Goal: Information Seeking & Learning: Learn about a topic

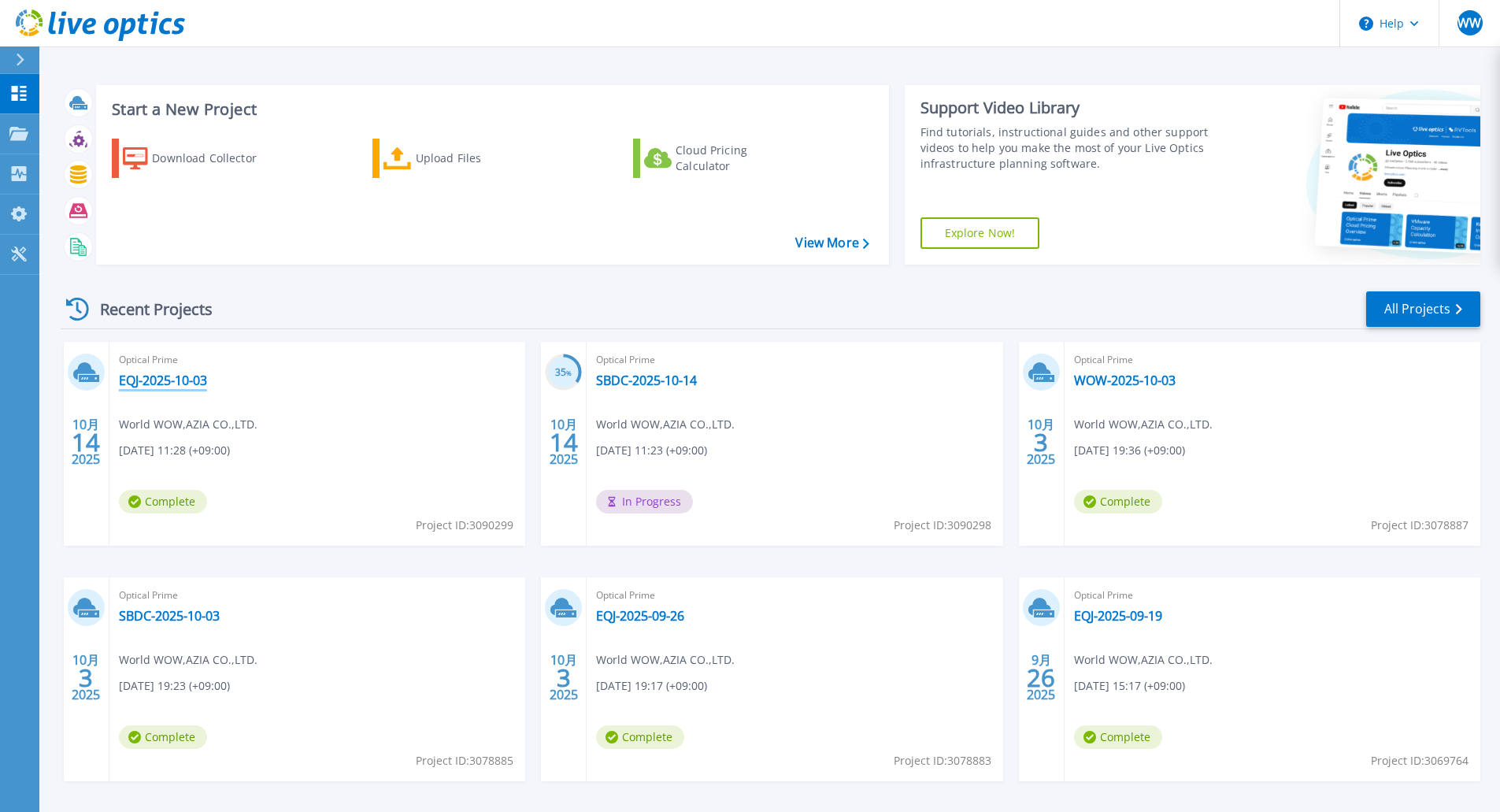
click at [190, 377] on link "EQJ-2025-10-03" at bounding box center [163, 380] width 88 height 16
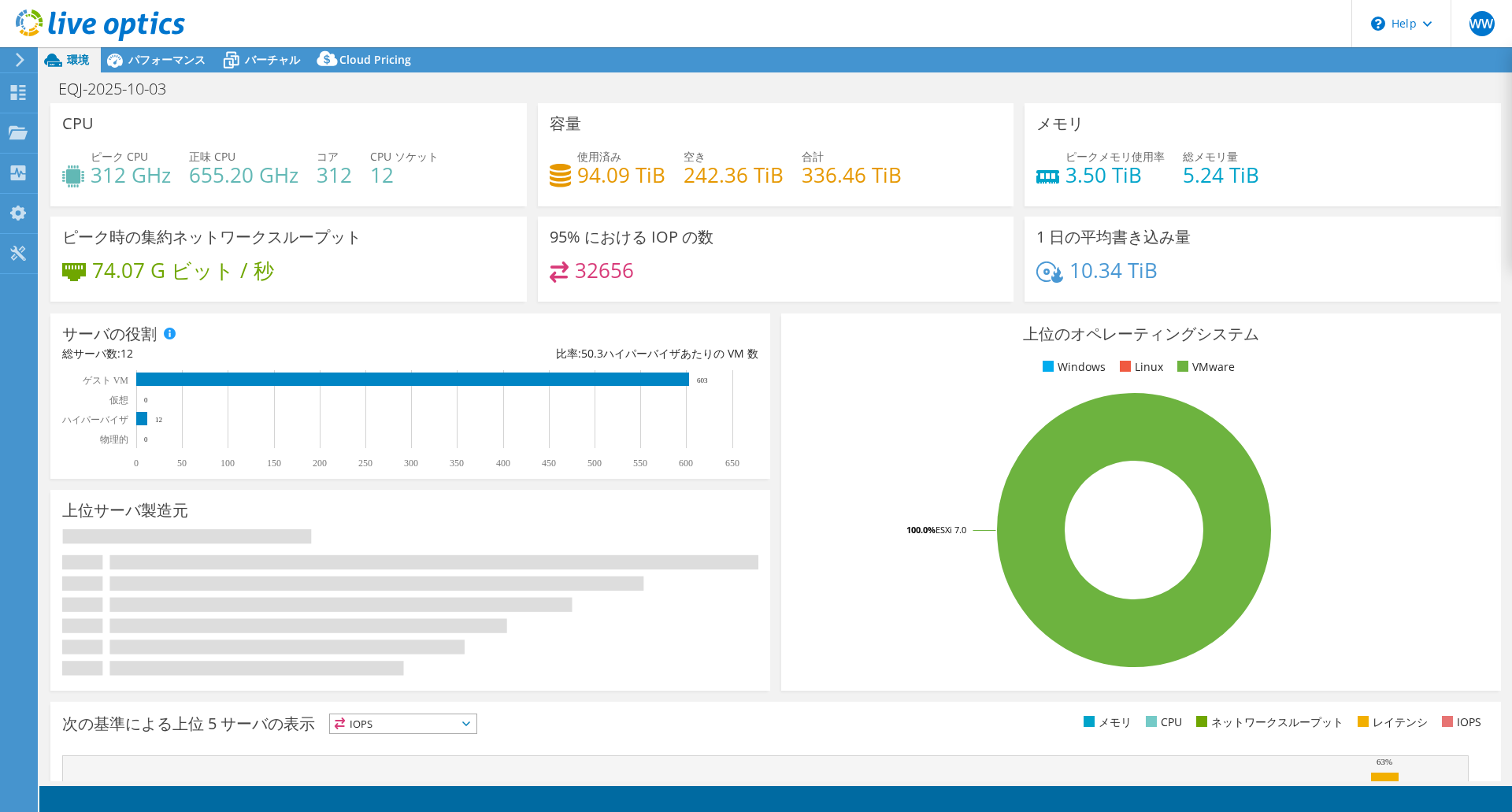
select select "USD"
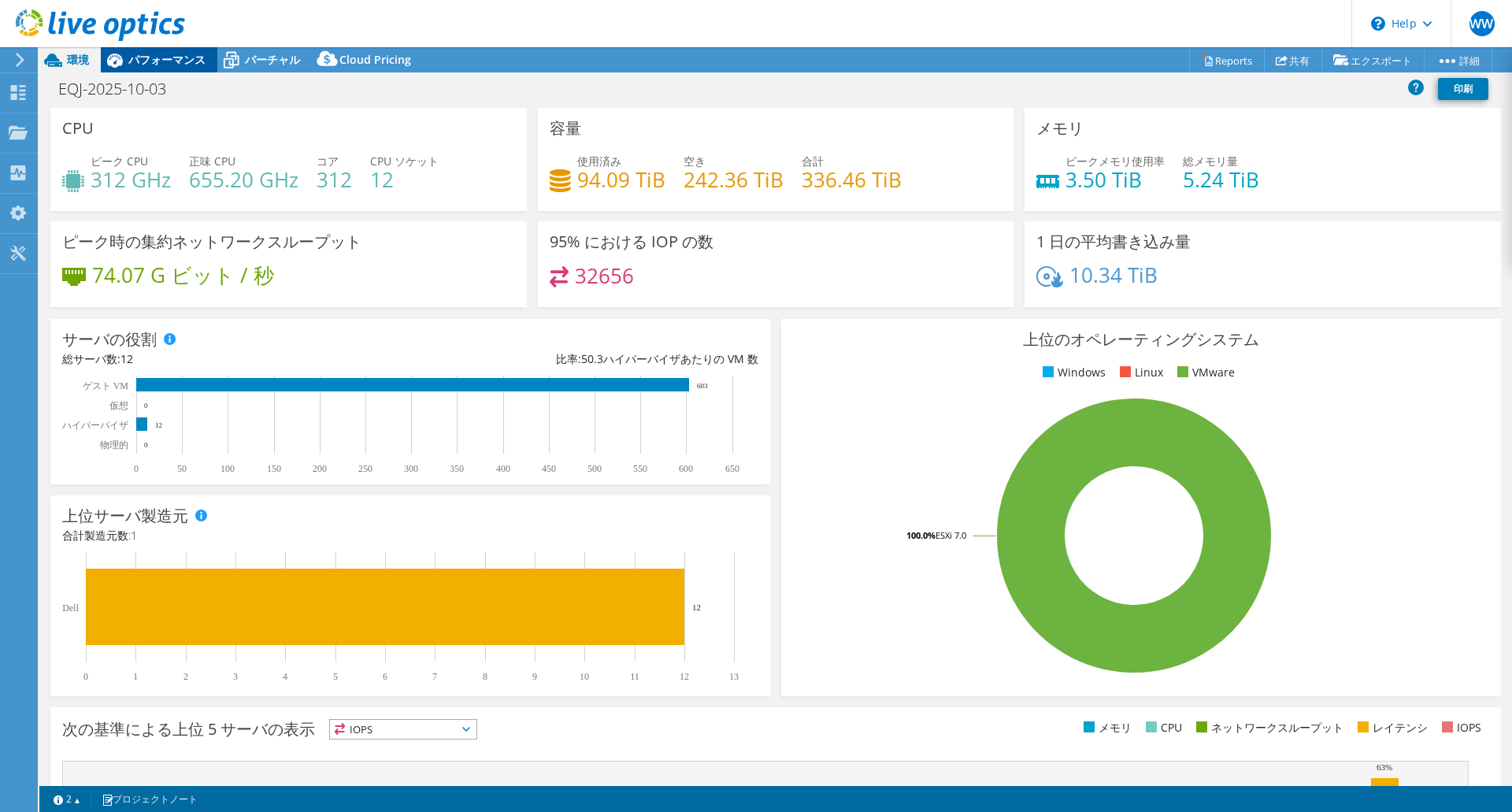
click at [171, 60] on span "パフォーマンス" at bounding box center [166, 60] width 77 height 15
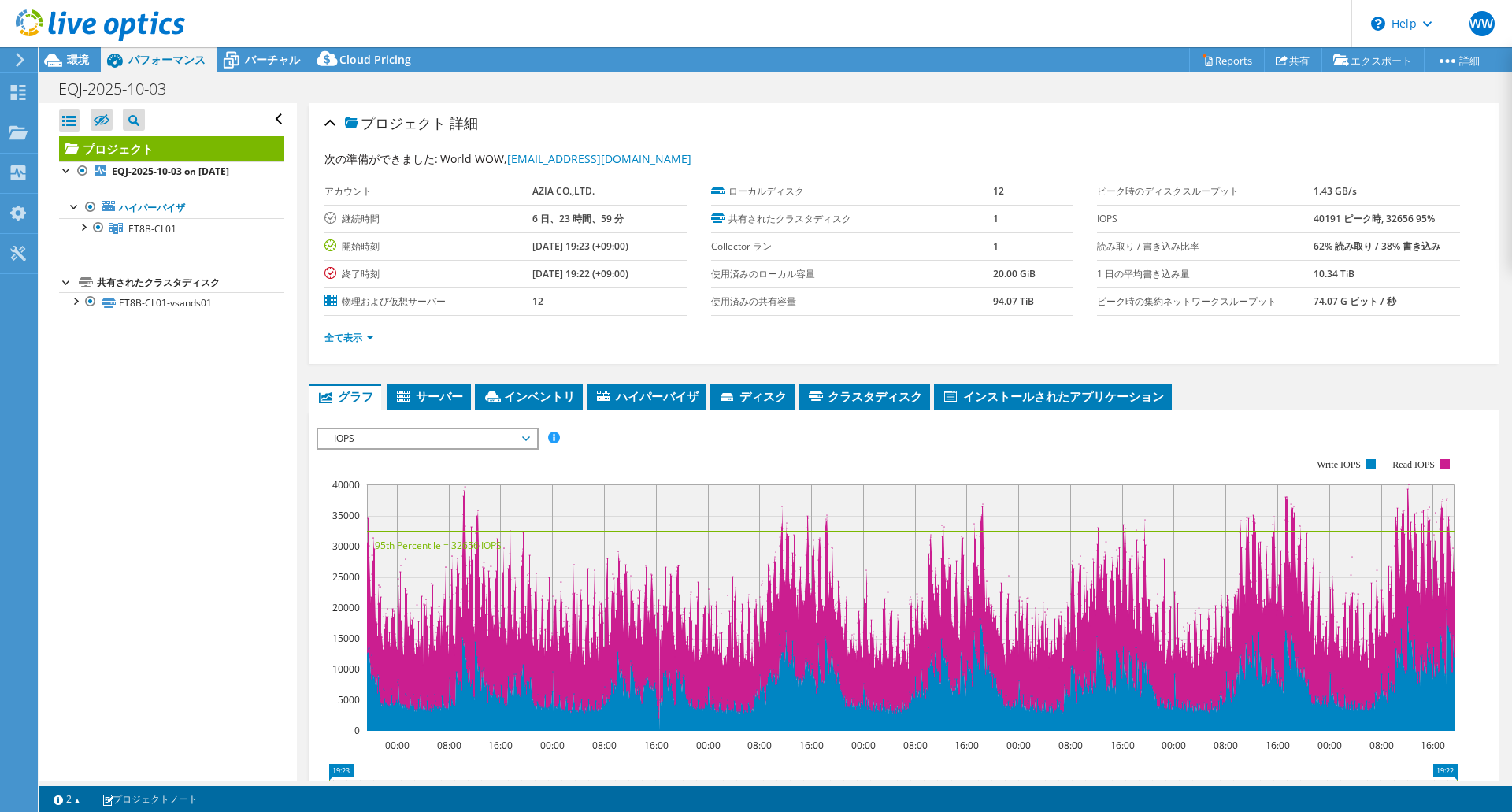
click at [485, 435] on span "IOPS" at bounding box center [427, 438] width 203 height 19
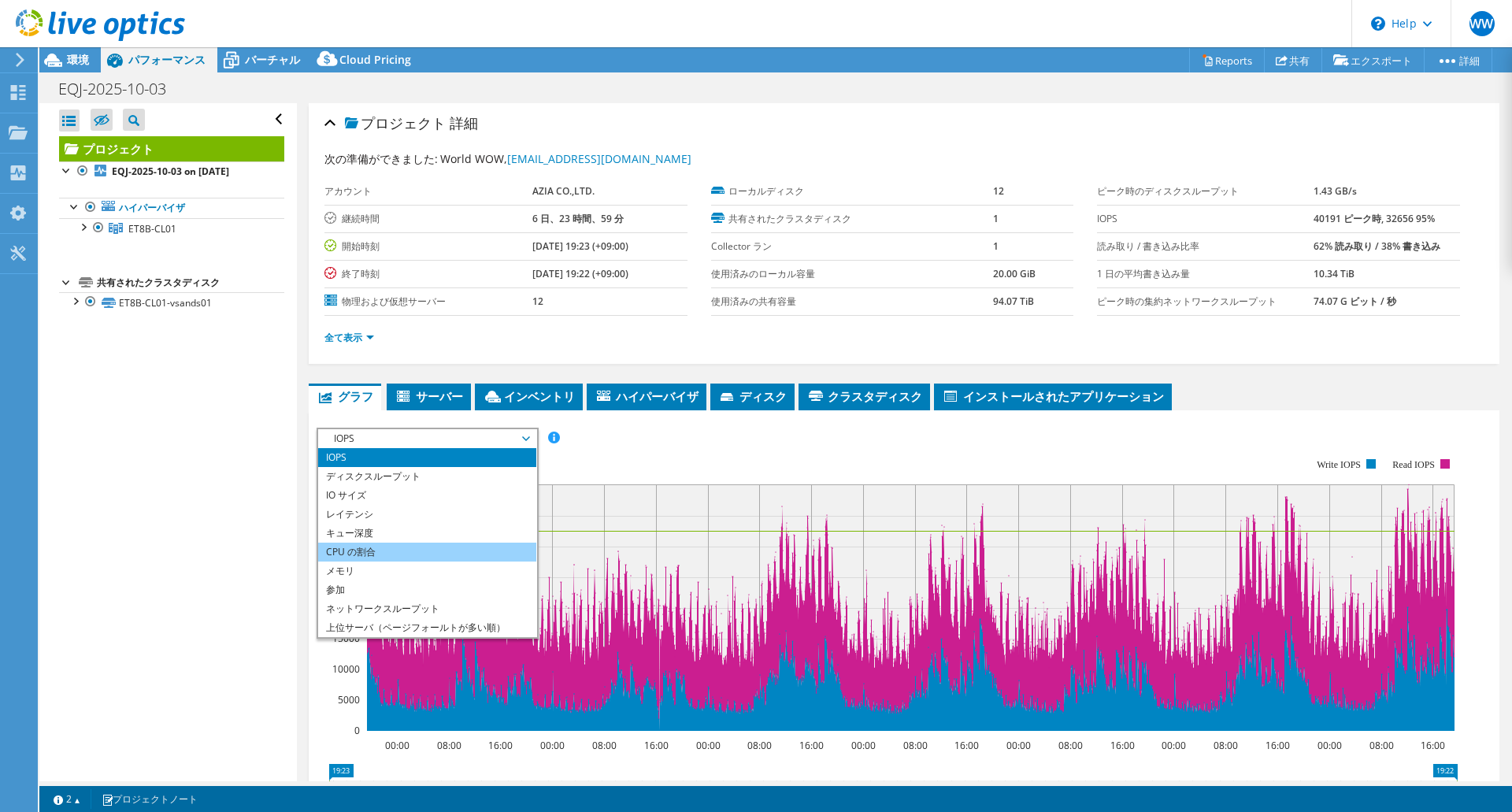
click at [419, 552] on li "CPU の割合" at bounding box center [428, 552] width 218 height 19
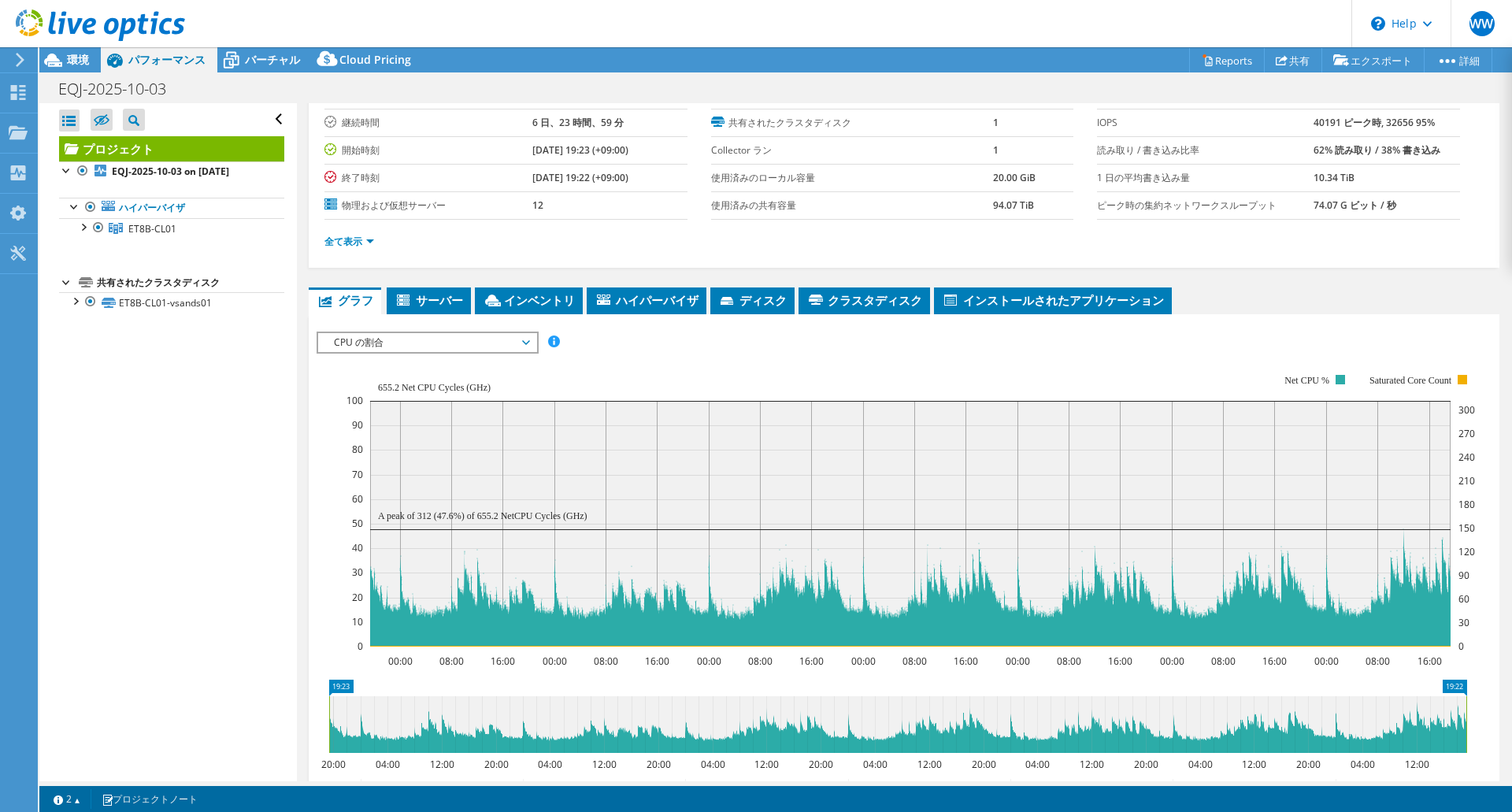
scroll to position [99, 0]
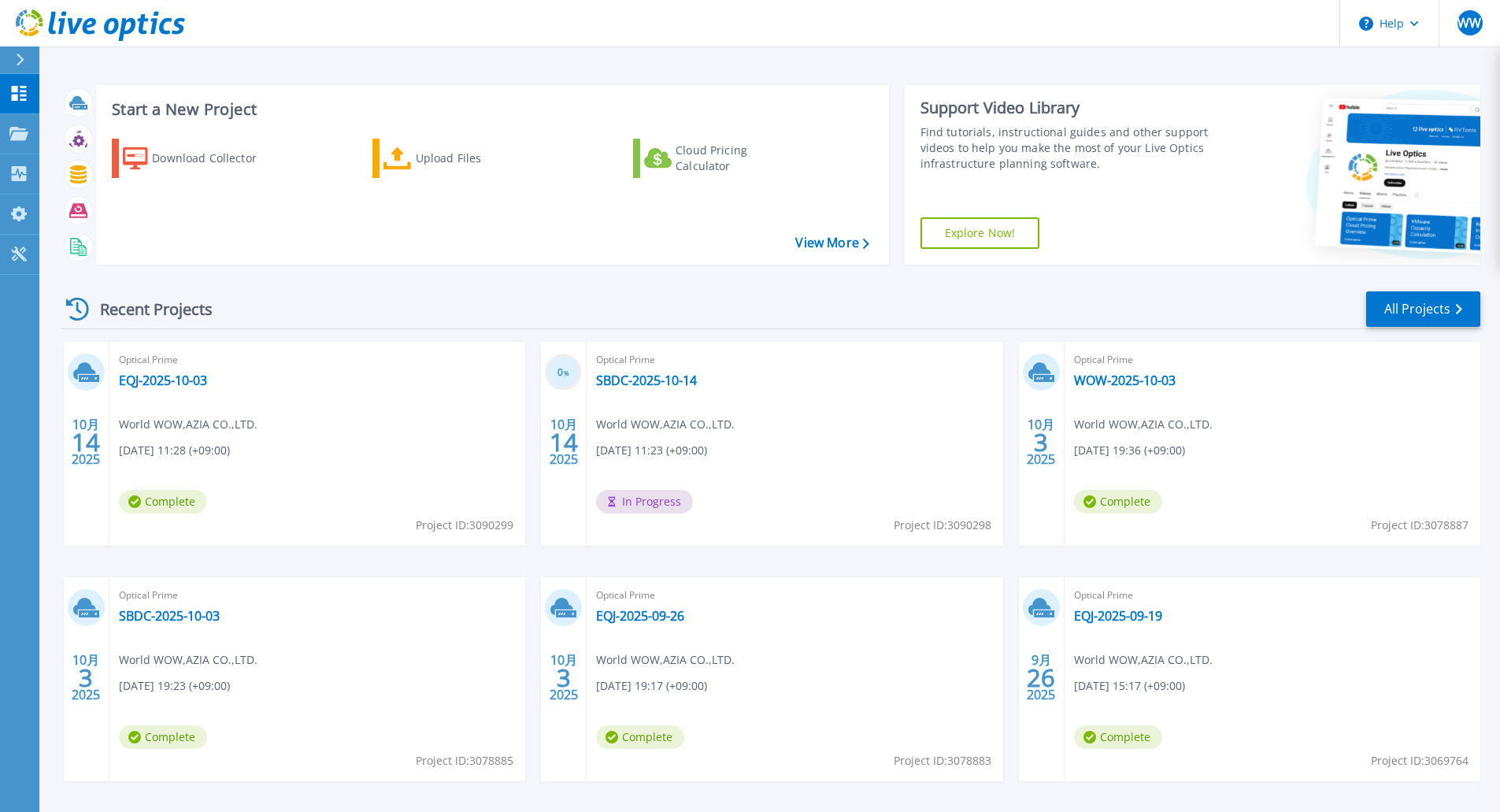
scroll to position [60, 0]
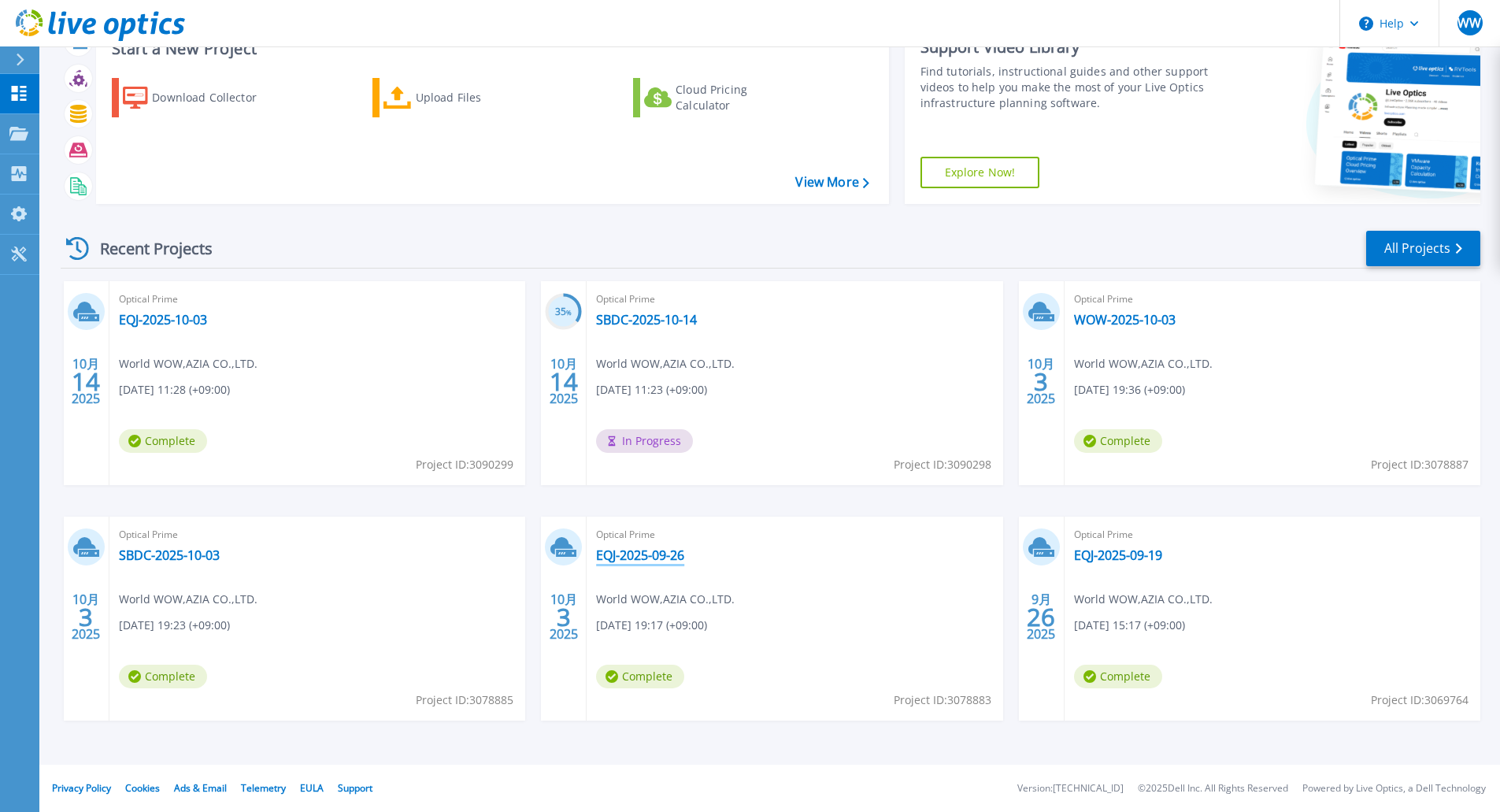
click at [647, 556] on link "EQJ-2025-09-26" at bounding box center [640, 555] width 88 height 16
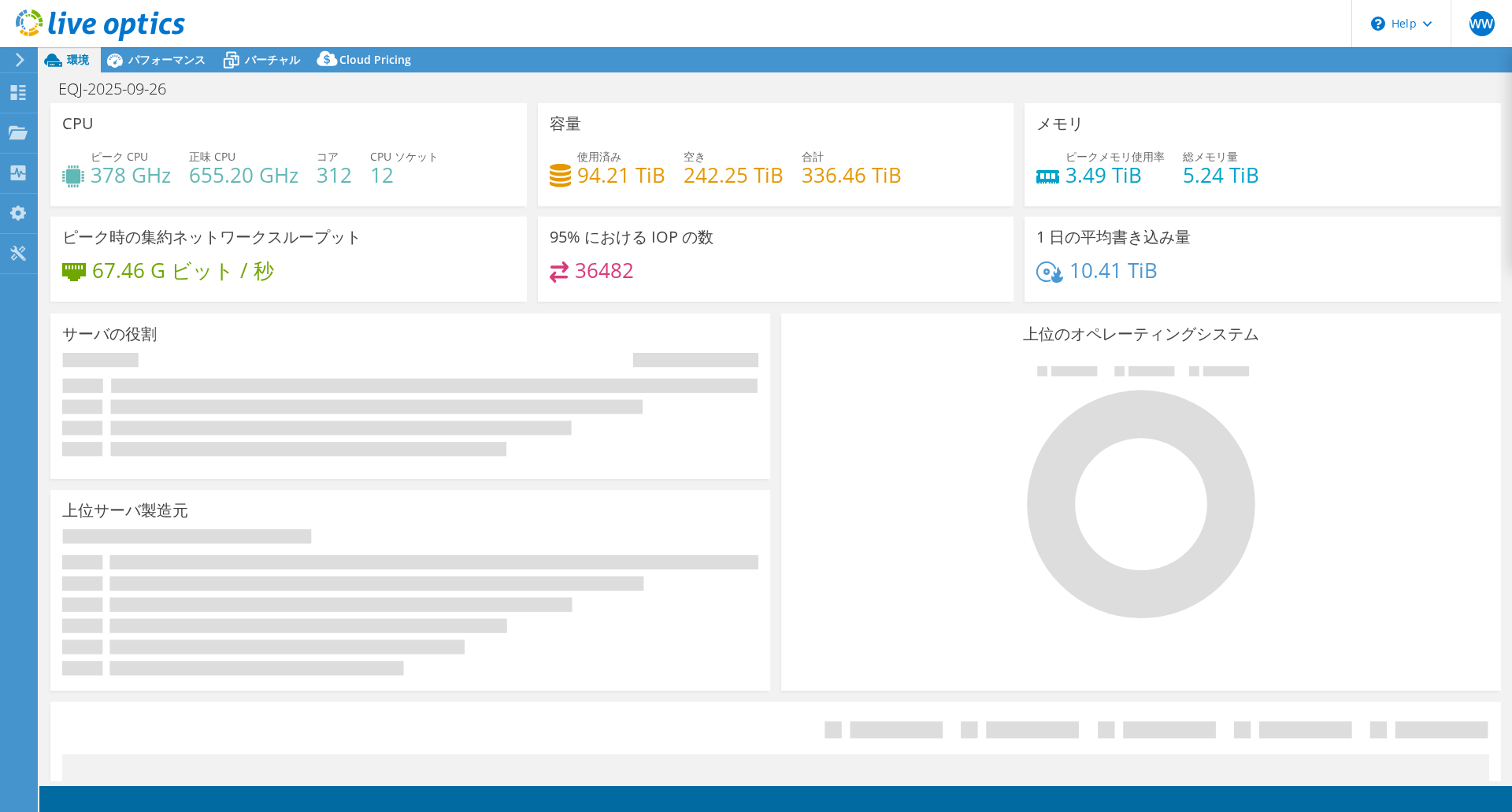
click at [175, 47] on div at bounding box center [93, 26] width 185 height 53
select select "USD"
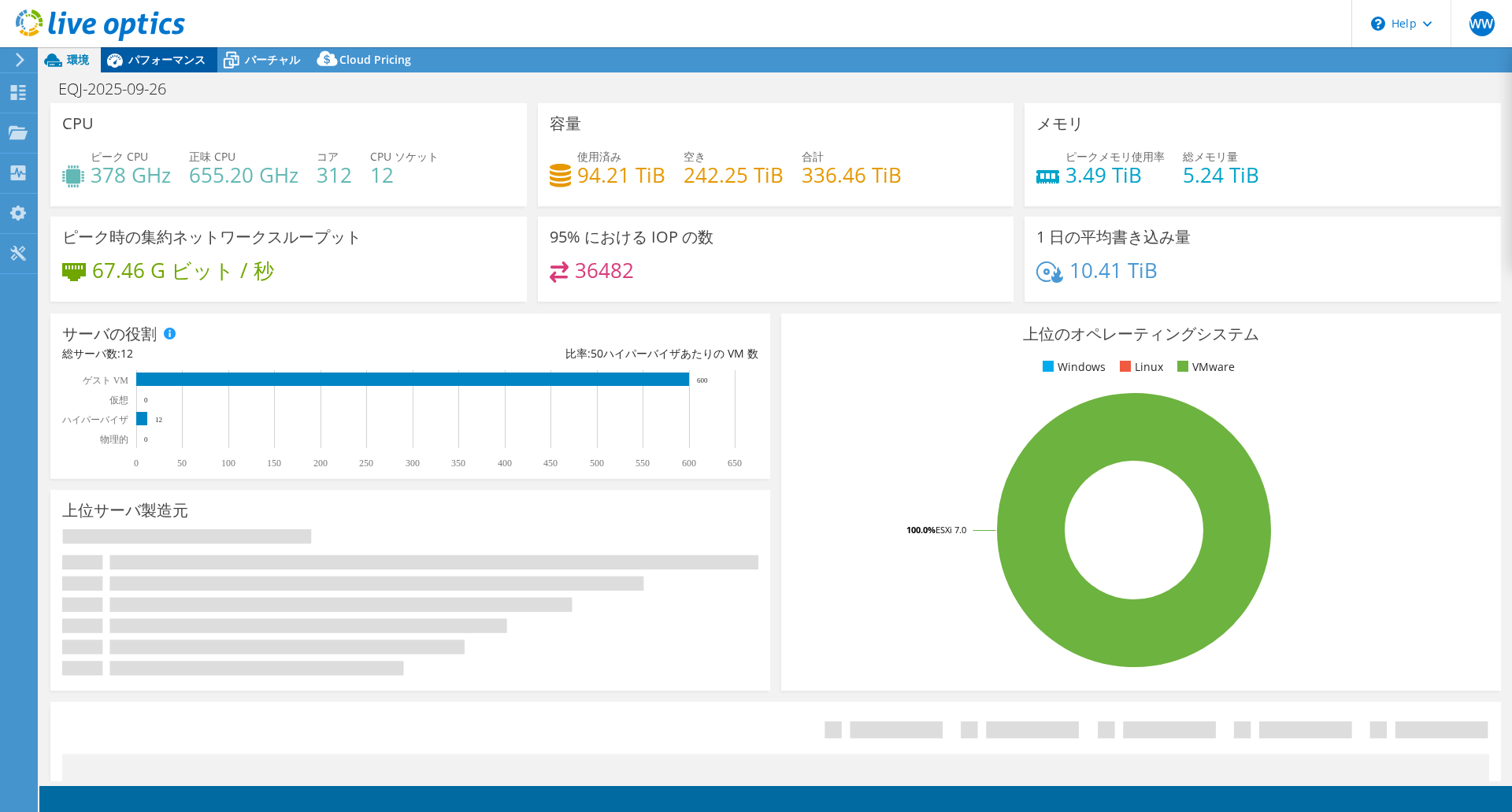
click at [175, 62] on span "パフォーマンス" at bounding box center [166, 60] width 77 height 15
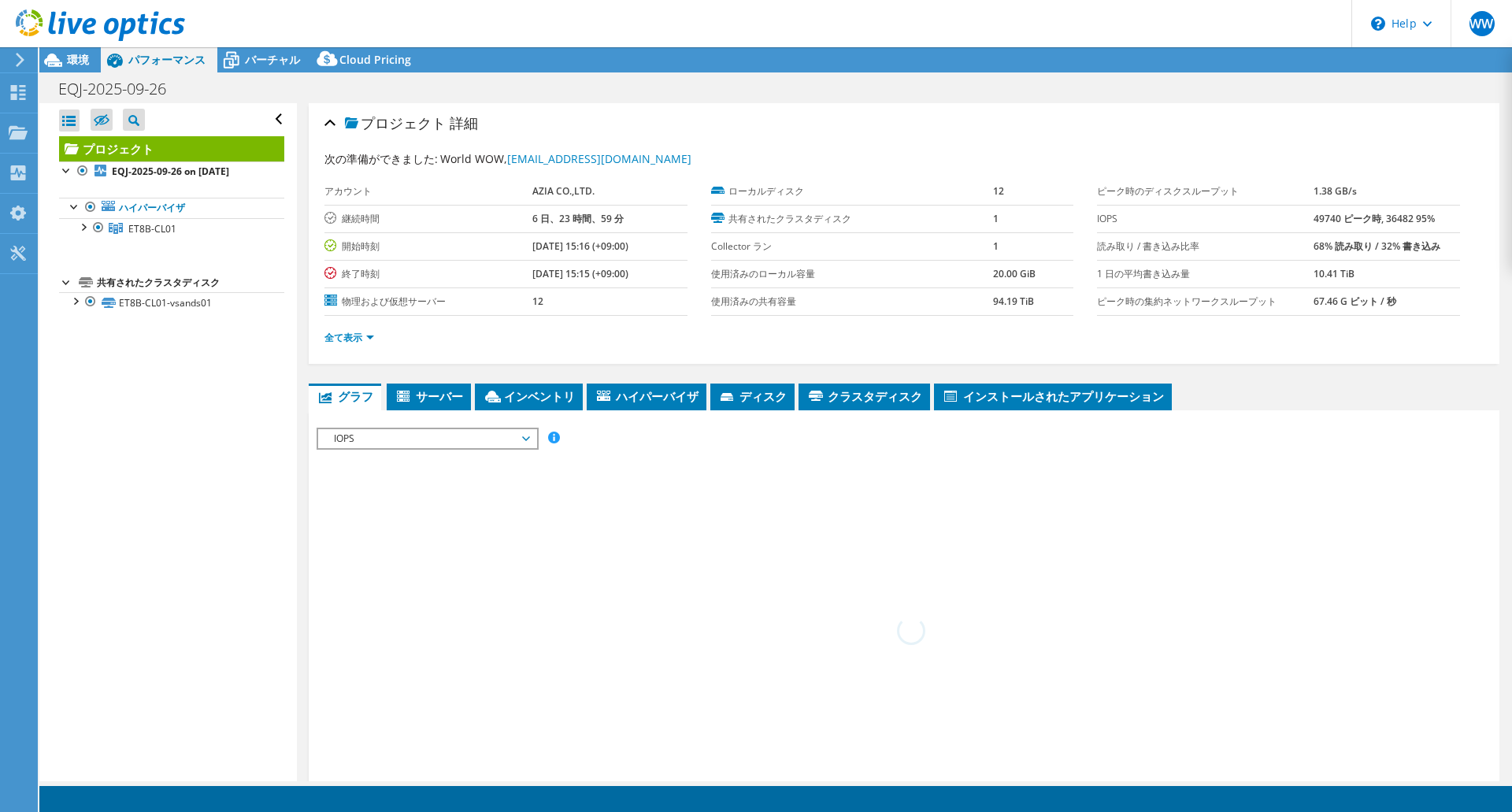
click at [348, 448] on div "IOPS IOPS ディスクスループット IO サイズ レイテンシ キュー深度 CPU の割合 メモリ ページフォールト 参加 ネットワークスループット 上位…" at bounding box center [428, 438] width 222 height 22
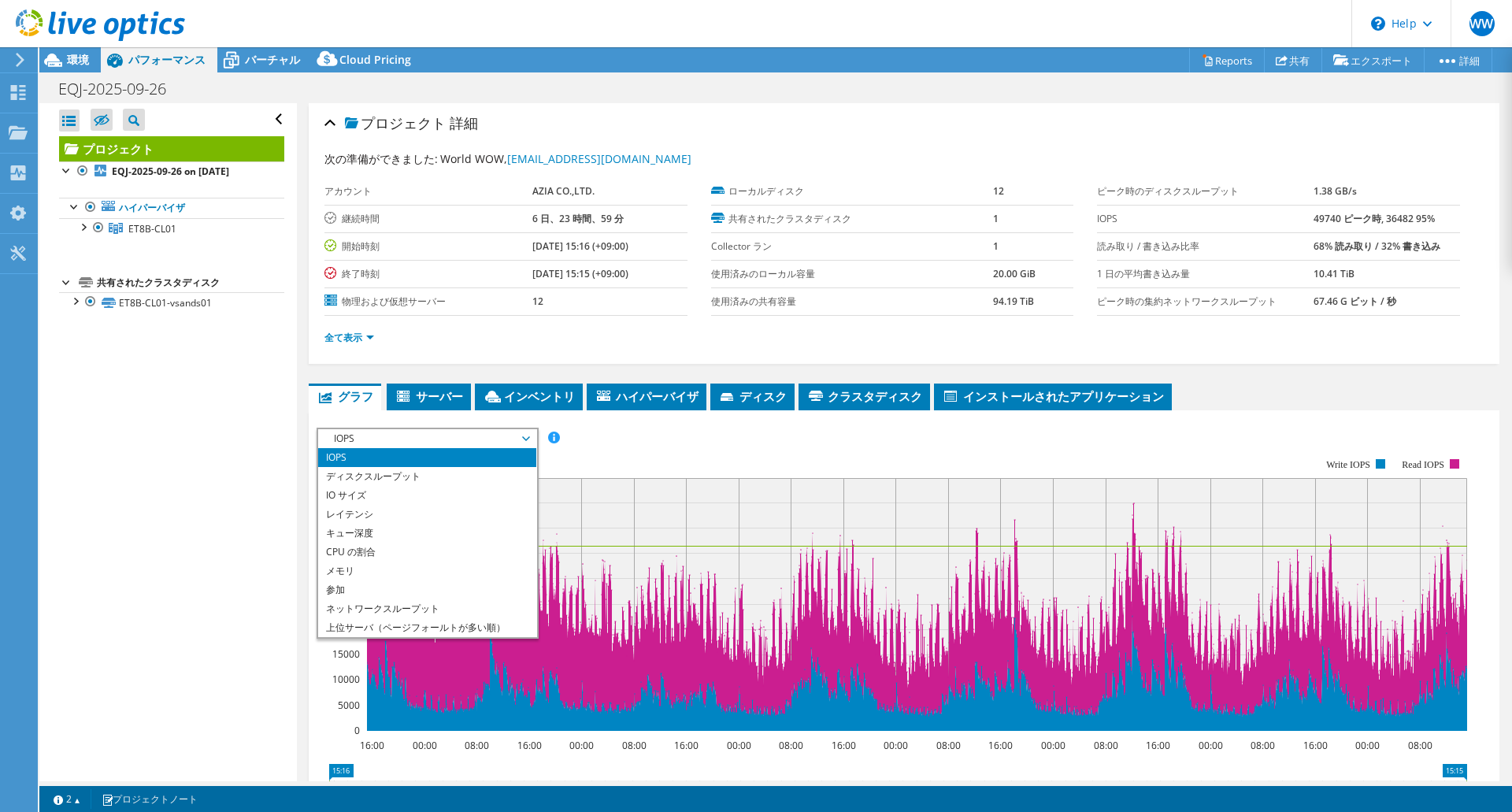
click at [365, 437] on span "IOPS" at bounding box center [427, 438] width 203 height 19
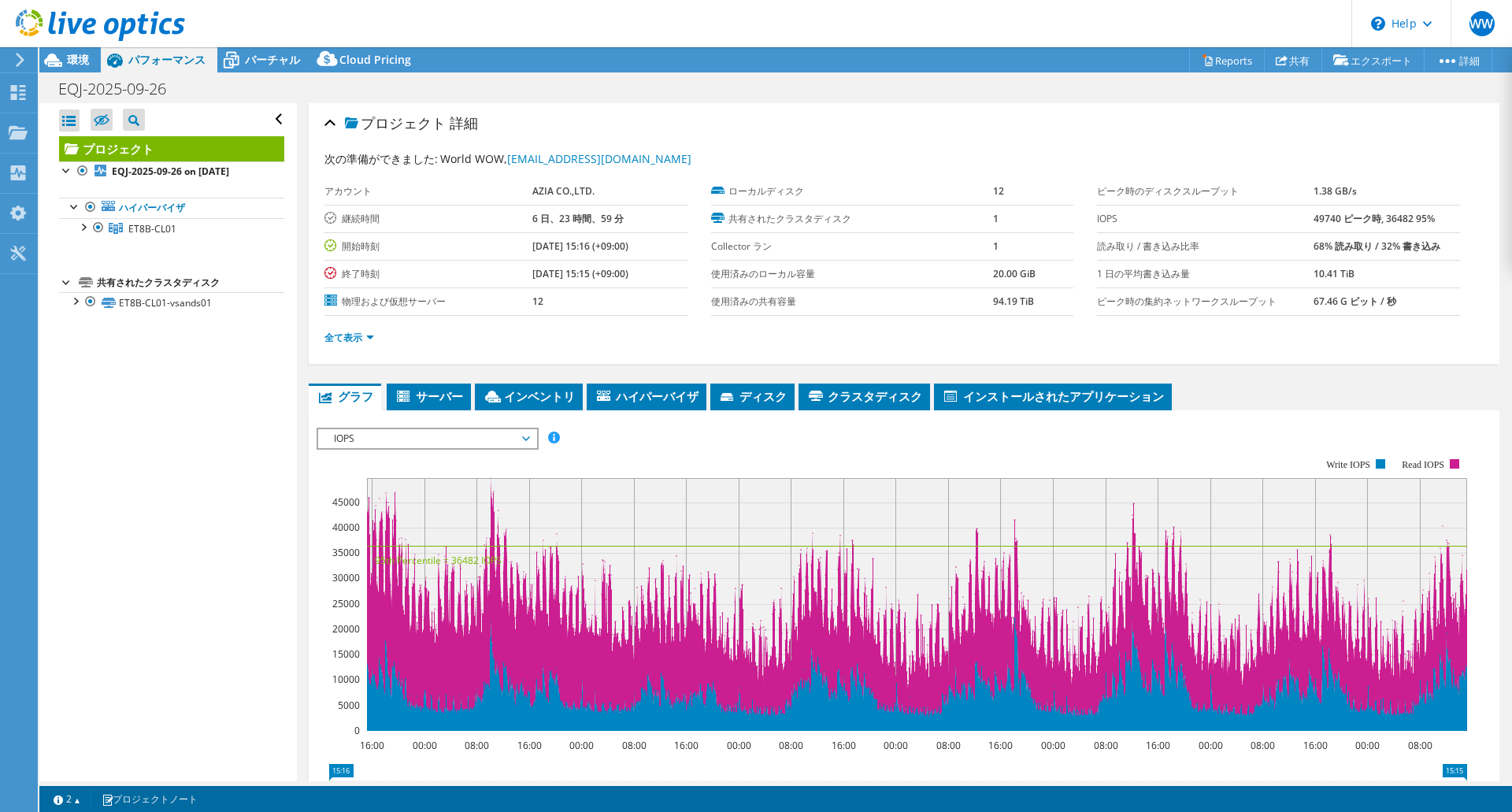
click at [375, 440] on span "IOPS" at bounding box center [427, 438] width 203 height 19
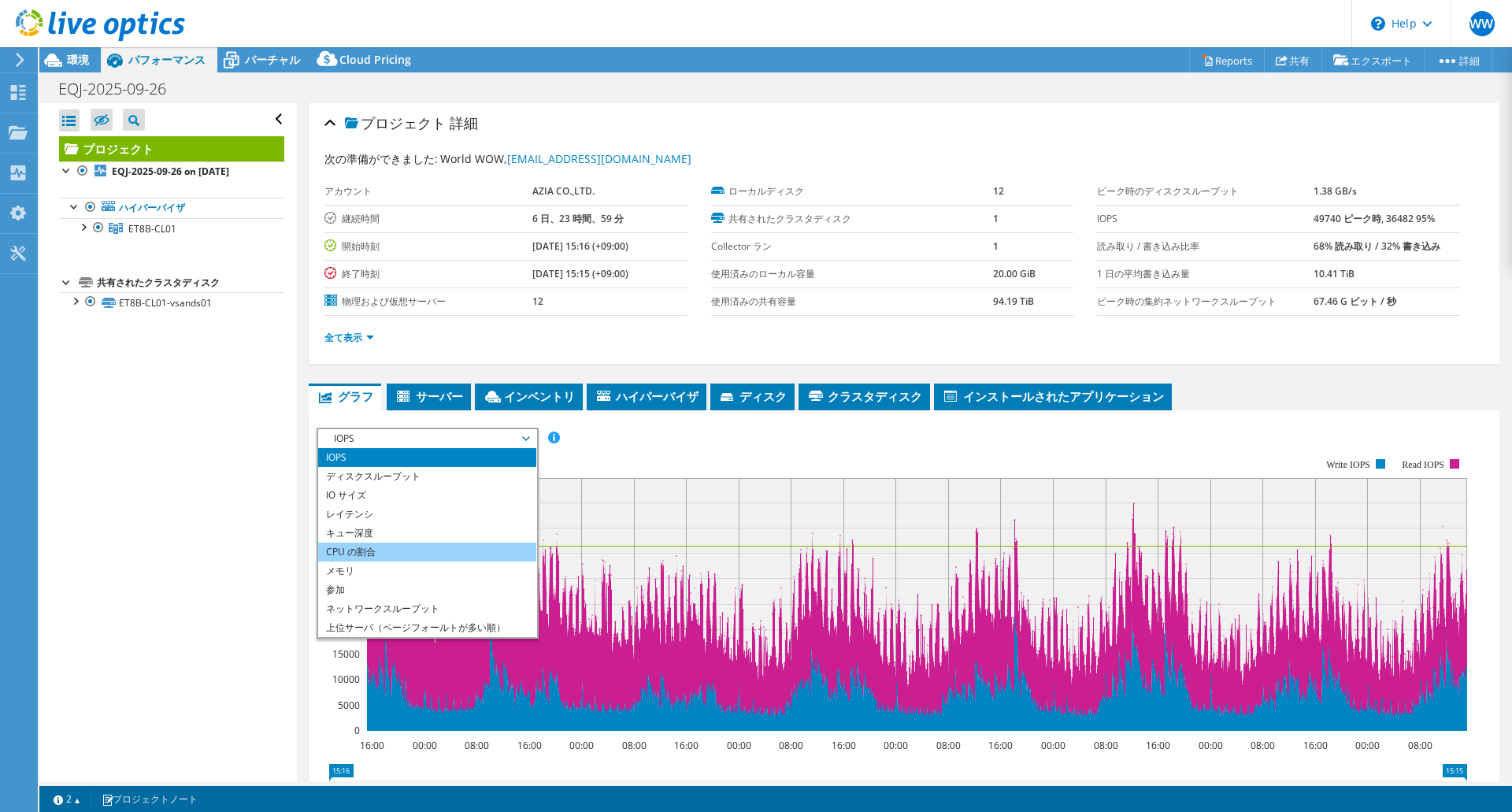
click at [366, 548] on li "CPU の割合" at bounding box center [428, 552] width 218 height 19
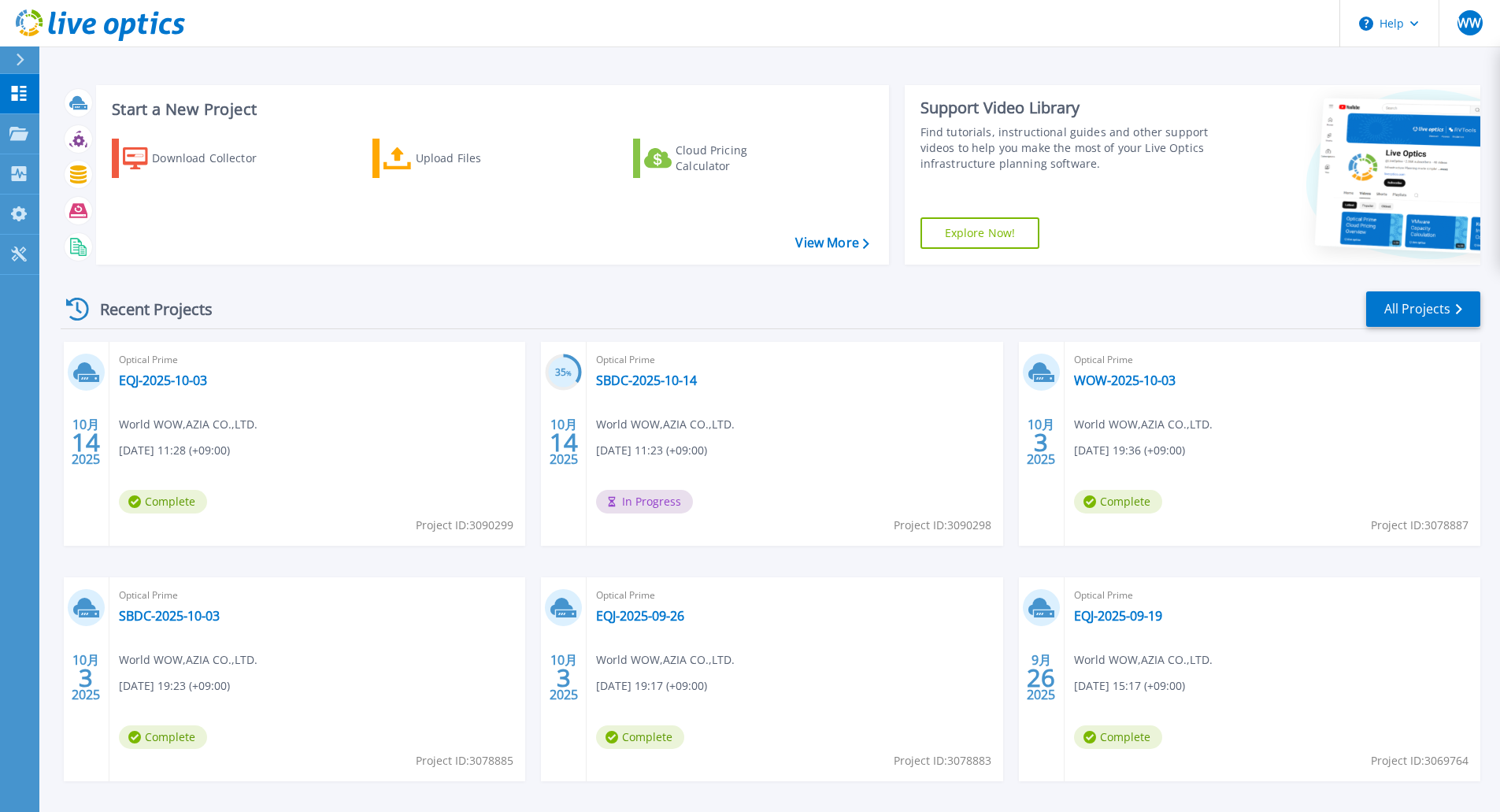
scroll to position [60, 0]
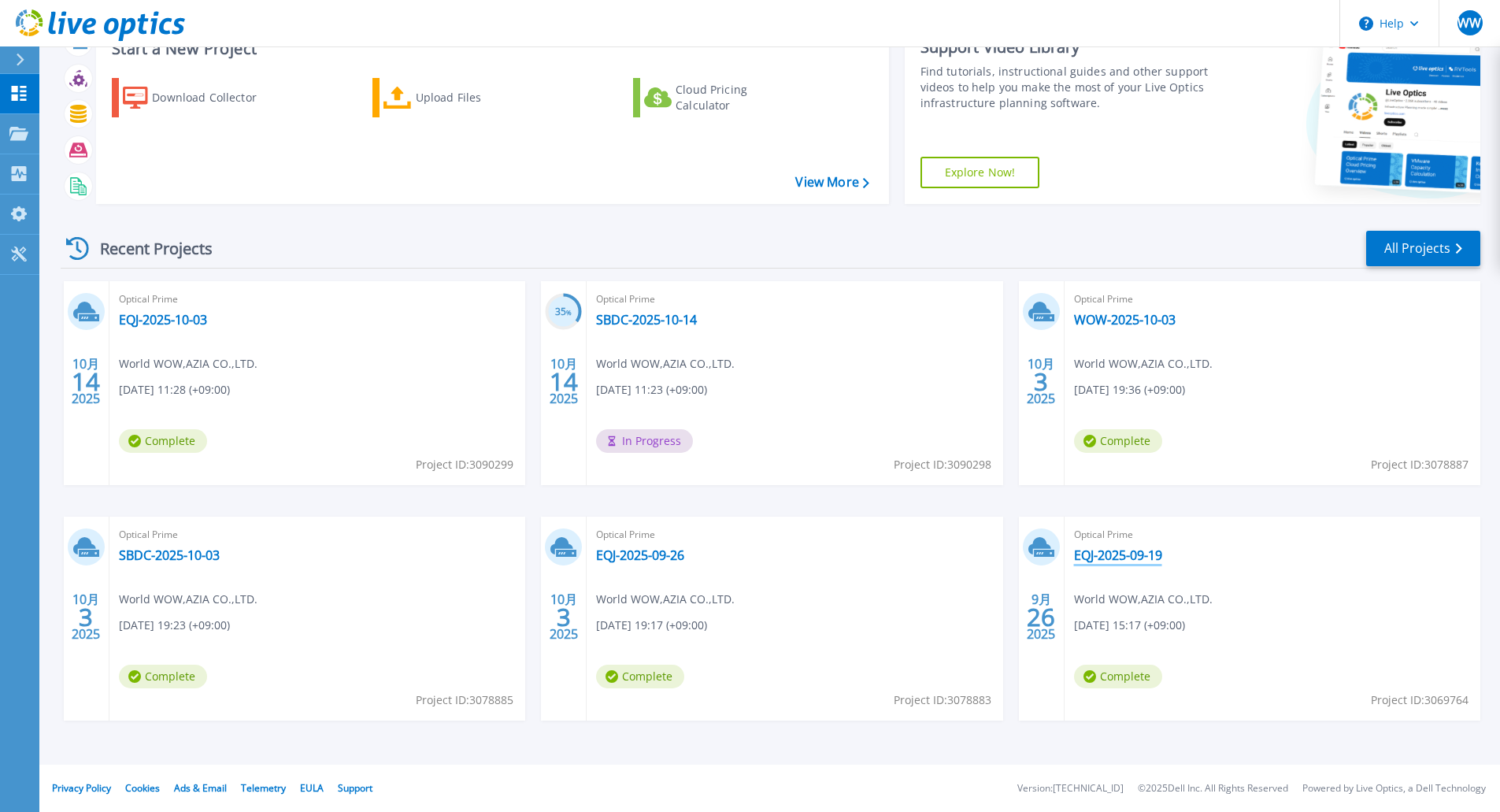
click at [1104, 547] on link "EQJ-2025-09-19" at bounding box center [1118, 555] width 88 height 16
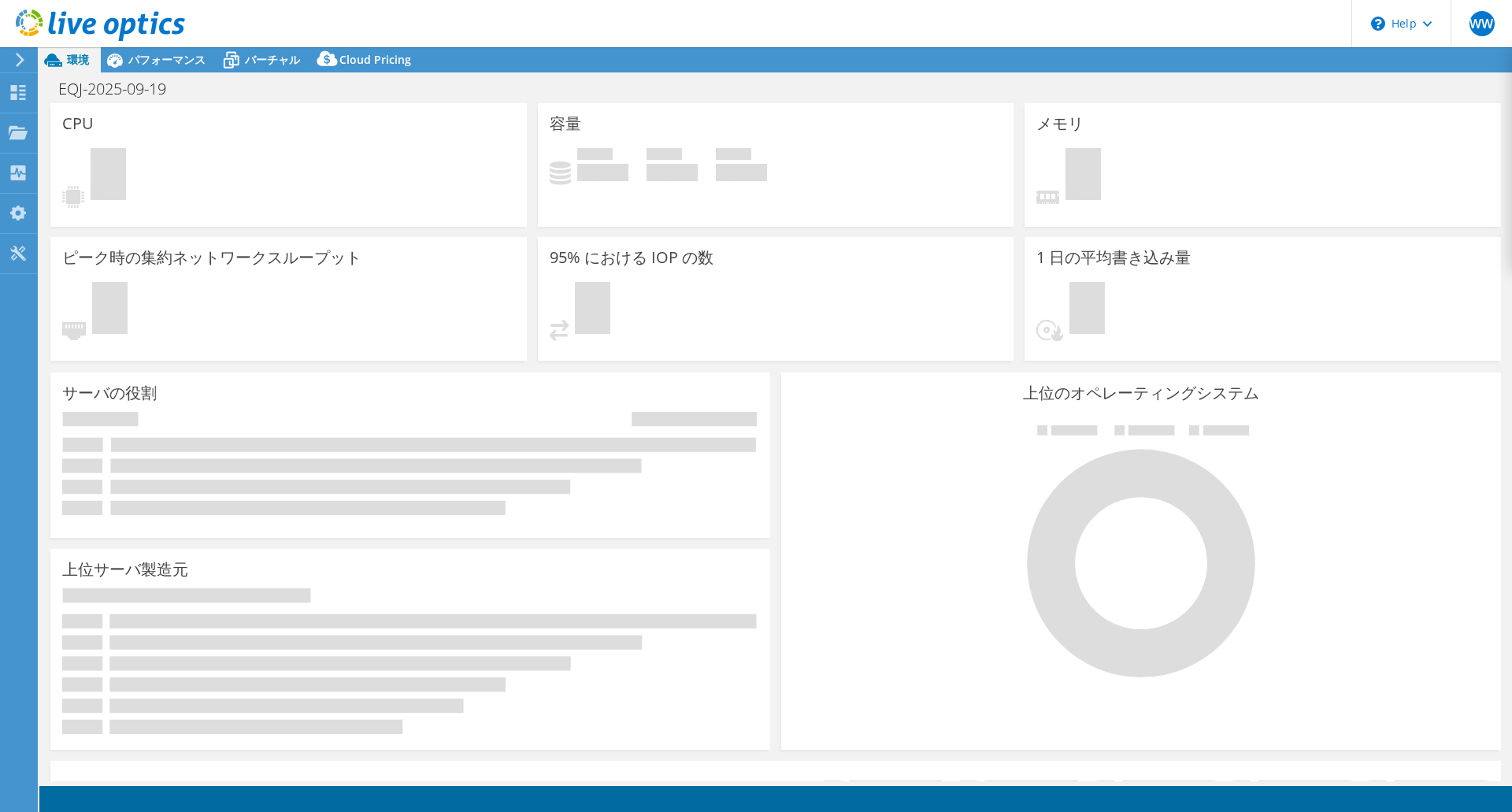
select select "USD"
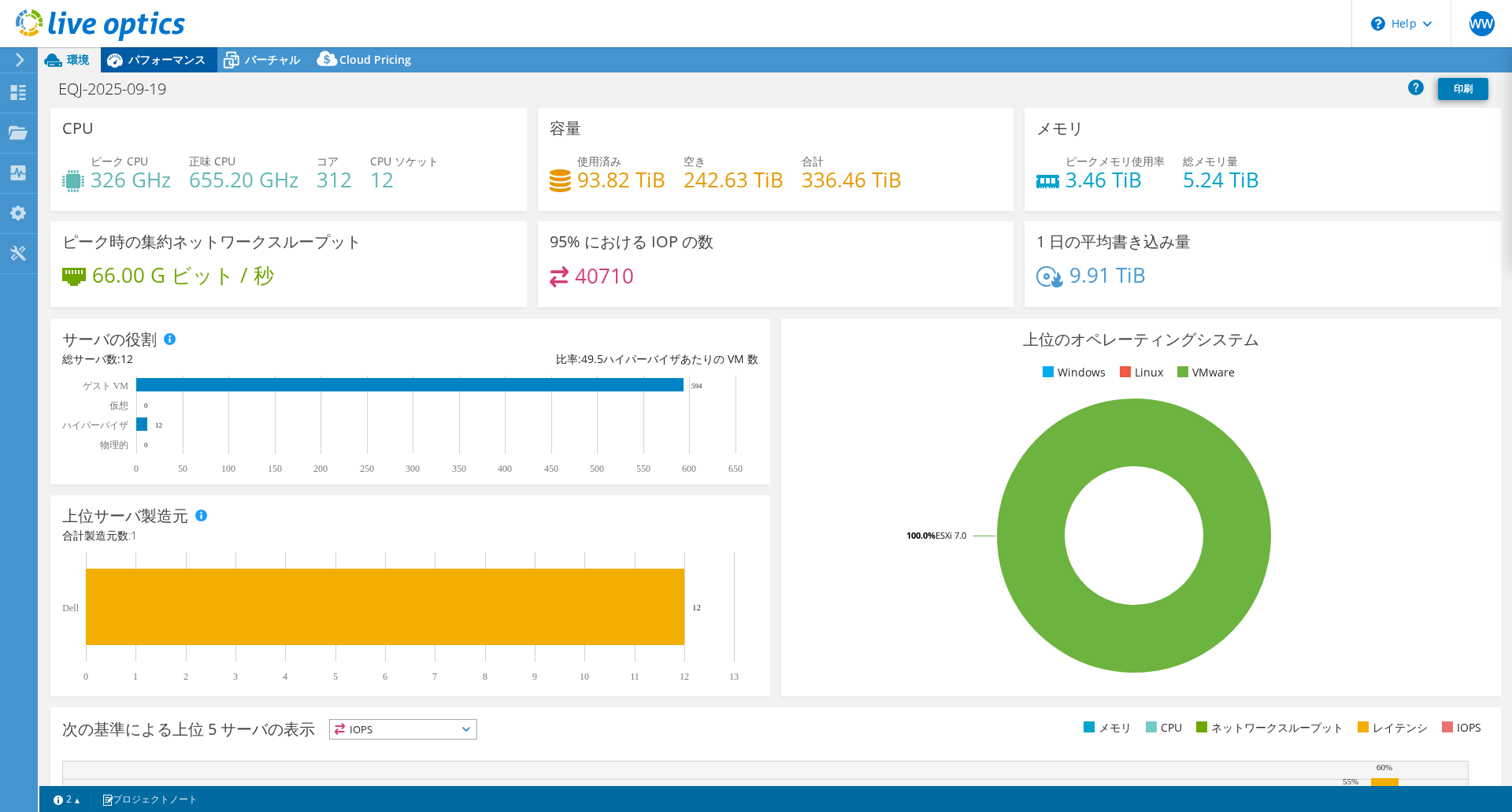
click at [179, 67] on div "パフォーマンス" at bounding box center [159, 60] width 117 height 25
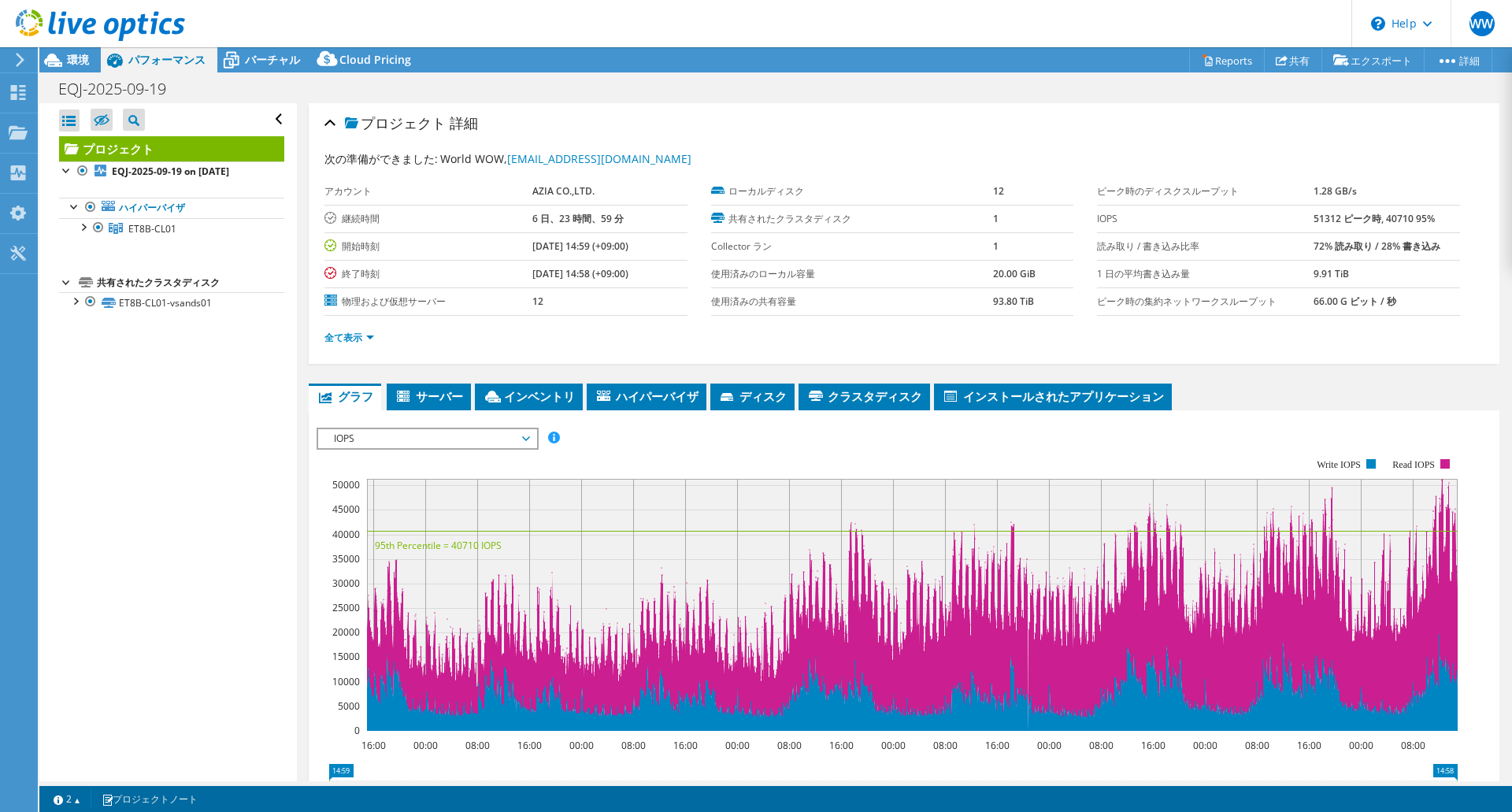
click at [469, 440] on span "IOPS" at bounding box center [427, 438] width 203 height 19
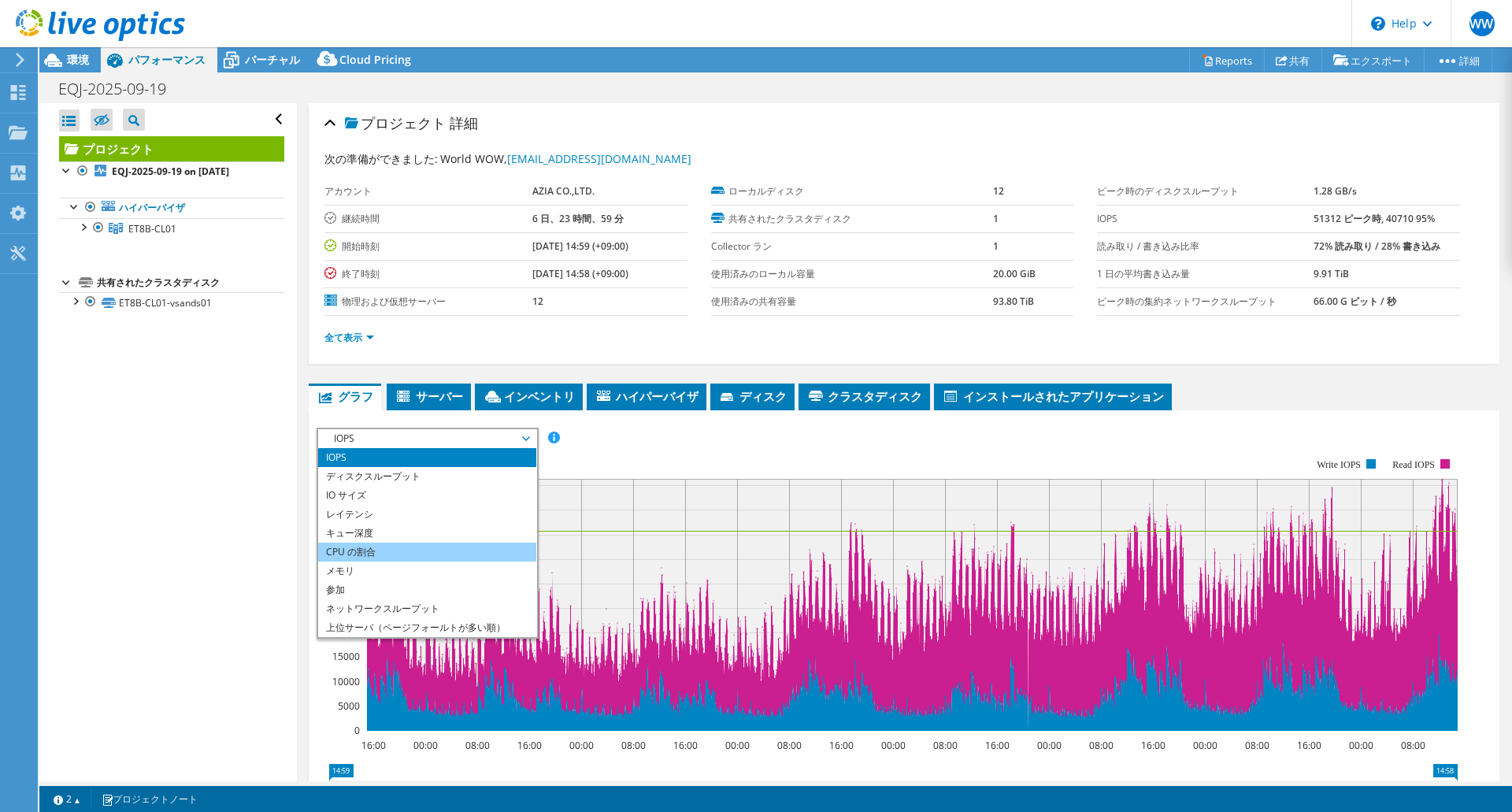
click at [403, 547] on li "CPU の割合" at bounding box center [428, 552] width 218 height 19
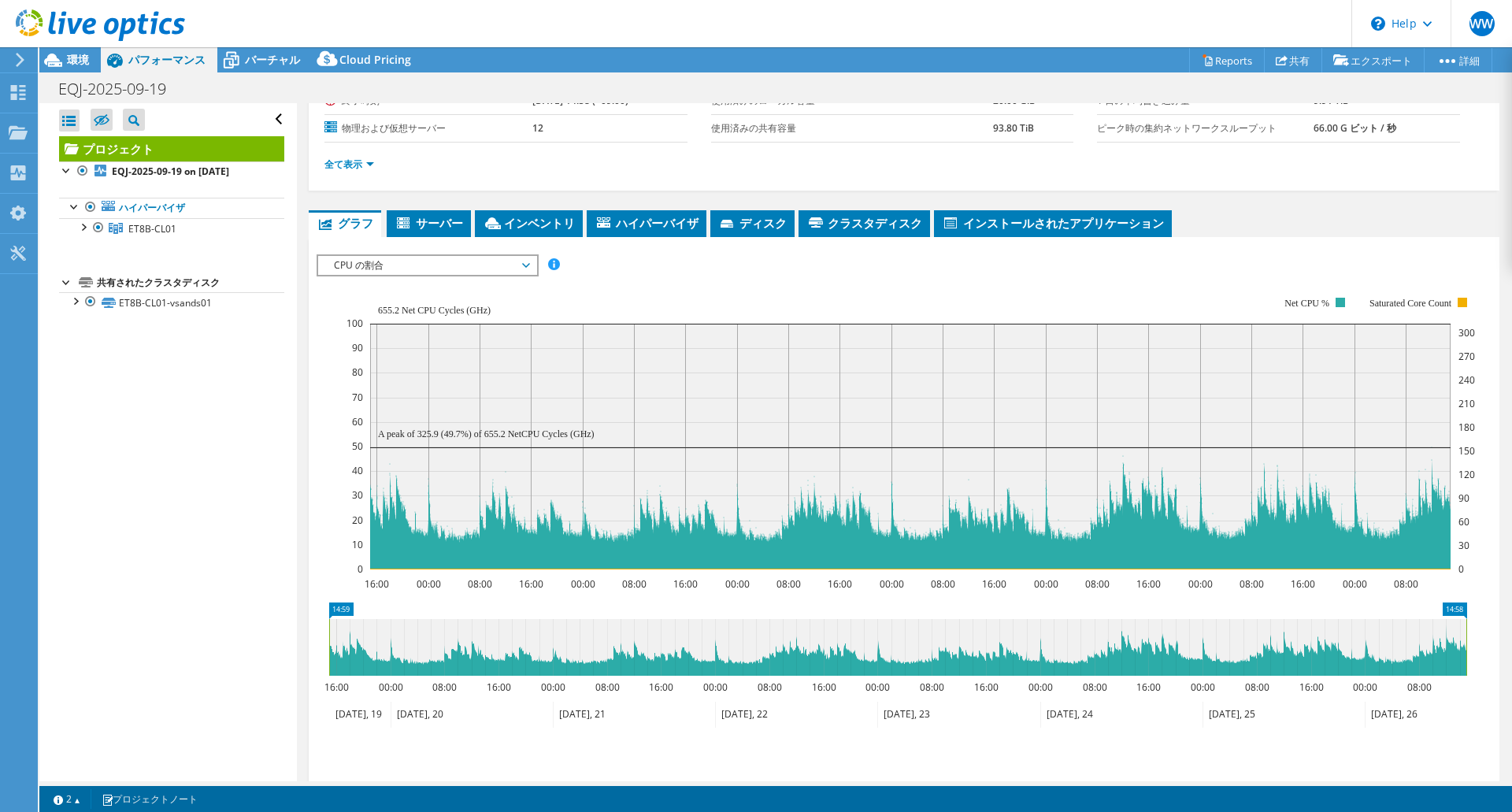
scroll to position [235, 0]
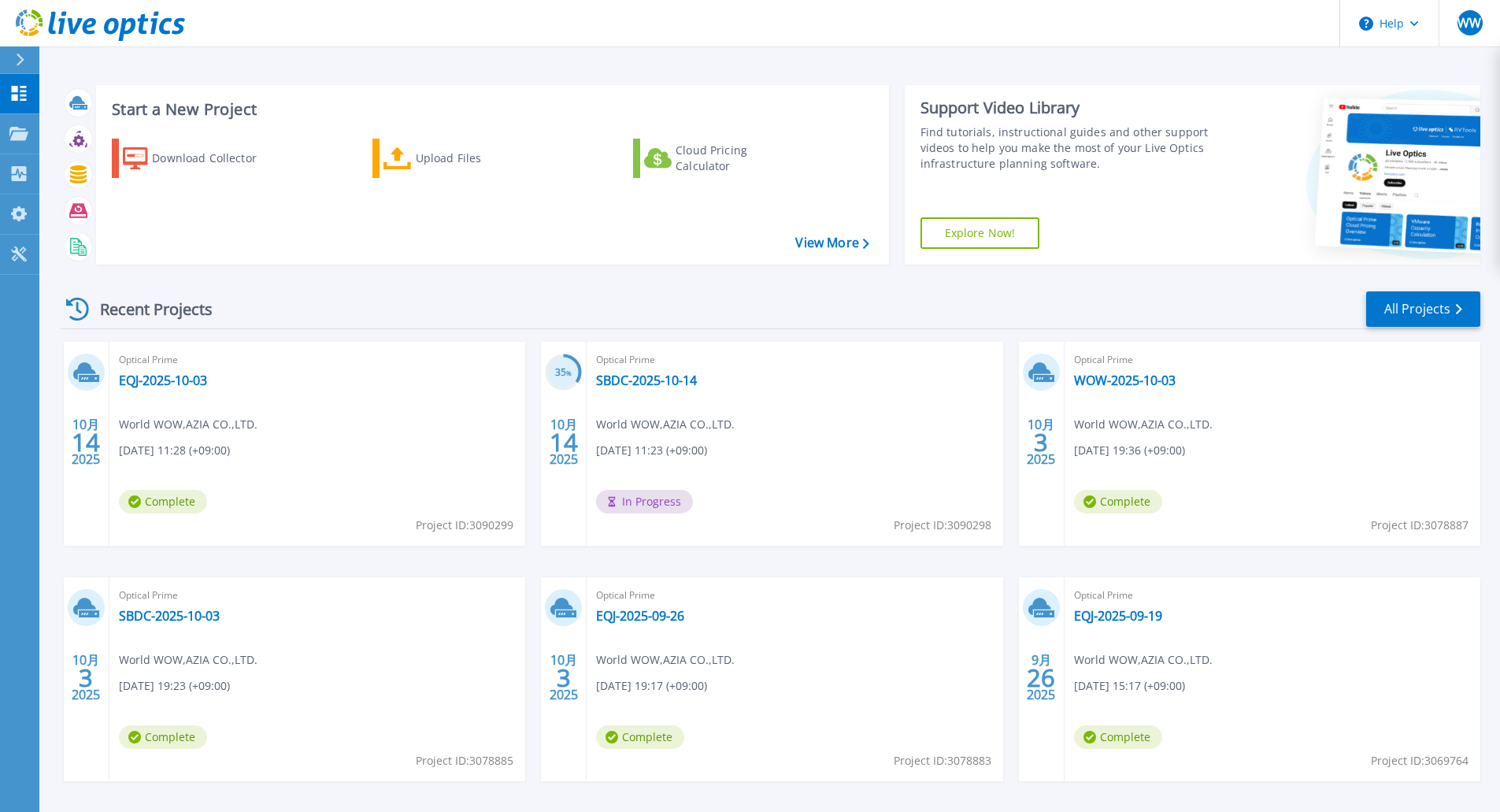
scroll to position [60, 0]
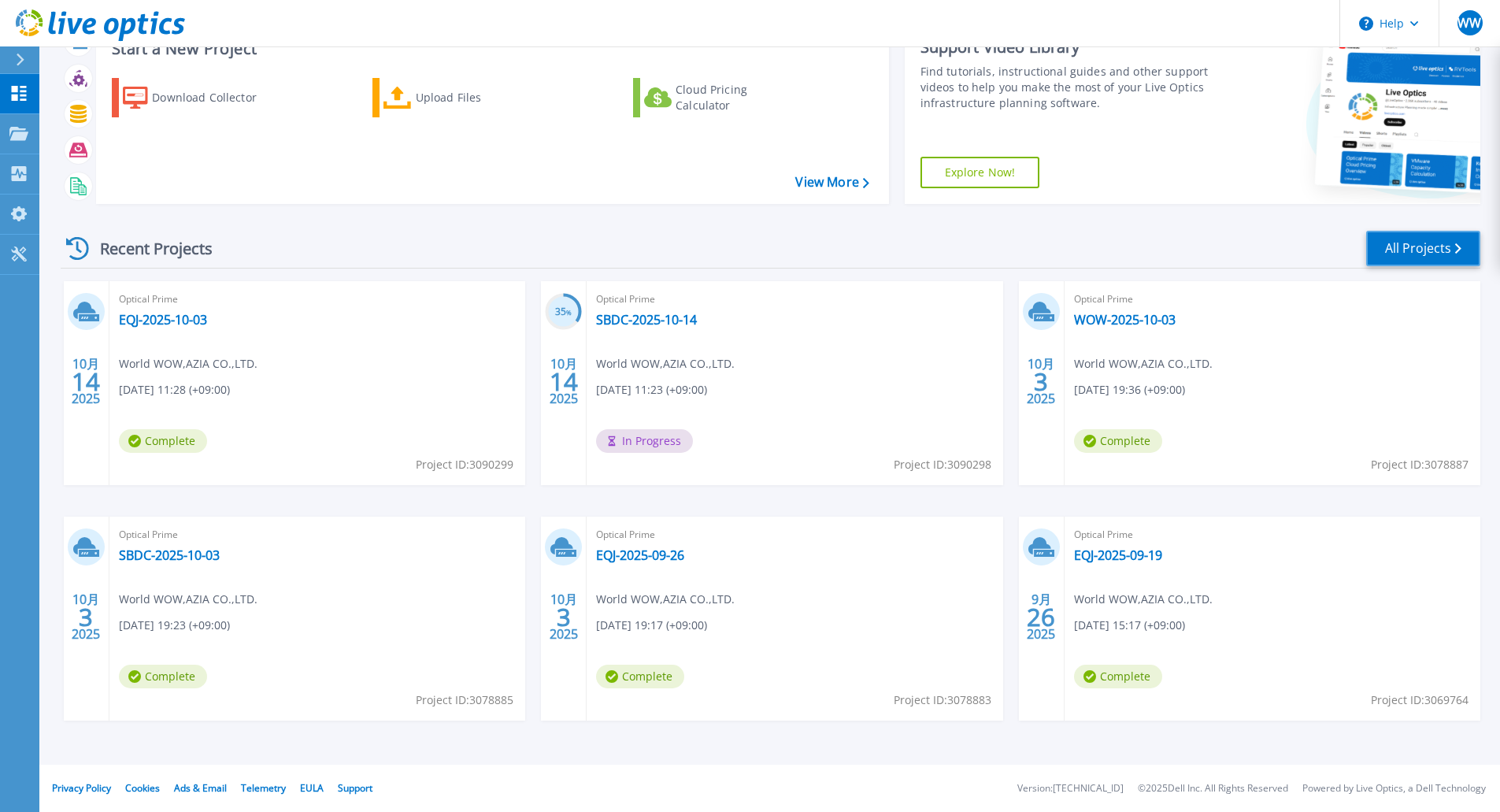
click at [1426, 251] on link "All Projects" at bounding box center [1423, 248] width 114 height 36
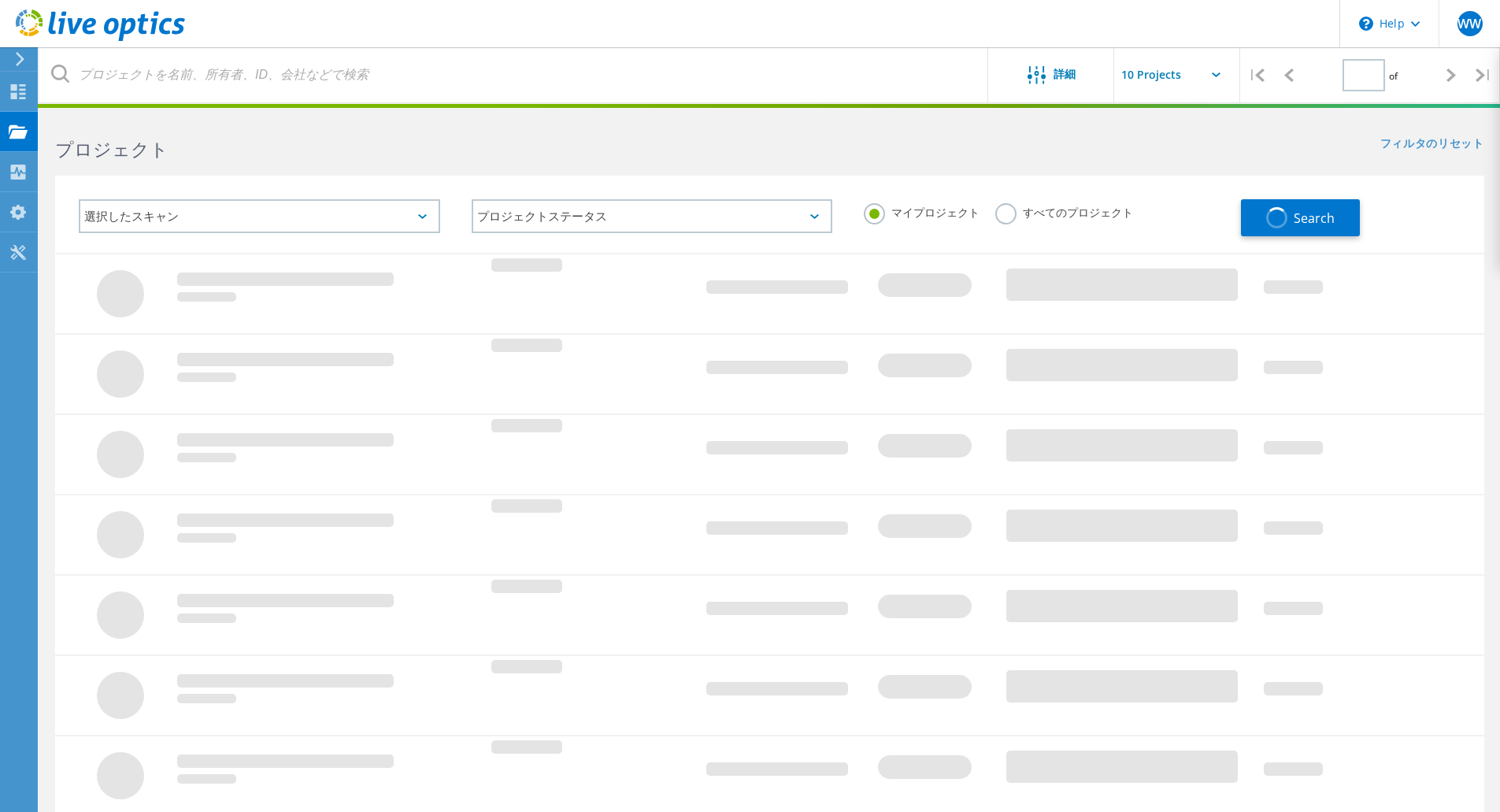
type input "1"
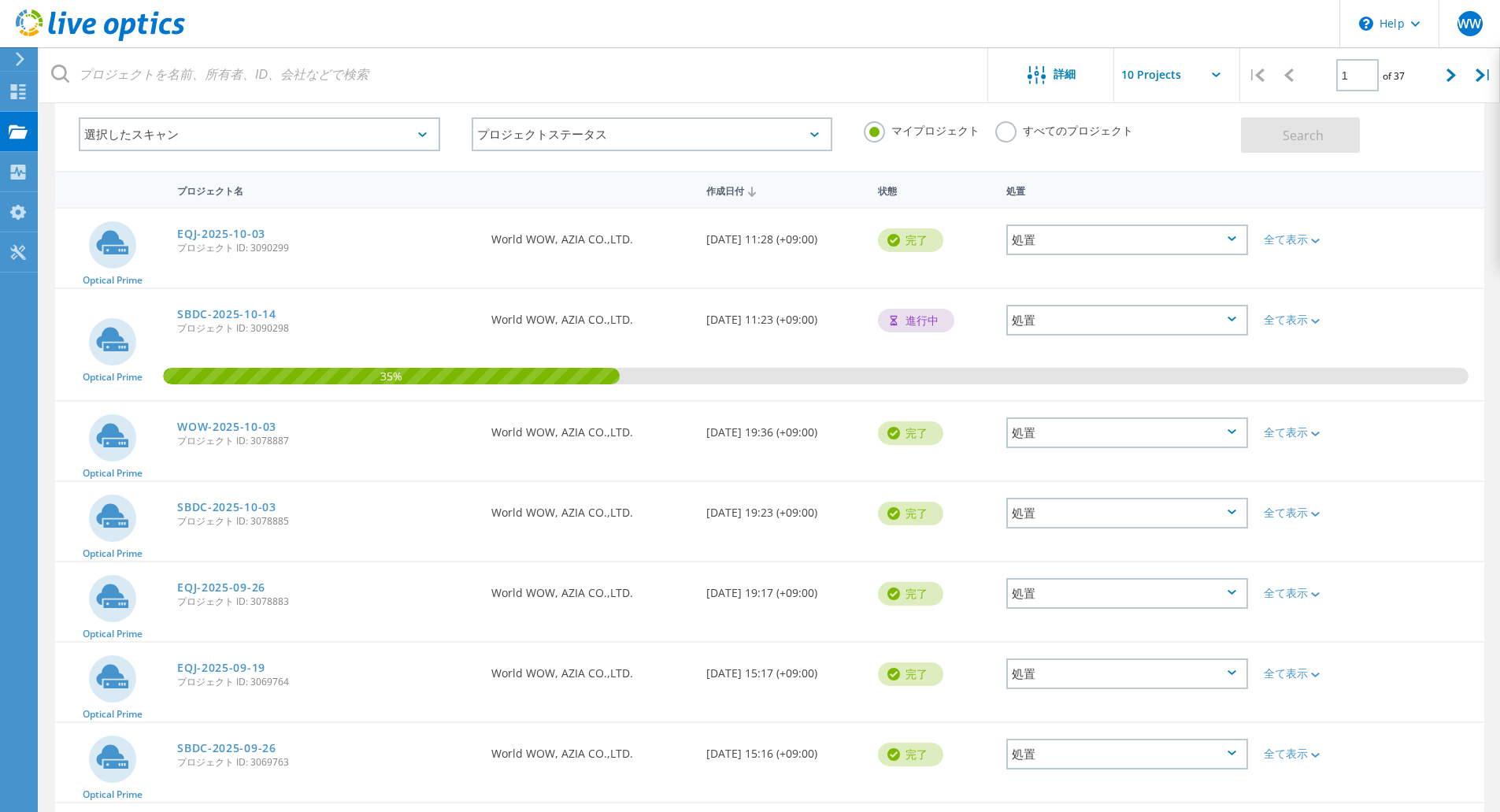
scroll to position [375, 0]
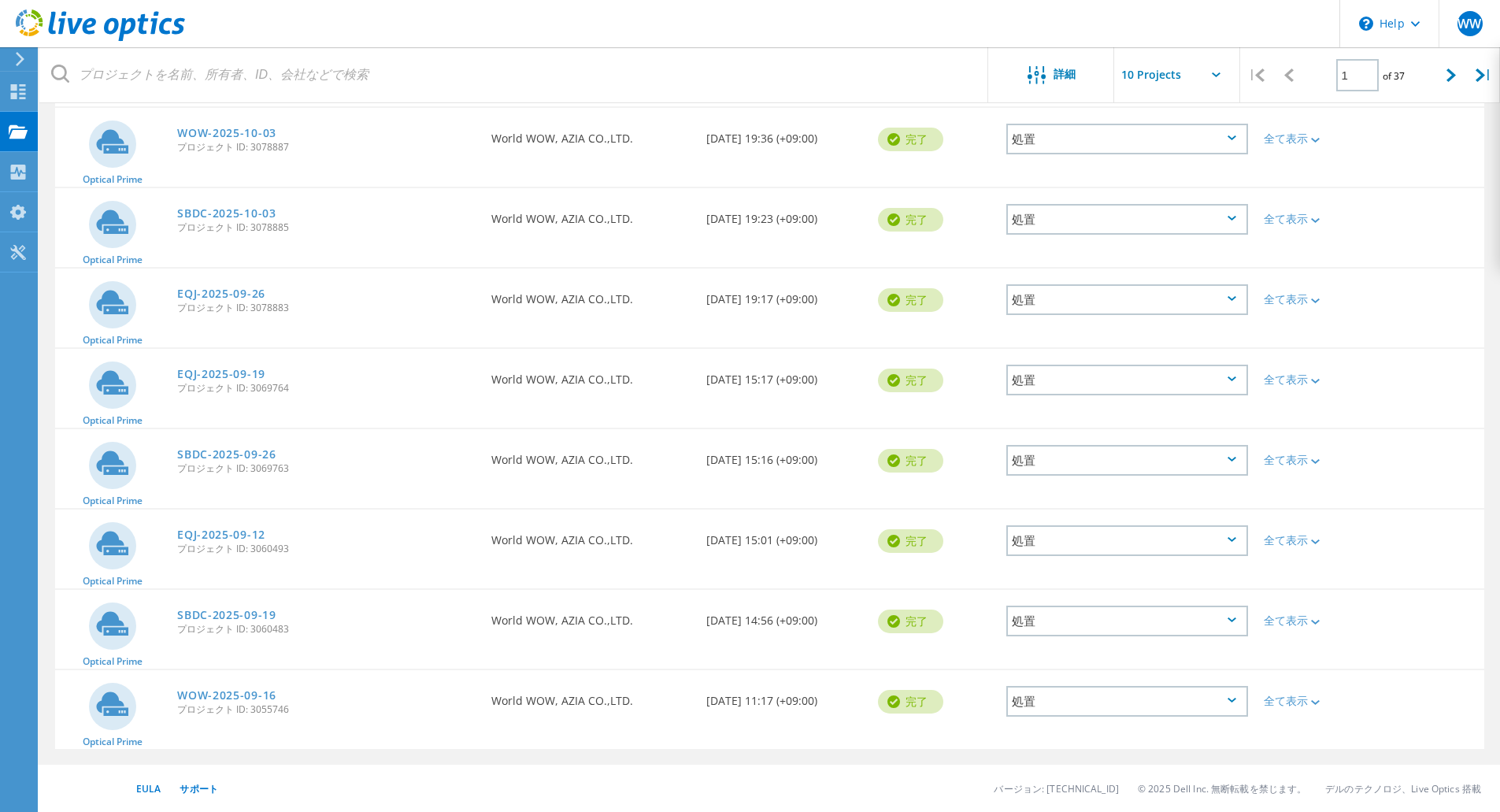
drag, startPoint x: 256, startPoint y: 526, endPoint x: 251, endPoint y: 542, distance: 16.8
click at [255, 527] on div "EQJ-2025-09-12 プロジェクト ID: 3060493" at bounding box center [327, 539] width 314 height 60
click at [251, 544] on span "プロジェクト ID: 3060493" at bounding box center [326, 548] width 299 height 9
click at [252, 535] on link "EQJ-2025-09-12" at bounding box center [221, 534] width 88 height 11
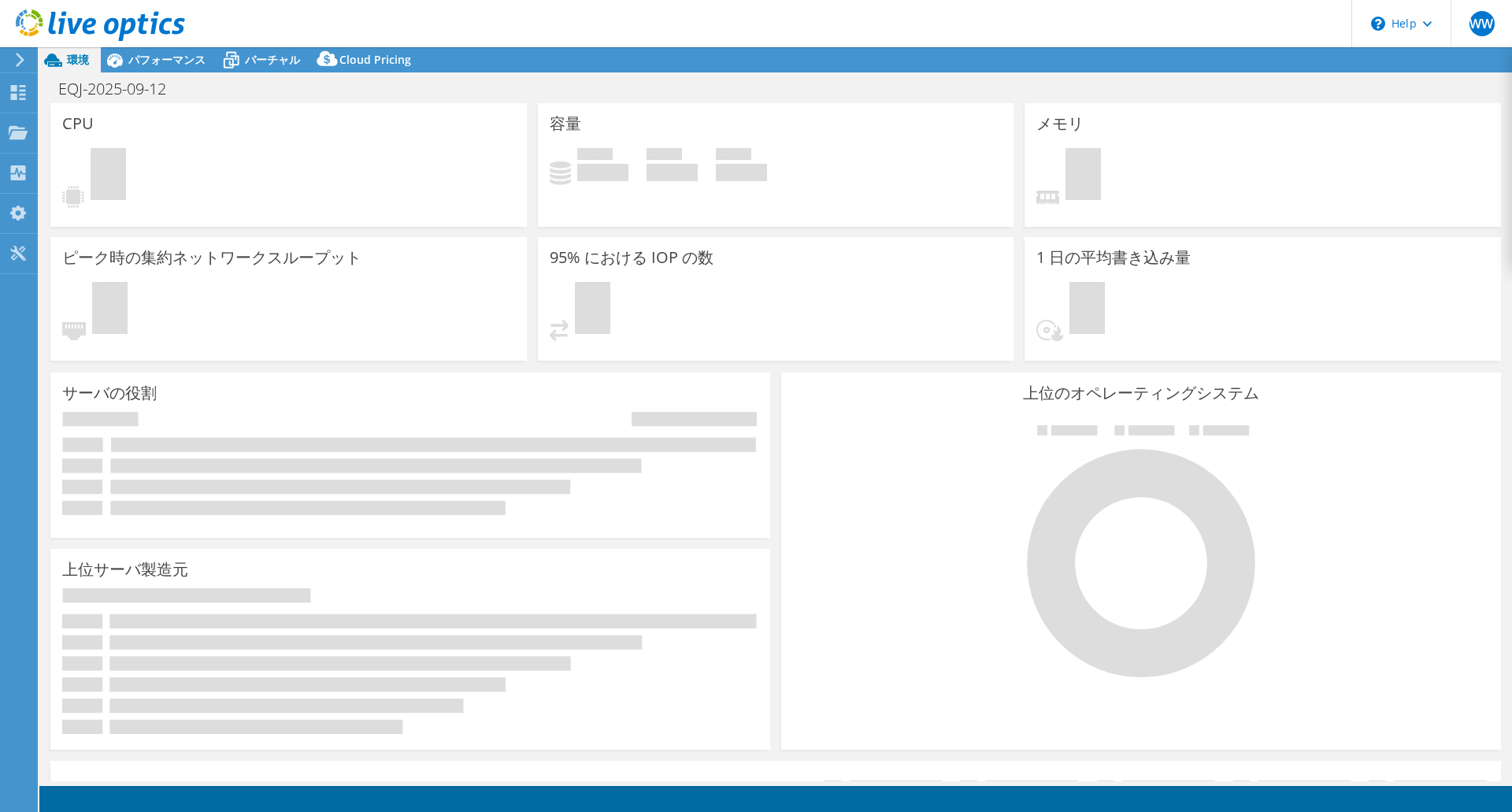
select select "USD"
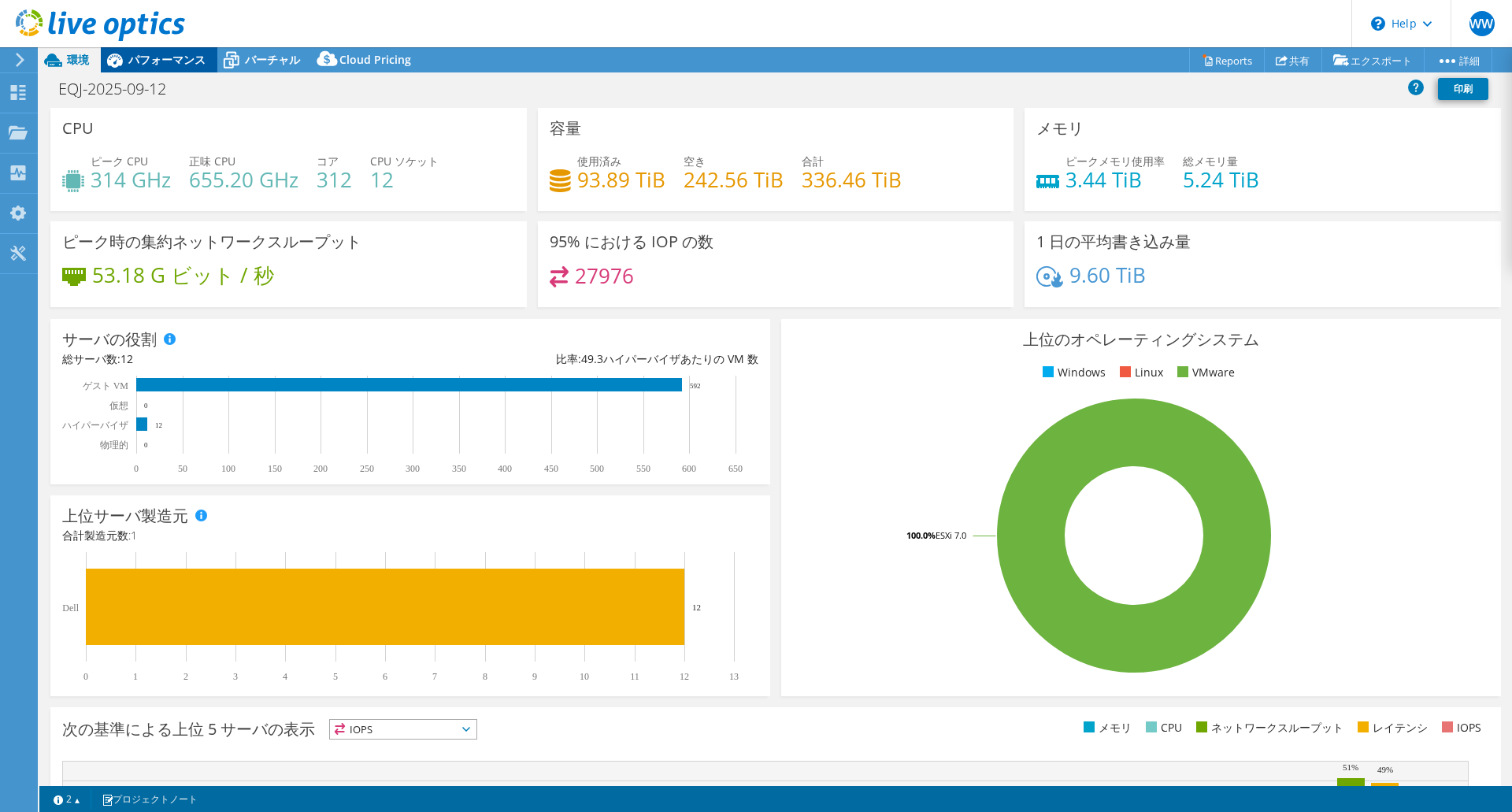
click at [172, 58] on span "パフォーマンス" at bounding box center [166, 60] width 77 height 15
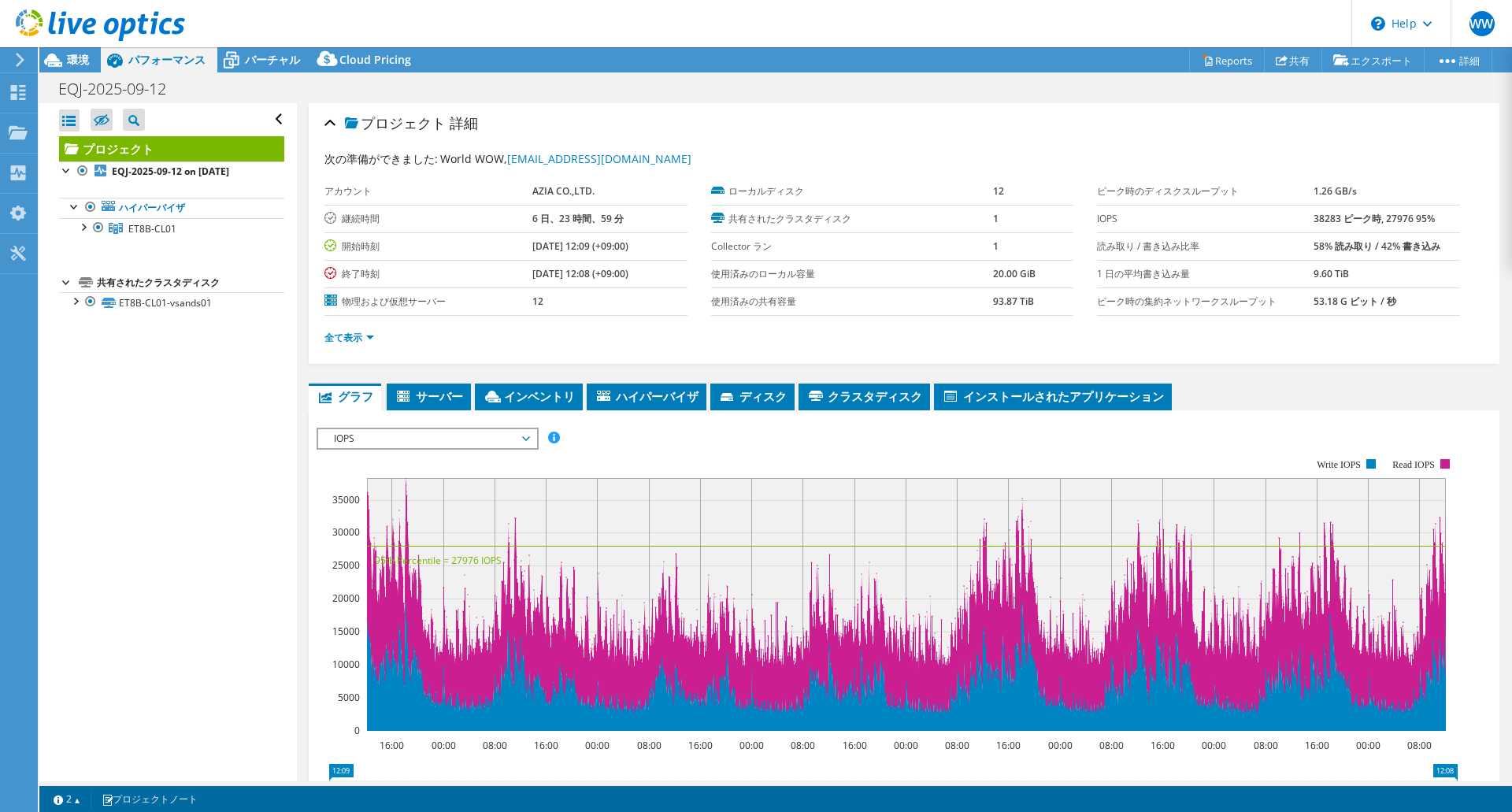
click at [421, 427] on div "IOPS IOPS ディスクスループット IO サイズ レイテンシ キュー深度 CPU の割合 メモリ ページフォールト 参加 ネットワークスループット 上位…" at bounding box center [428, 438] width 222 height 22
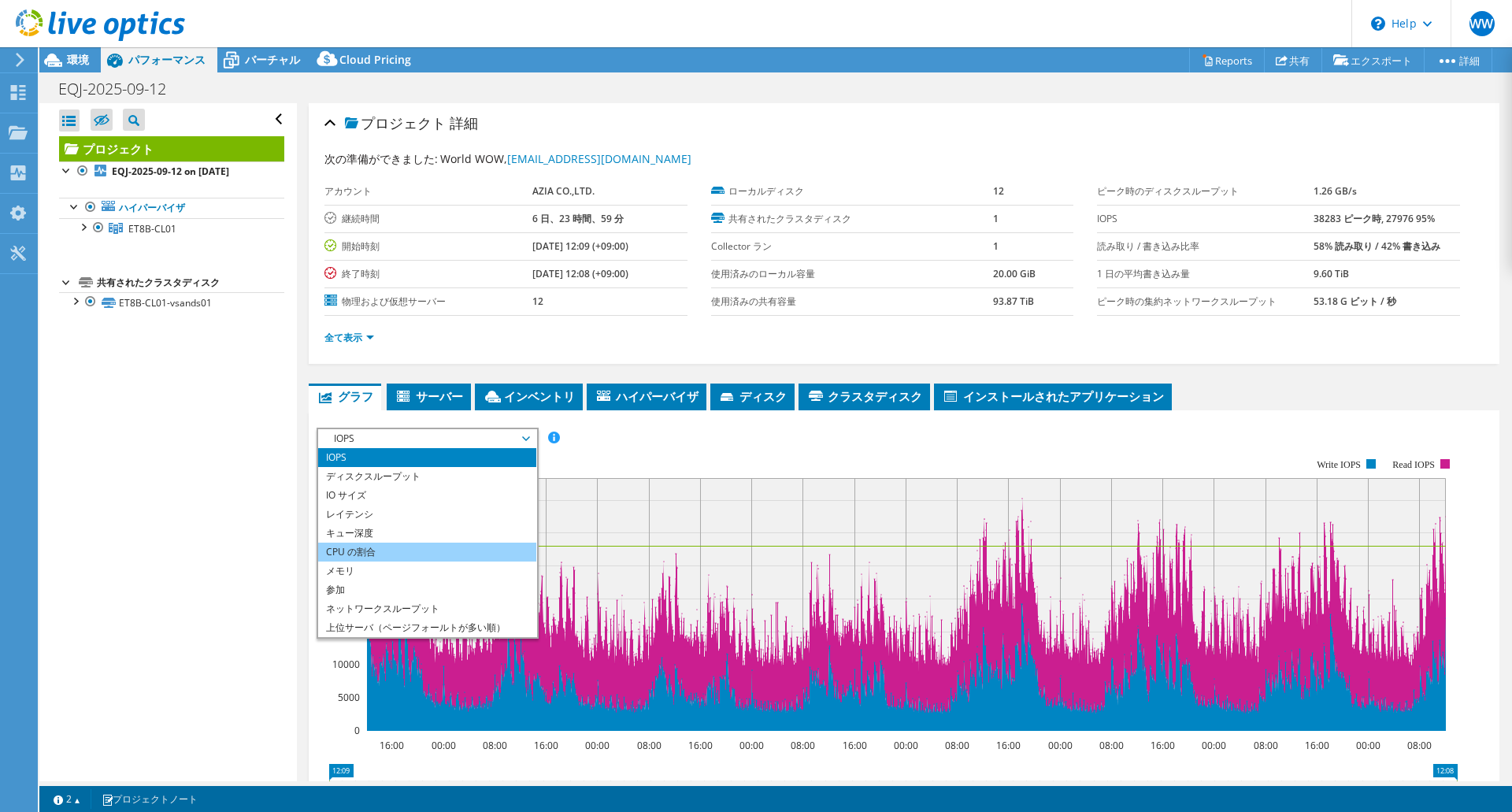
click at [364, 552] on li "CPU の割合" at bounding box center [428, 552] width 218 height 19
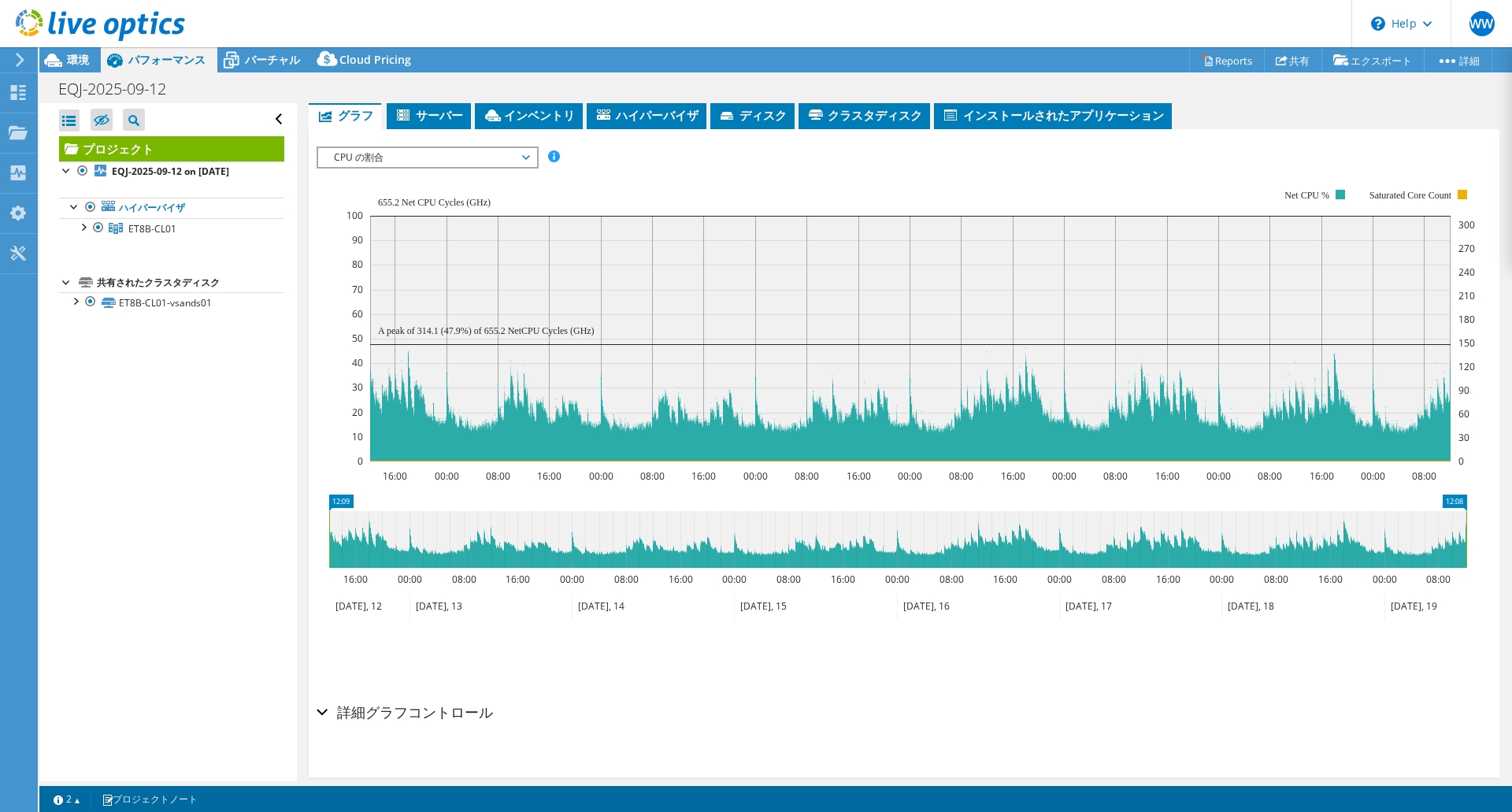
scroll to position [282, 0]
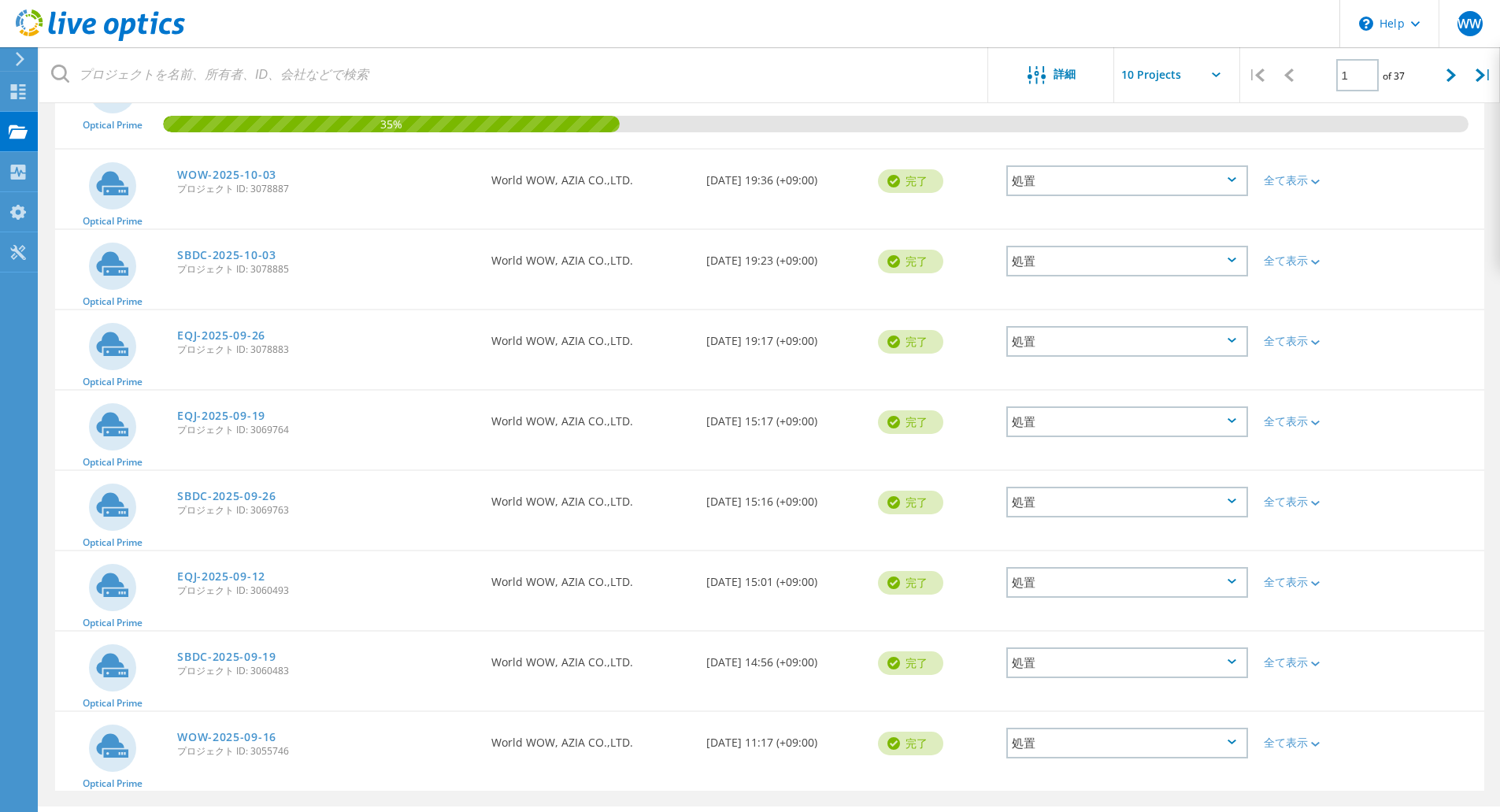
scroll to position [358, 0]
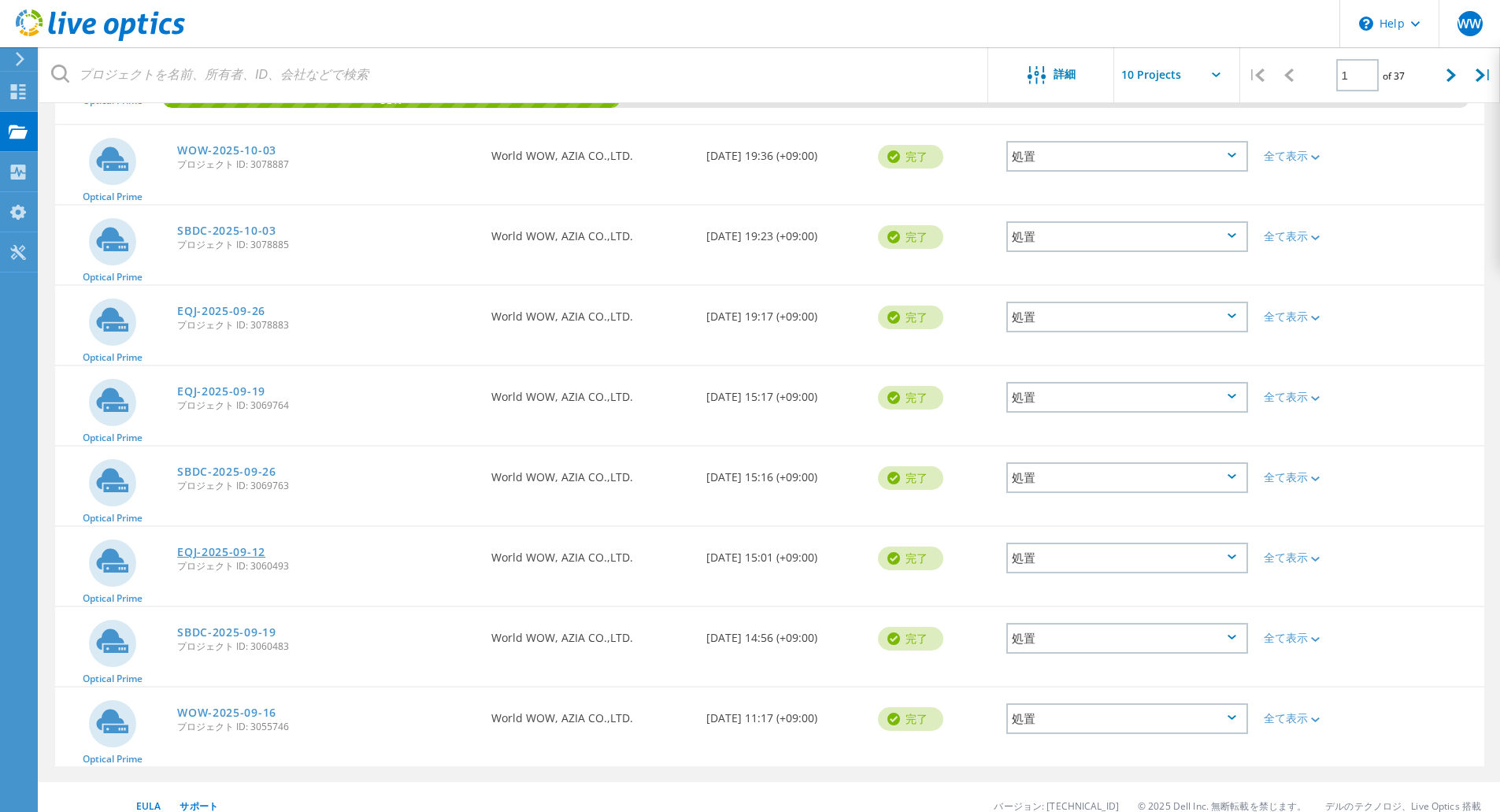
click at [233, 550] on link "EQJ-2025-09-12" at bounding box center [221, 552] width 88 height 11
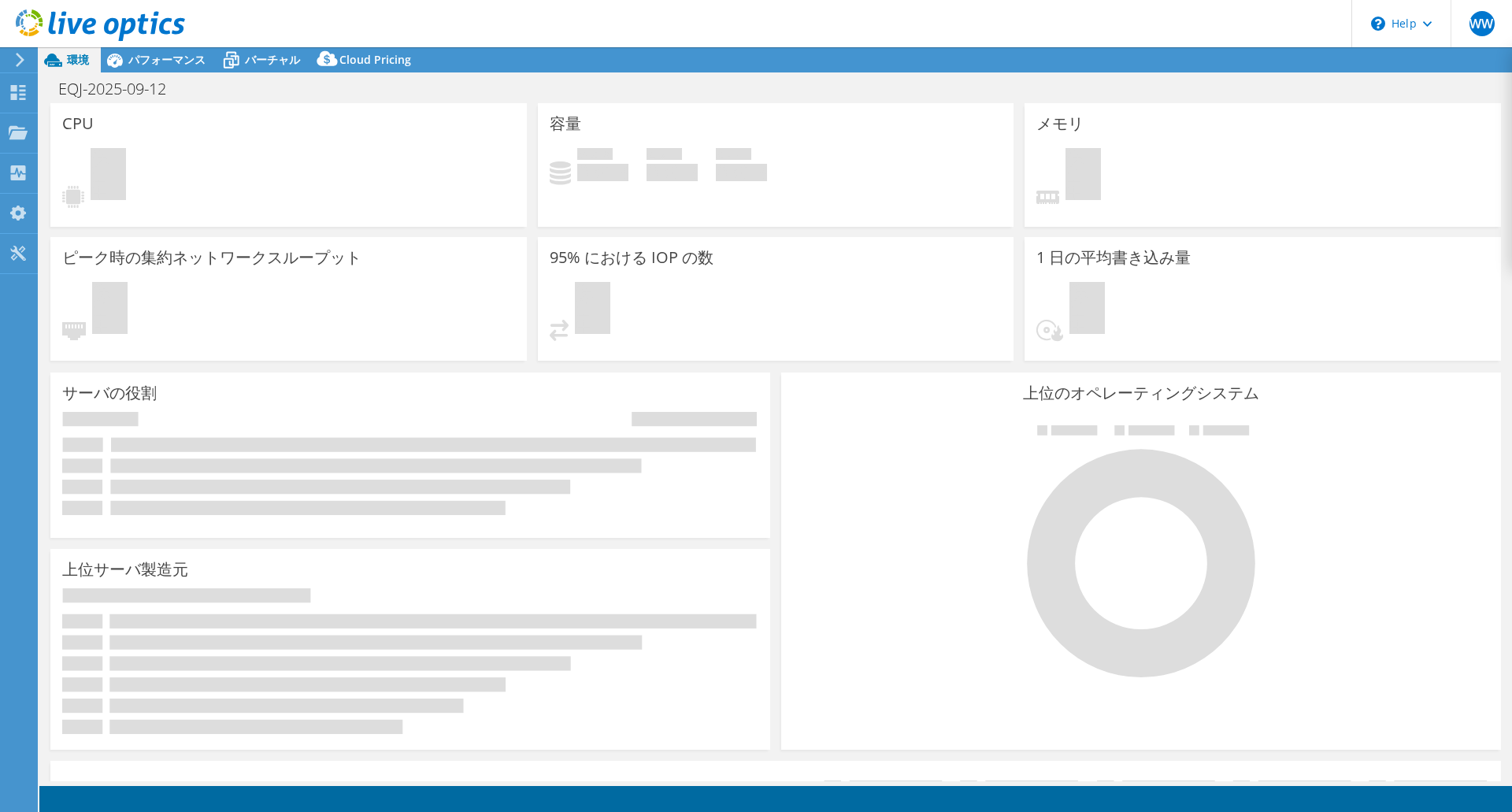
select select "USD"
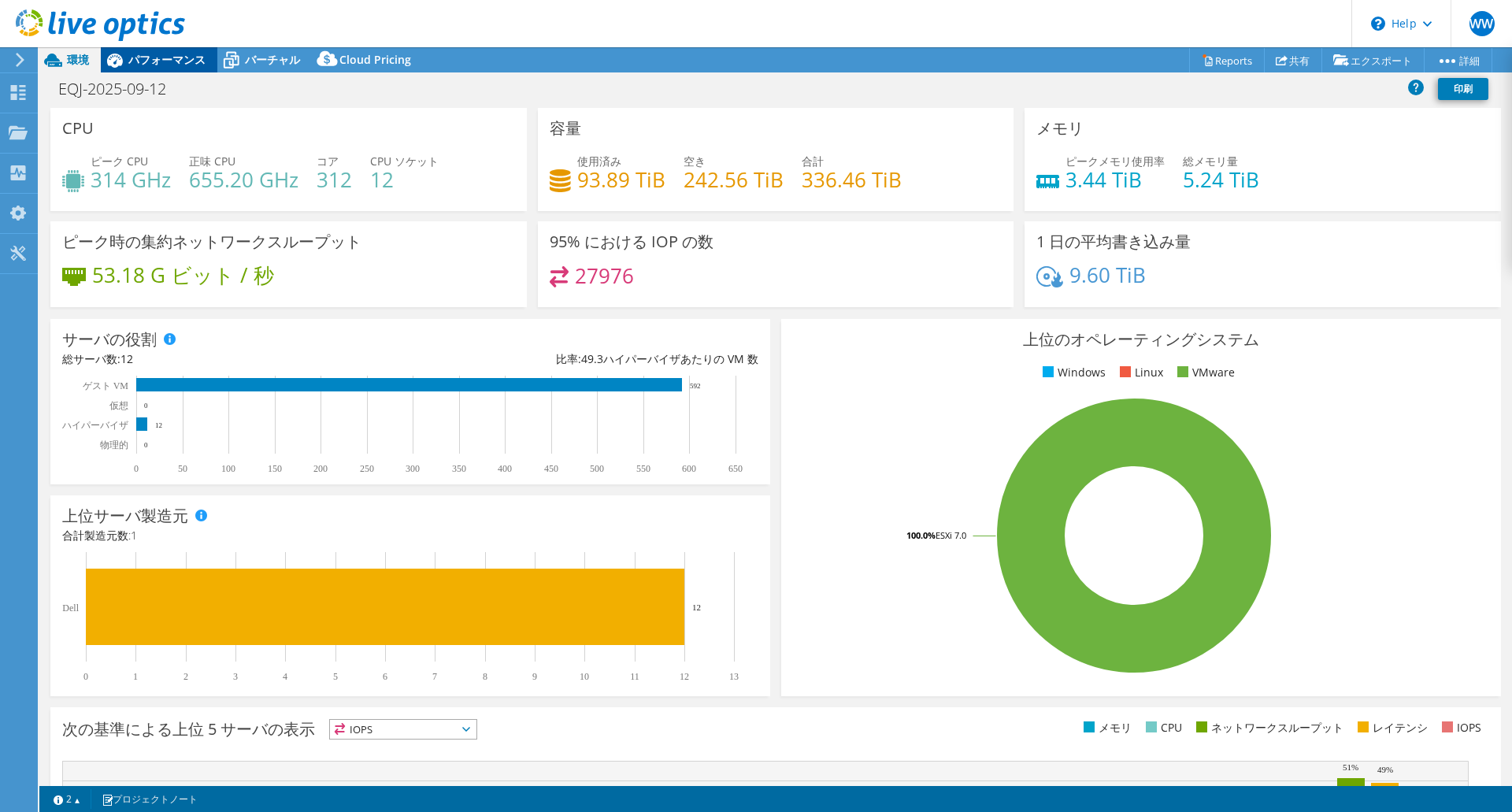
click at [195, 60] on span "パフォーマンス" at bounding box center [166, 60] width 77 height 15
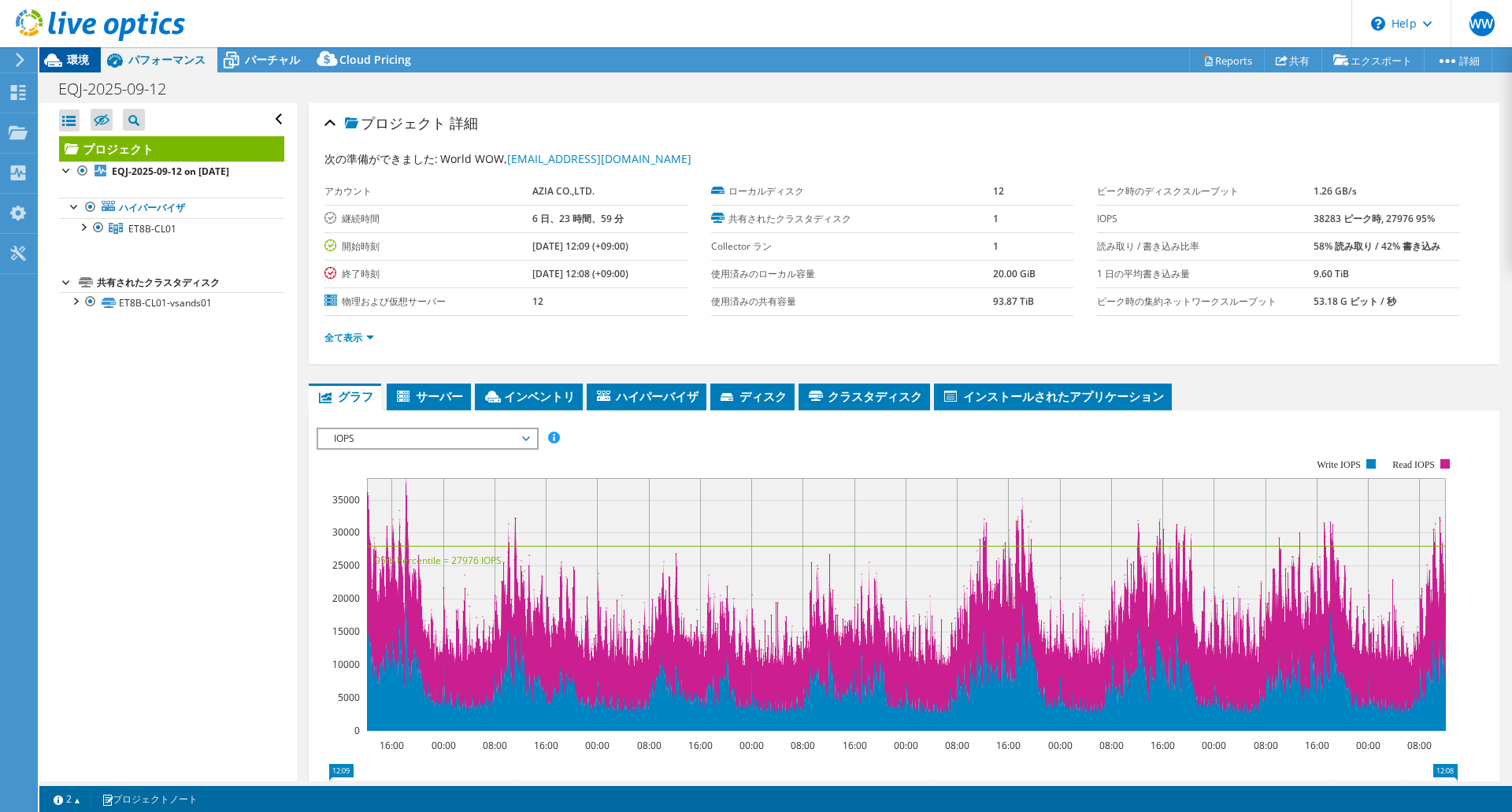
click at [86, 57] on span "環境" at bounding box center [78, 60] width 22 height 15
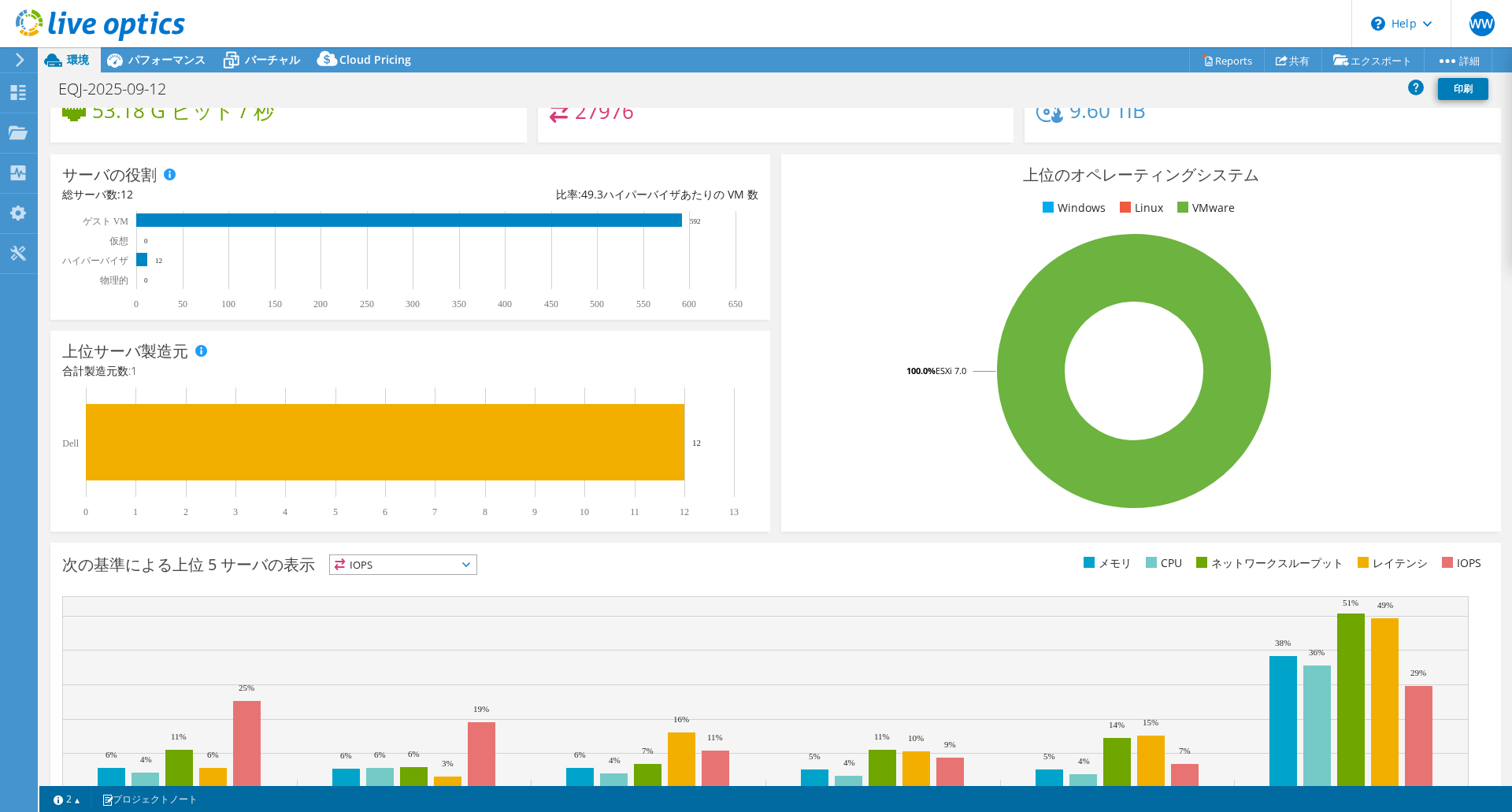
scroll to position [239, 0]
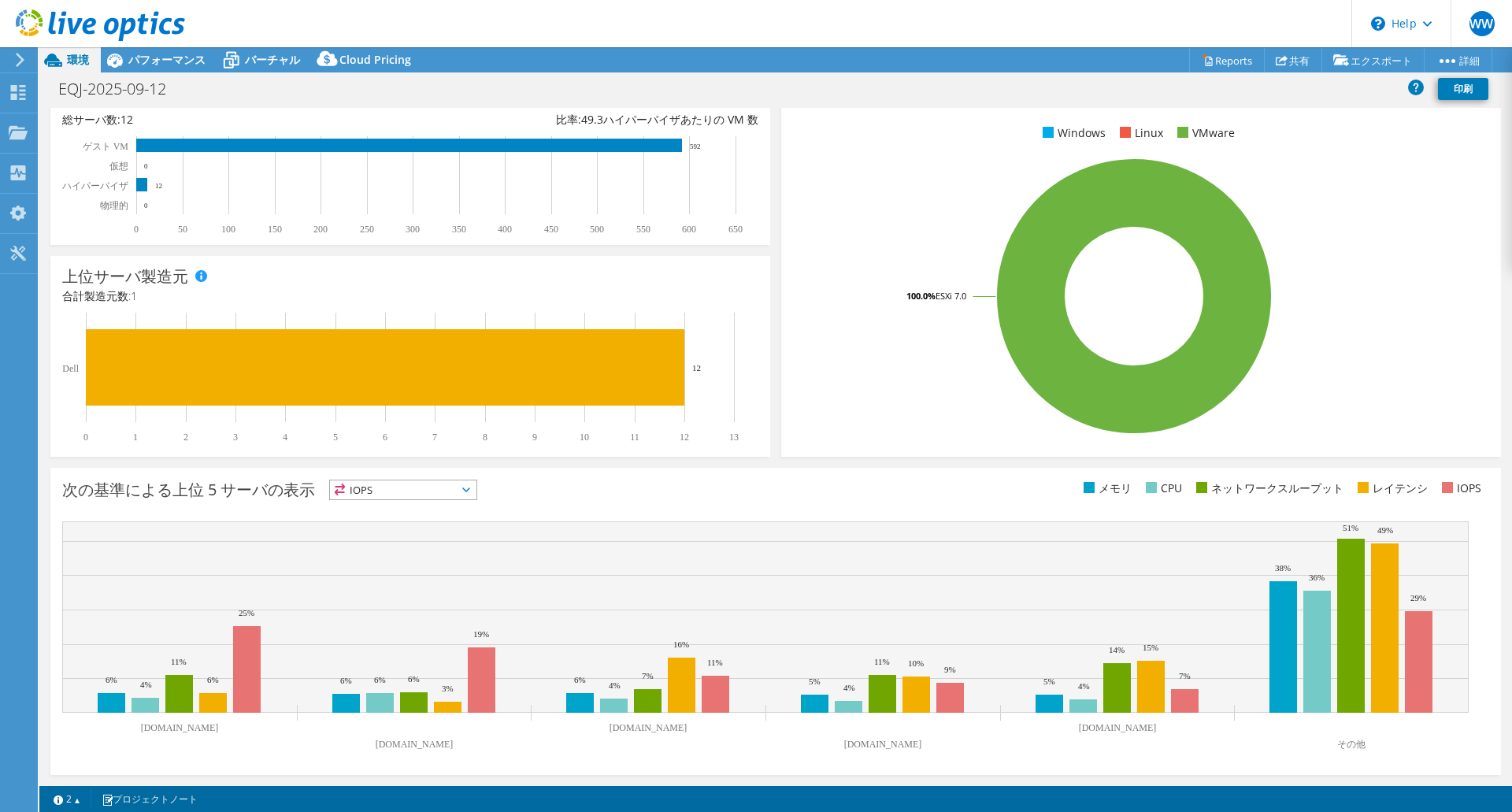
click at [434, 487] on span "IOPS" at bounding box center [403, 490] width 146 height 19
click at [390, 554] on li "CPU" at bounding box center [403, 554] width 146 height 22
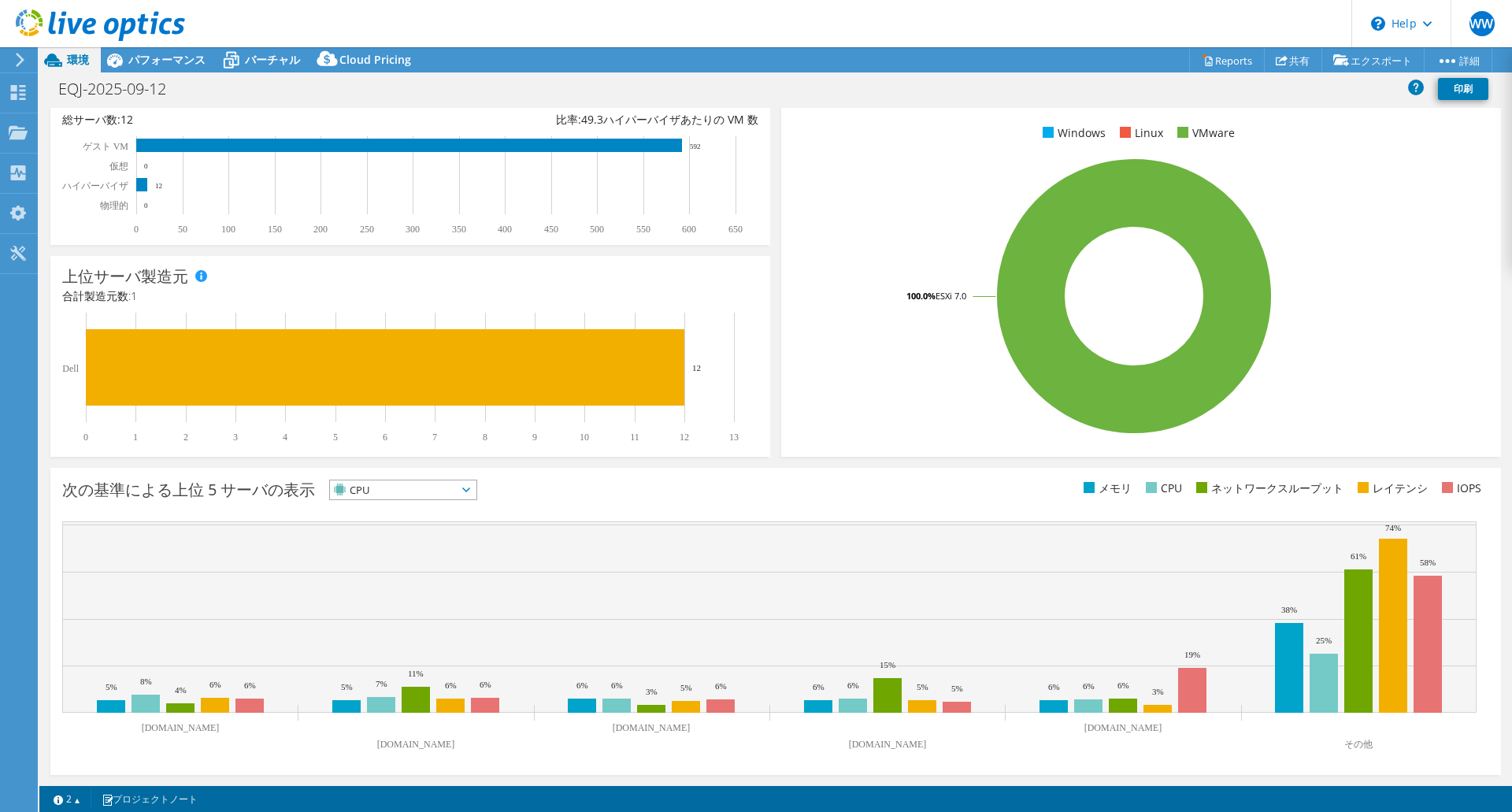
scroll to position [0, 0]
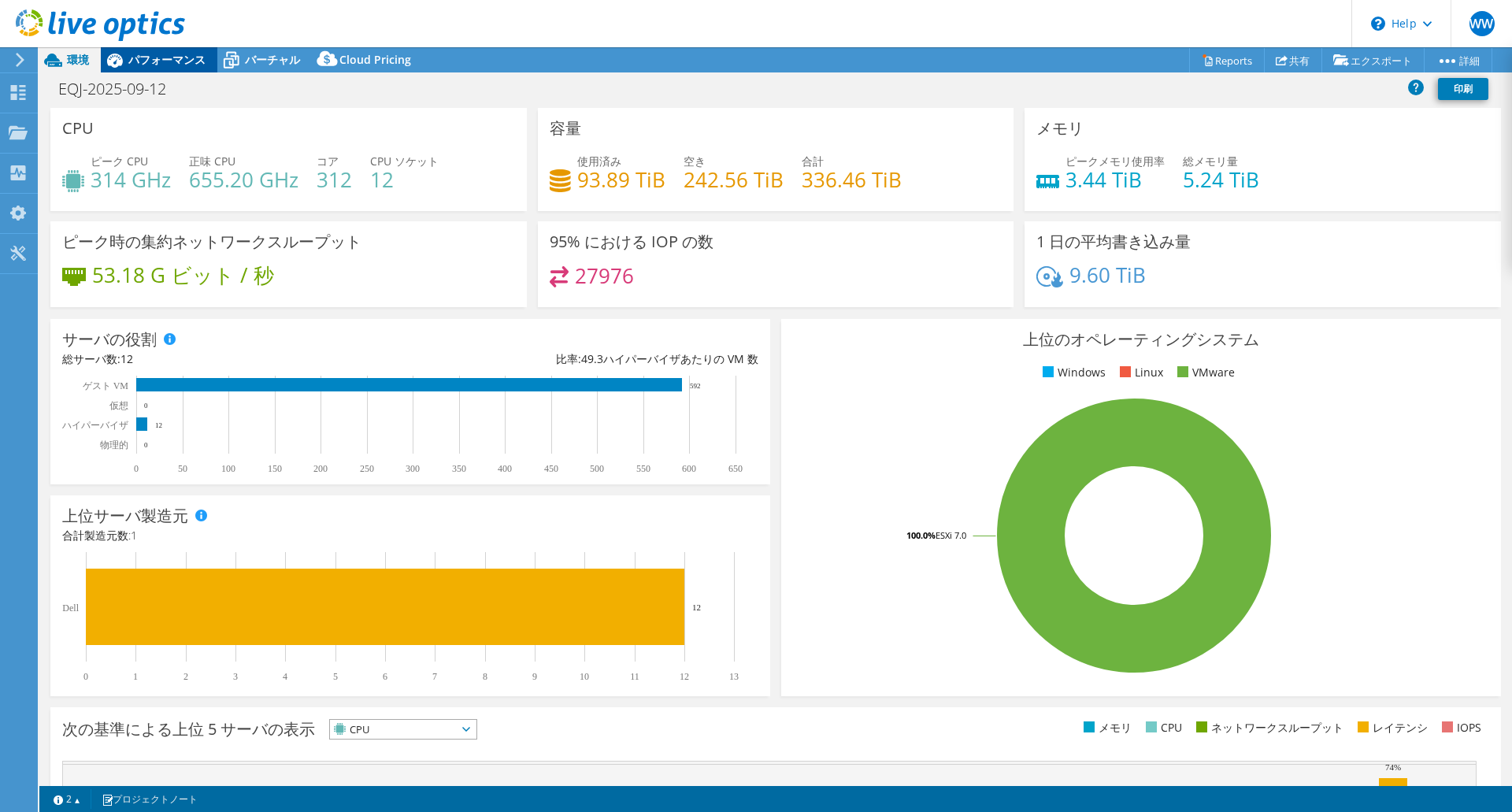
click at [160, 61] on span "パフォーマンス" at bounding box center [166, 60] width 77 height 15
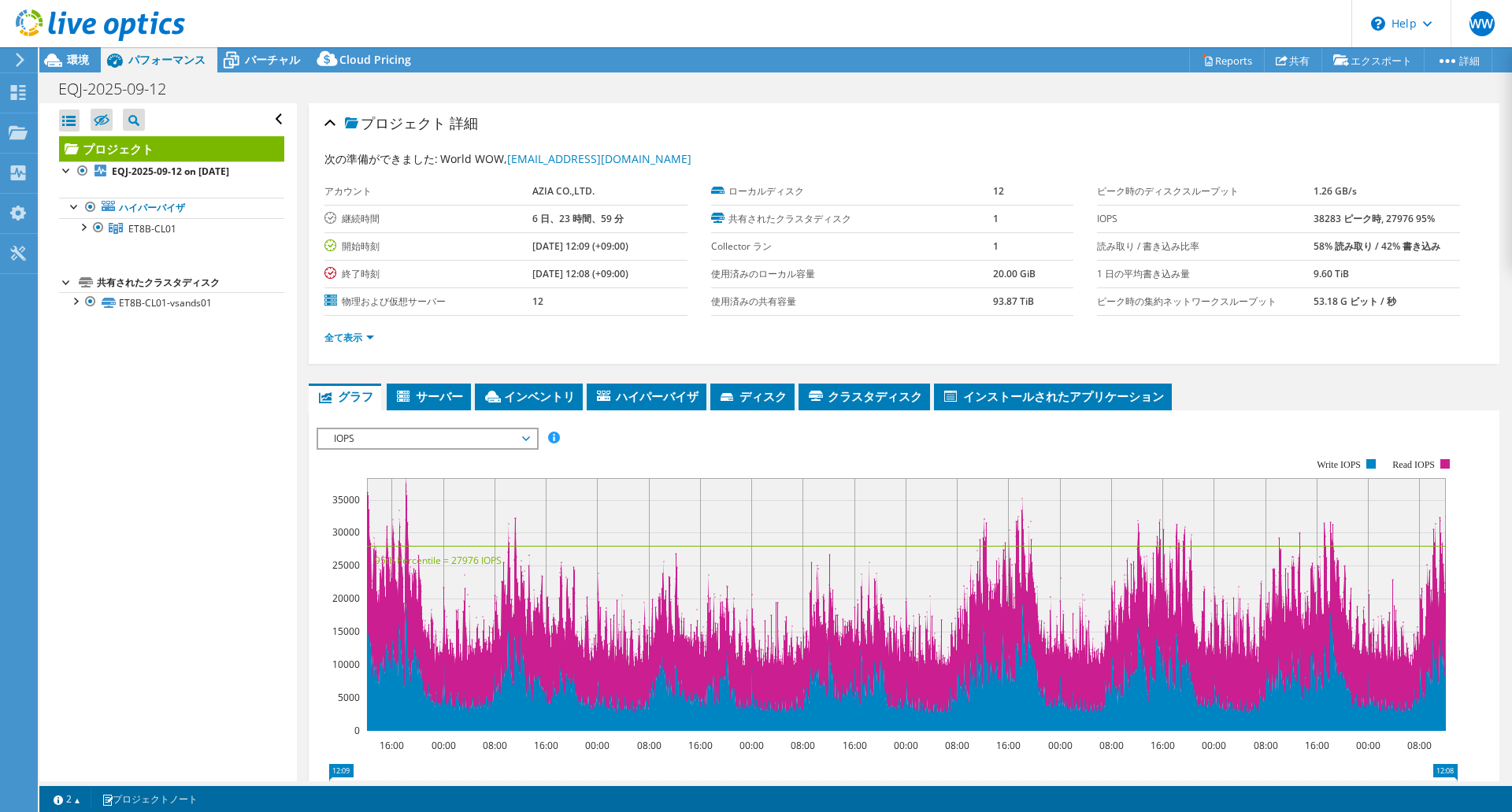
click at [428, 446] on span "IOPS" at bounding box center [427, 438] width 203 height 19
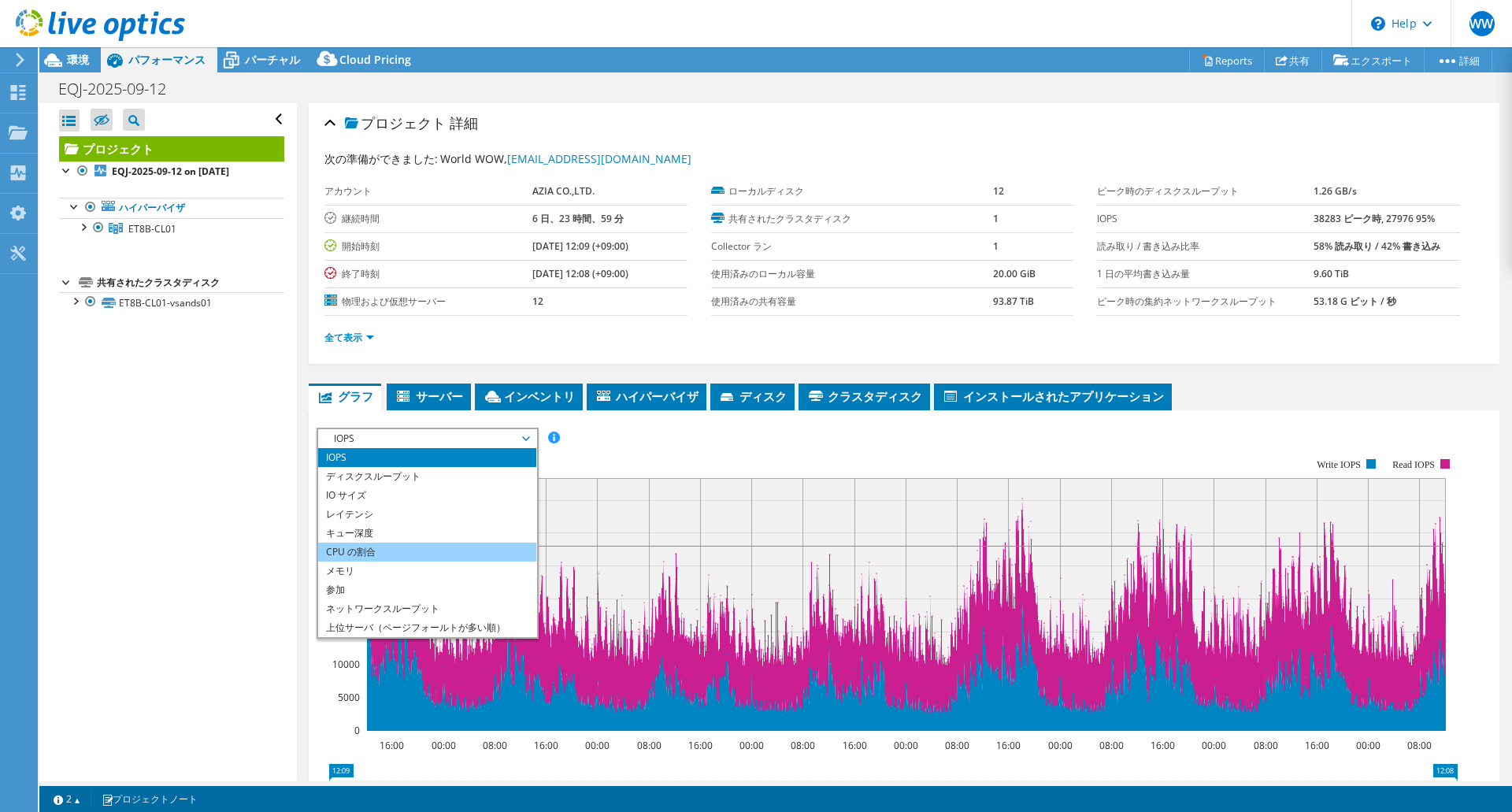
click at [409, 551] on li "CPU の割合" at bounding box center [428, 552] width 218 height 19
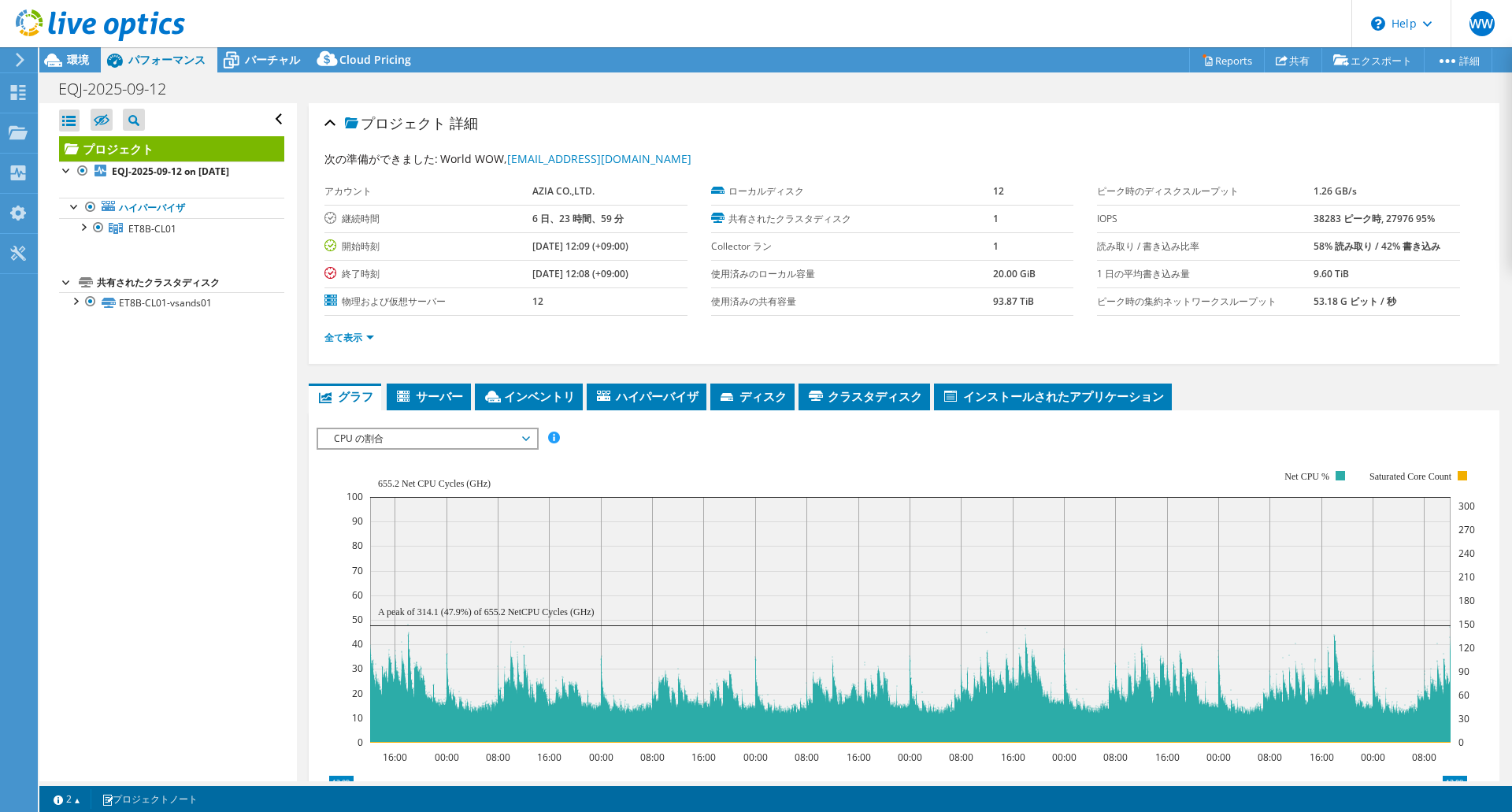
click at [459, 433] on span "CPU の割合" at bounding box center [427, 438] width 203 height 19
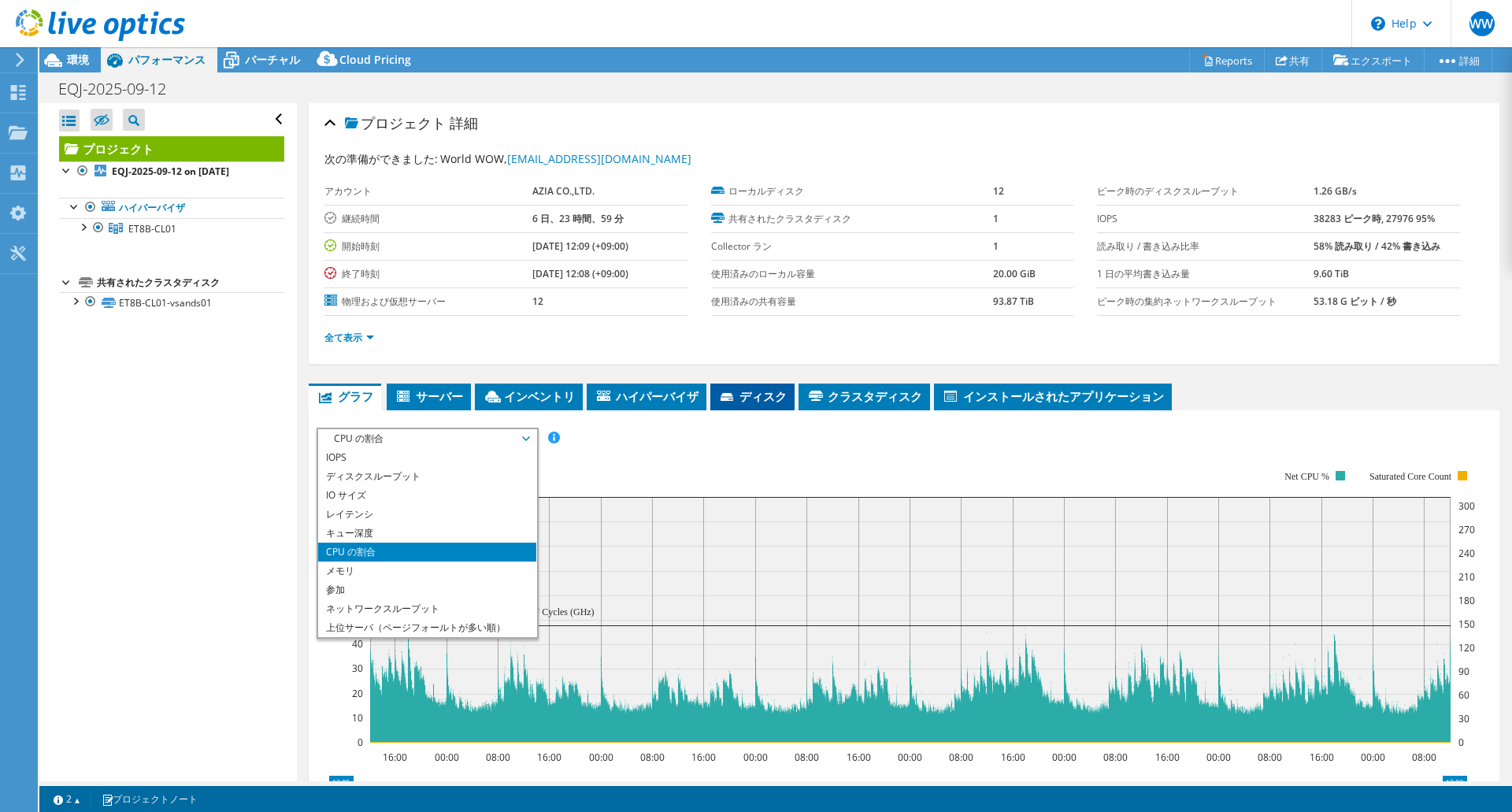
scroll to position [2, 0]
click at [751, 475] on rect at bounding box center [911, 606] width 1128 height 315
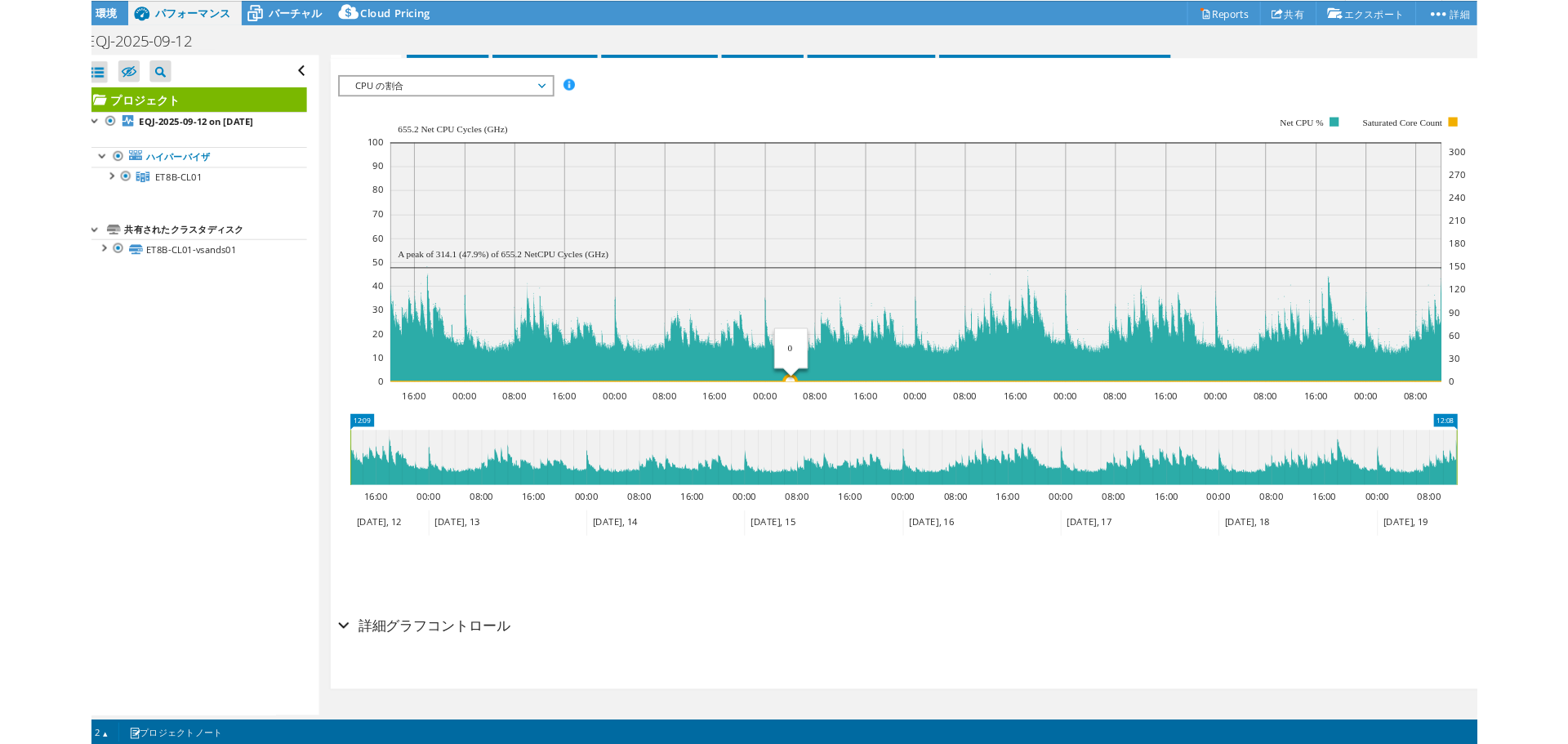
scroll to position [0, 0]
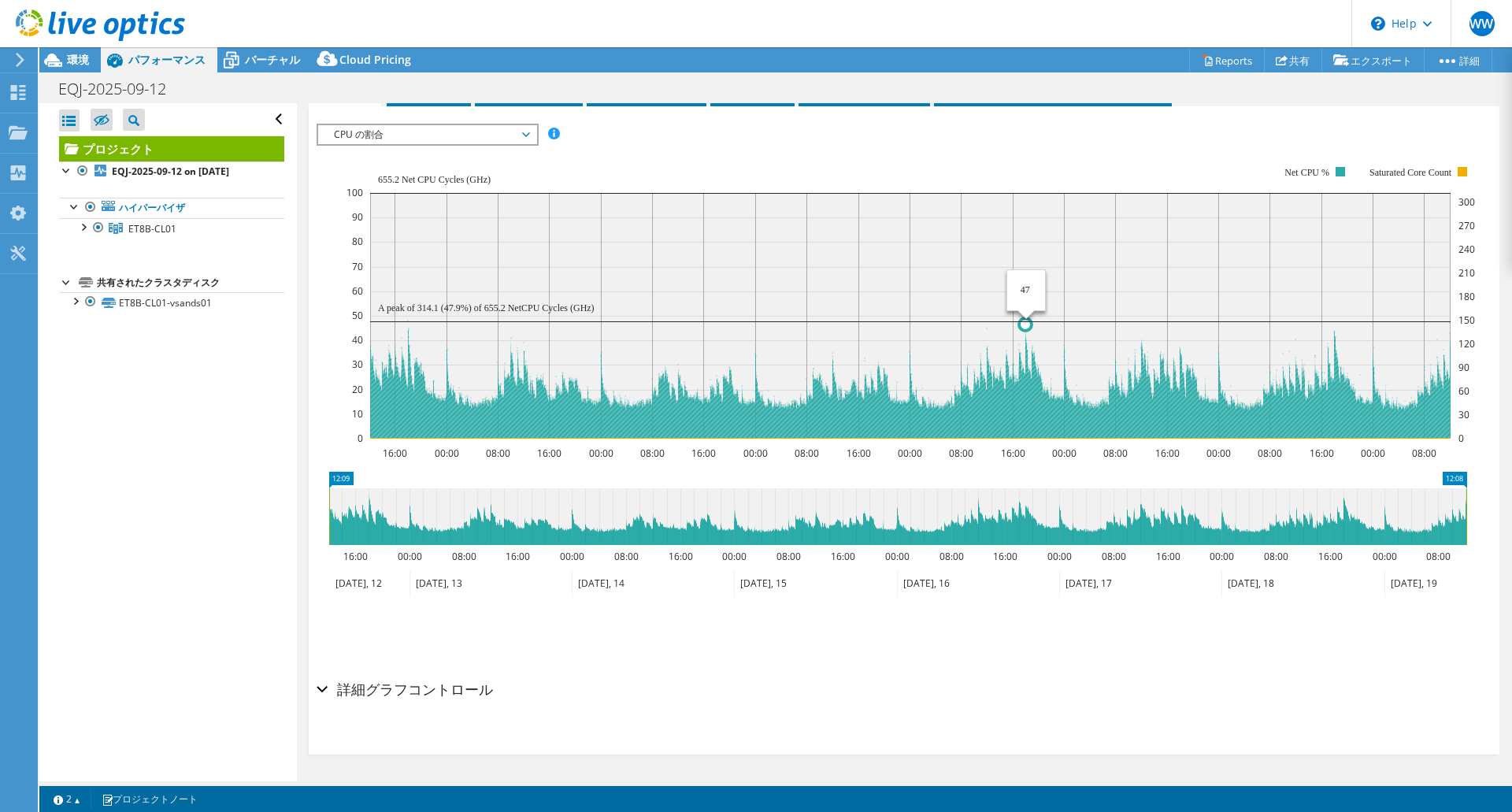
click at [1025, 320] on circle at bounding box center [1025, 324] width 12 height 12
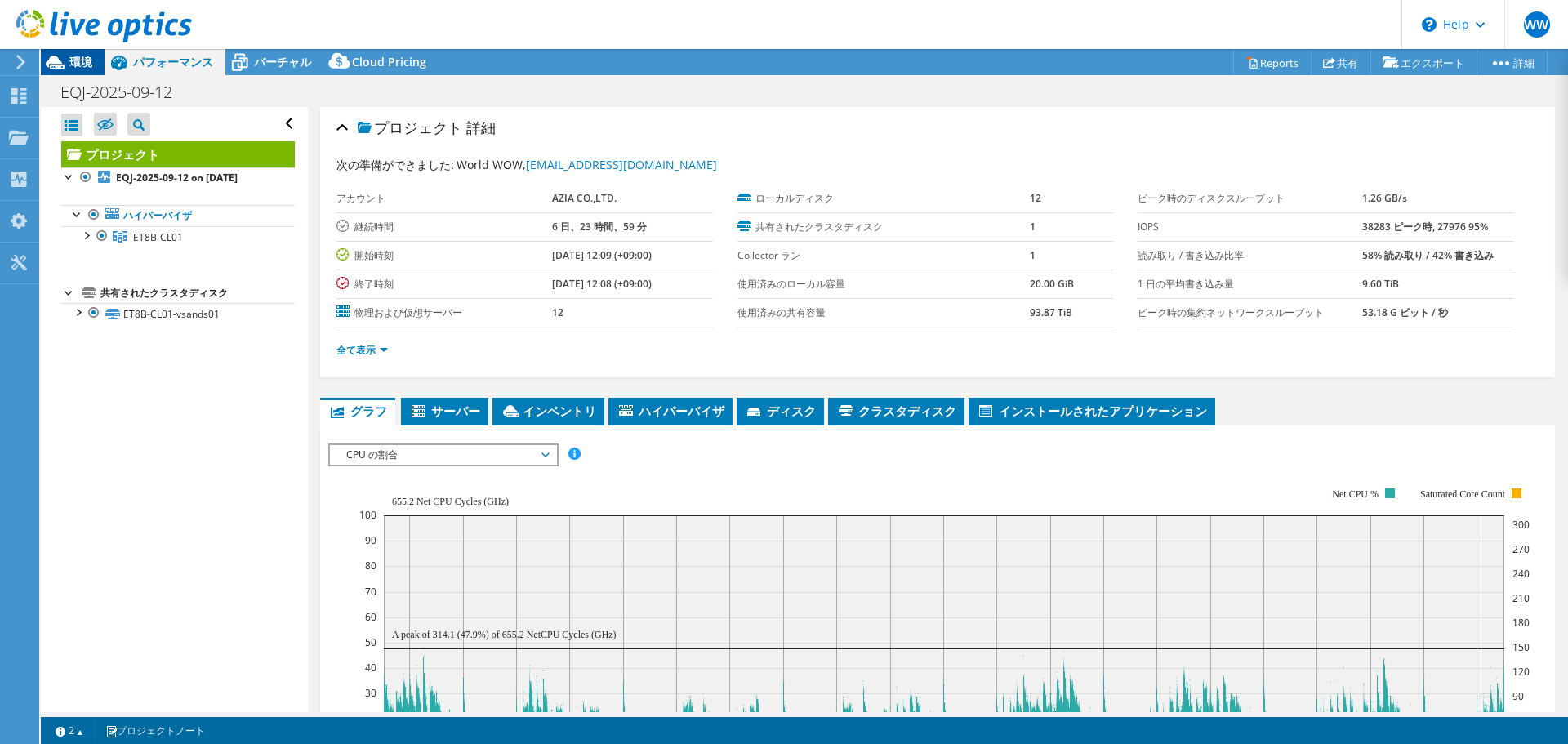
click at [93, 57] on div "環境" at bounding box center [73, 62] width 63 height 26
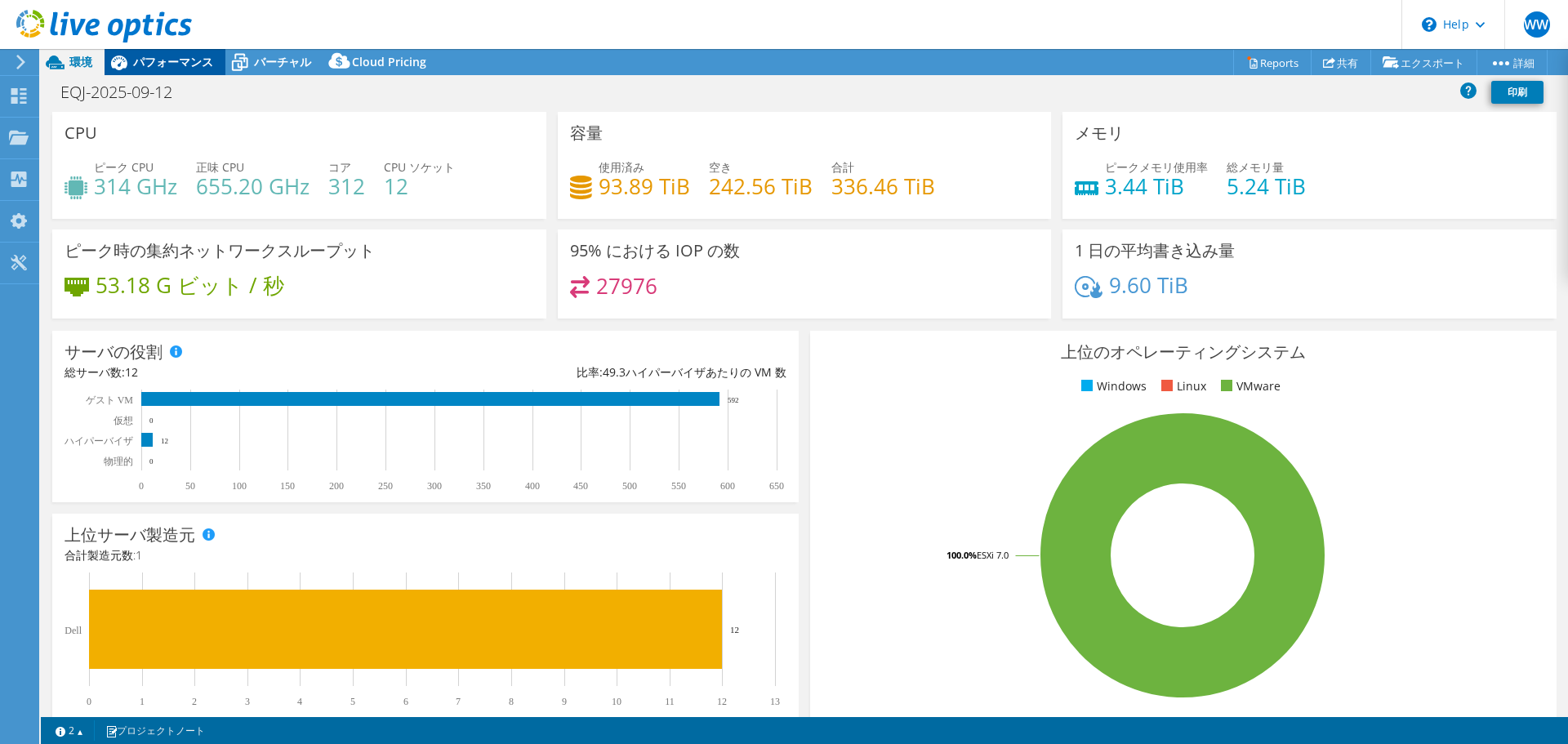
click at [172, 57] on span "パフォーマンス" at bounding box center [172, 62] width 80 height 15
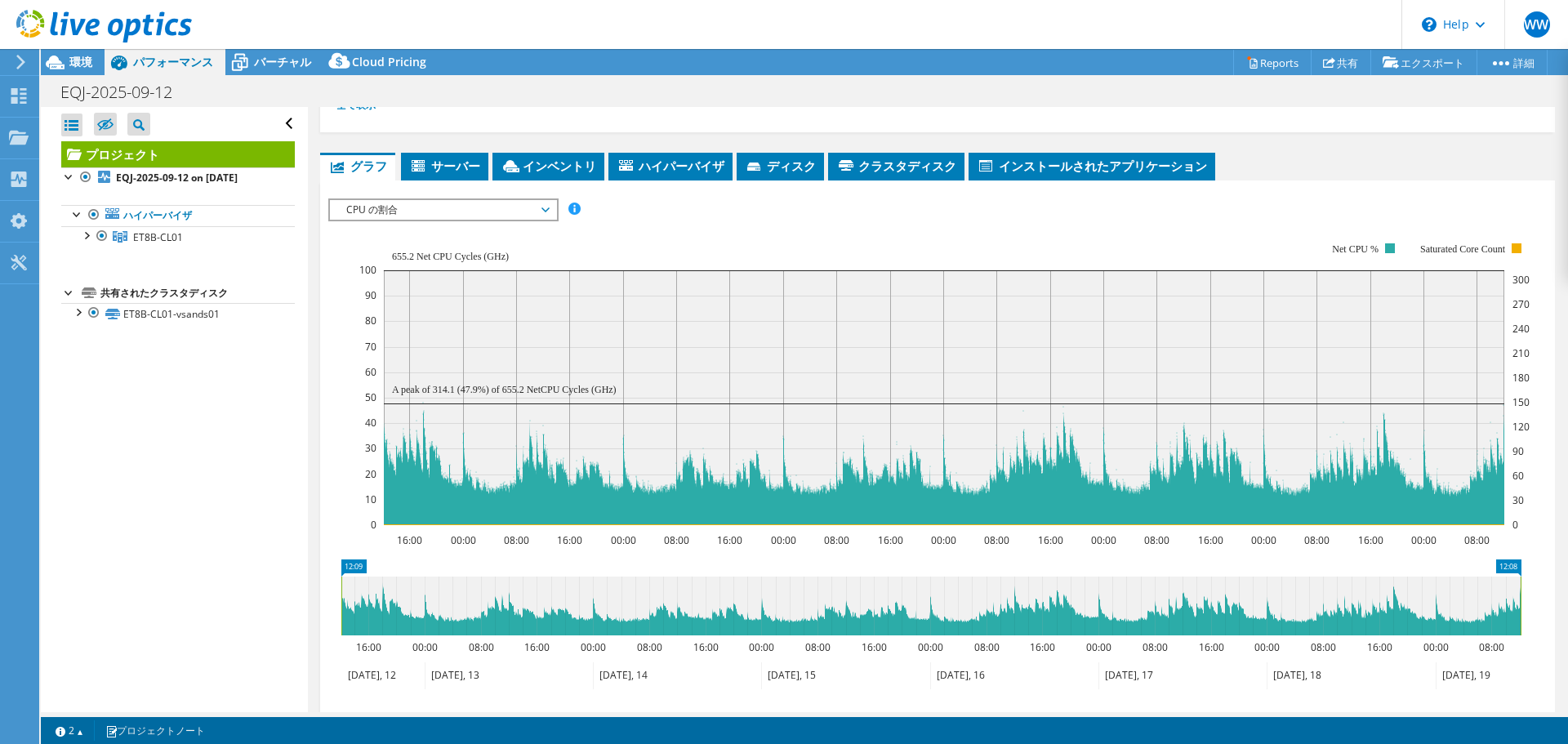
scroll to position [163, 0]
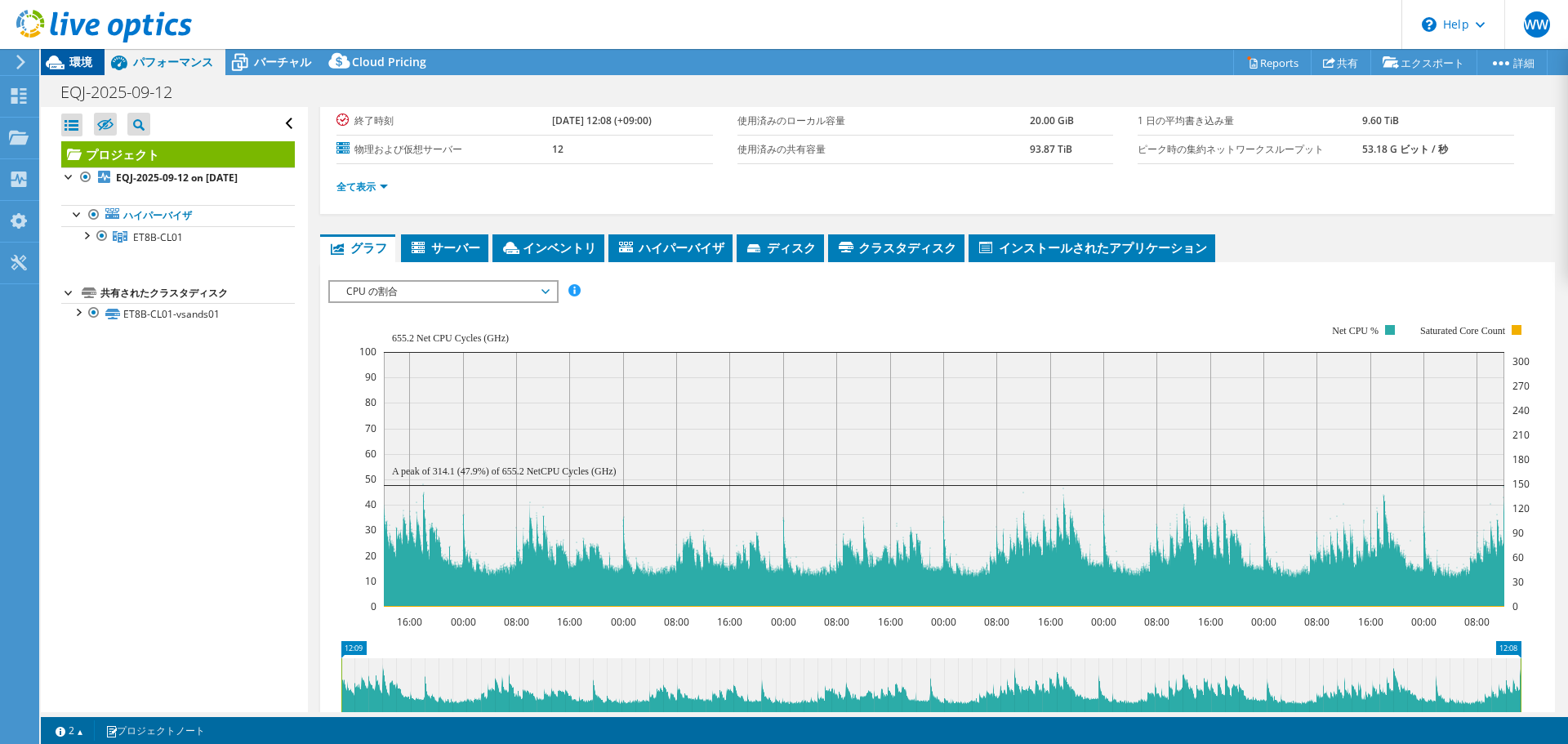
click at [78, 62] on span "環境" at bounding box center [81, 62] width 23 height 15
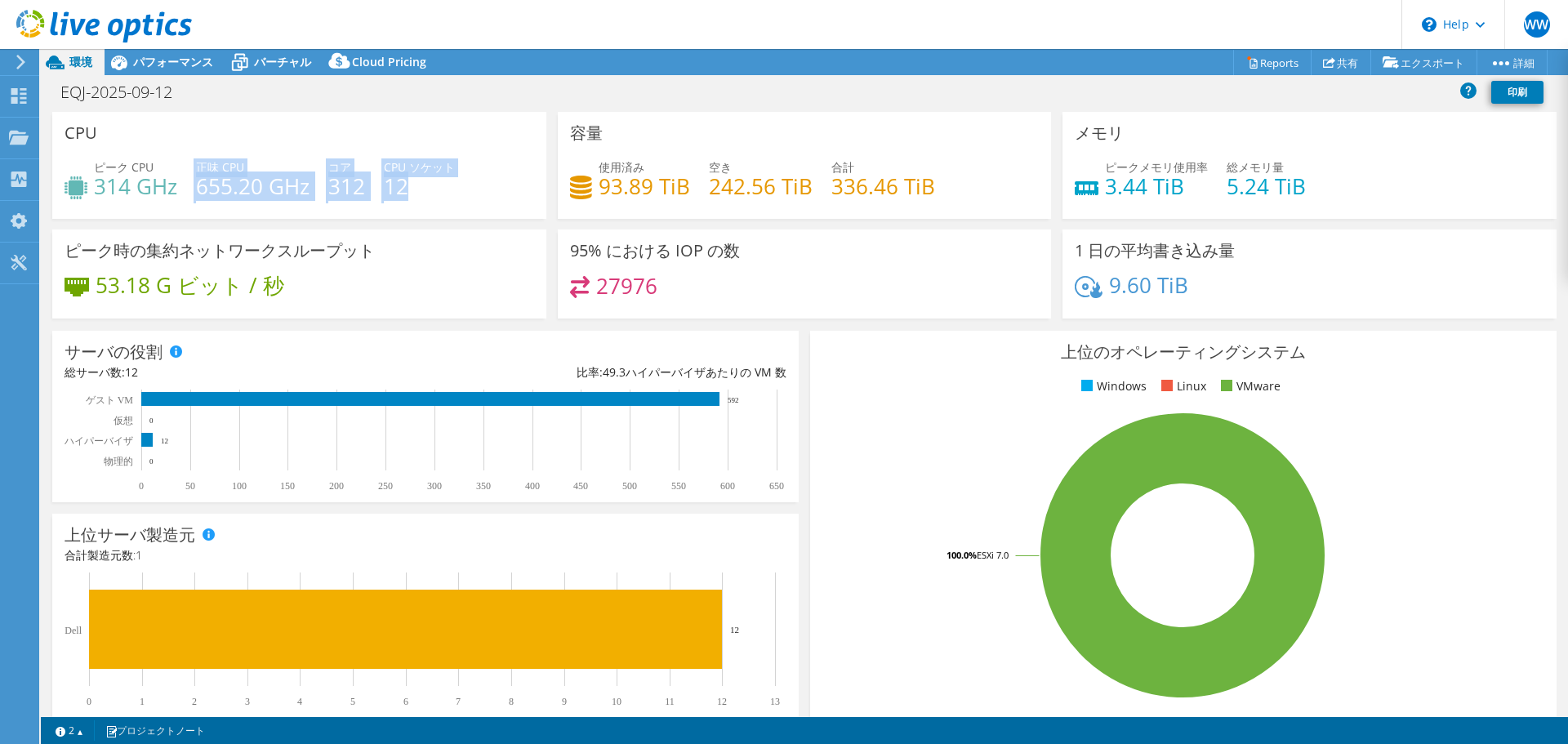
drag, startPoint x: 195, startPoint y: 184, endPoint x: 446, endPoint y: 194, distance: 251.2
click at [446, 194] on div "ピーク CPU 314 GHz 正味 CPU 655.20 GHz コア 312 CPU ソケット 12" at bounding box center [299, 185] width 469 height 53
click at [461, 197] on div "ピーク CPU 314 GHz 正味 CPU 655.20 GHz コア 312 CPU ソケット 12" at bounding box center [299, 185] width 469 height 53
drag, startPoint x: 425, startPoint y: 191, endPoint x: 90, endPoint y: 178, distance: 335.3
click at [90, 178] on div "ピーク CPU 314 GHz 正味 CPU 655.20 GHz コア 312 CPU ソケット 12" at bounding box center [299, 185] width 469 height 53
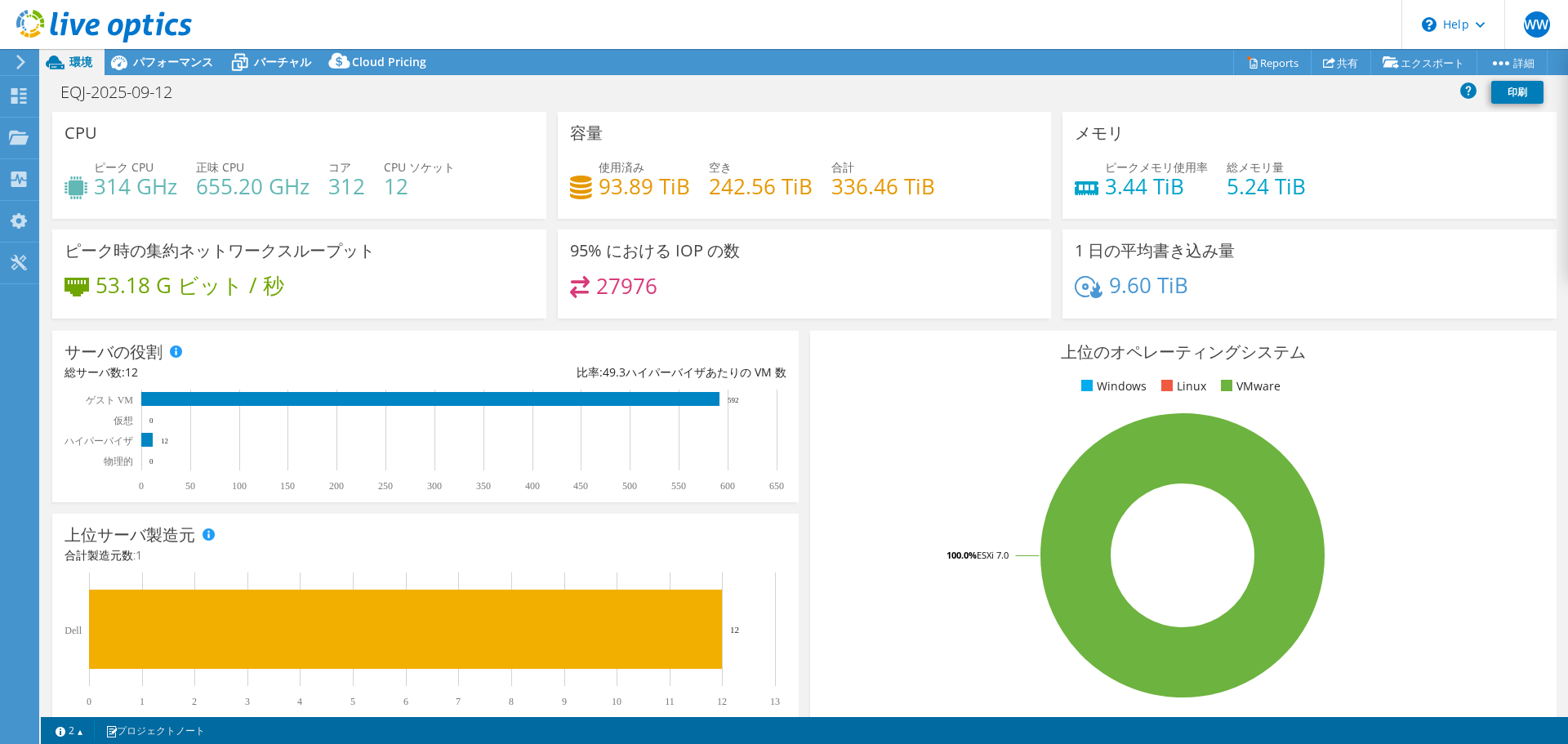
click at [128, 236] on div "ピーク時の集約ネットワークスループット 53.18 G ビット / 秒" at bounding box center [299, 275] width 494 height 89
drag, startPoint x: 193, startPoint y: 185, endPoint x: 317, endPoint y: 191, distance: 124.1
click at [317, 191] on div "ピーク CPU 314 GHz 正味 CPU 655.20 GHz コア 312 CPU ソケット 12" at bounding box center [299, 185] width 469 height 53
click at [320, 207] on div "ピーク CPU 314 GHz 正味 CPU 655.20 GHz コア 312 CPU ソケット 12" at bounding box center [299, 185] width 469 height 53
drag, startPoint x: 93, startPoint y: 180, endPoint x: 264, endPoint y: 203, distance: 172.5
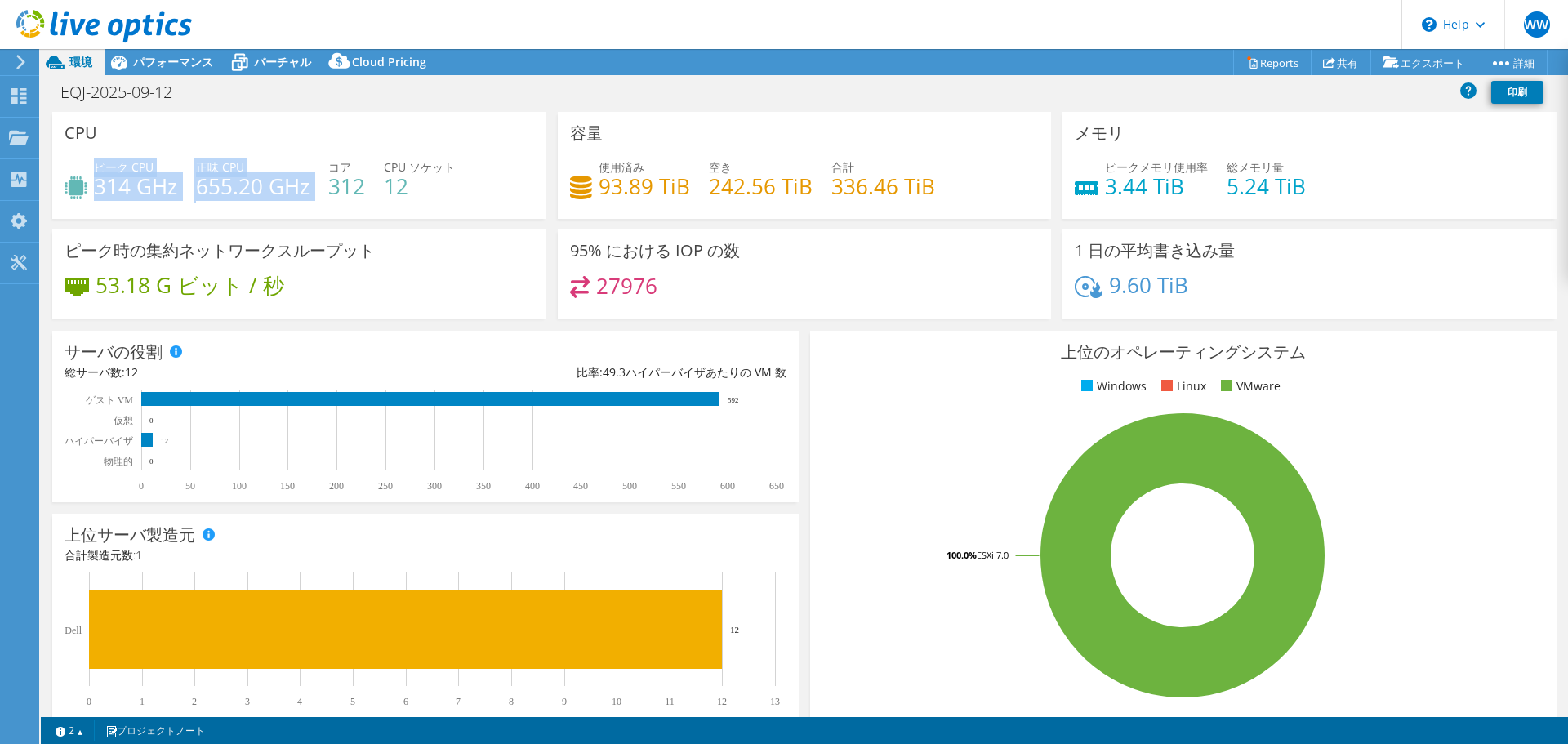
click at [264, 203] on div "ピーク CPU 314 GHz 正味 CPU 655.20 GHz コア 312 CPU ソケット 12" at bounding box center [299, 185] width 469 height 53
click at [26, 61] on icon at bounding box center [21, 62] width 12 height 15
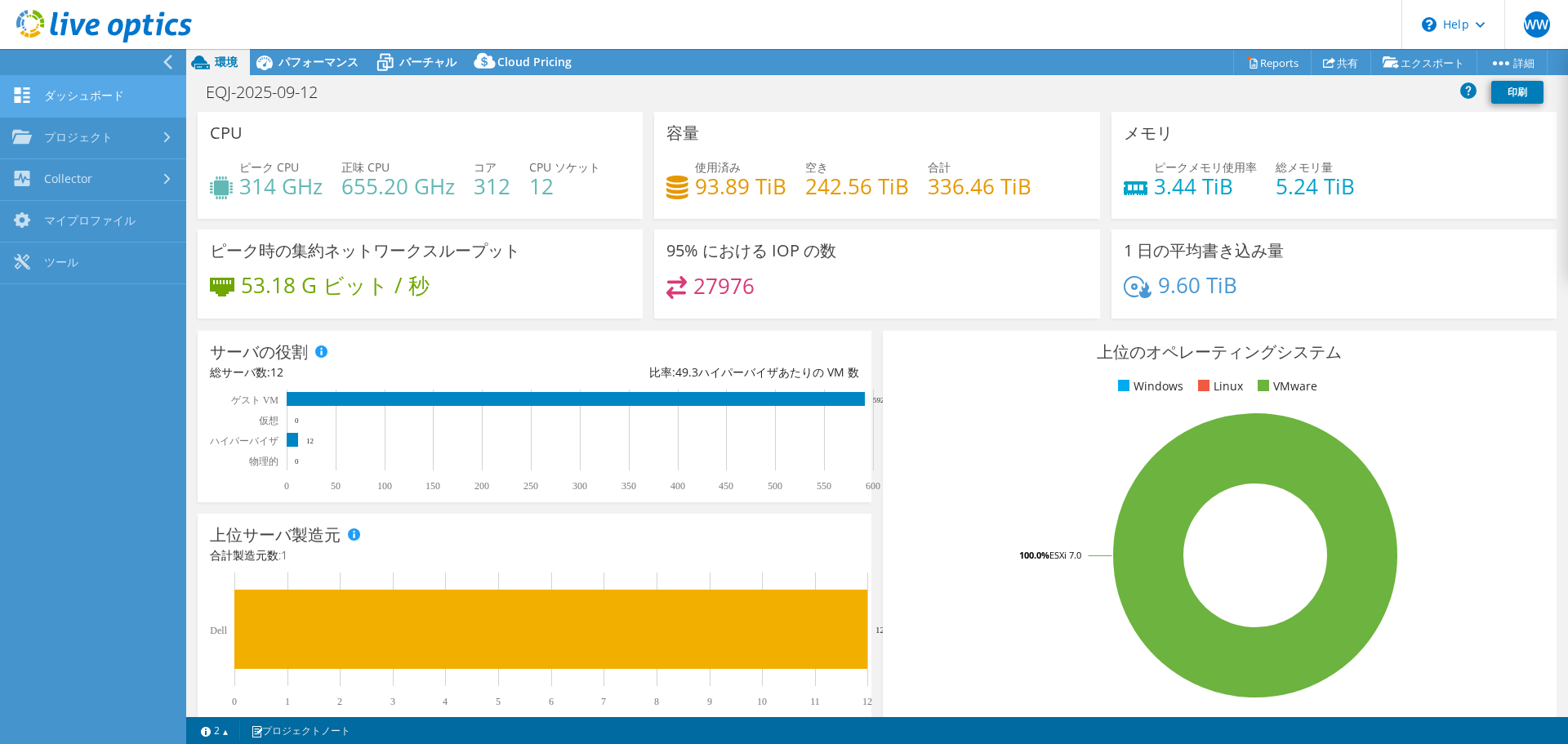
click at [84, 96] on link "ダッシュボード" at bounding box center [93, 97] width 186 height 42
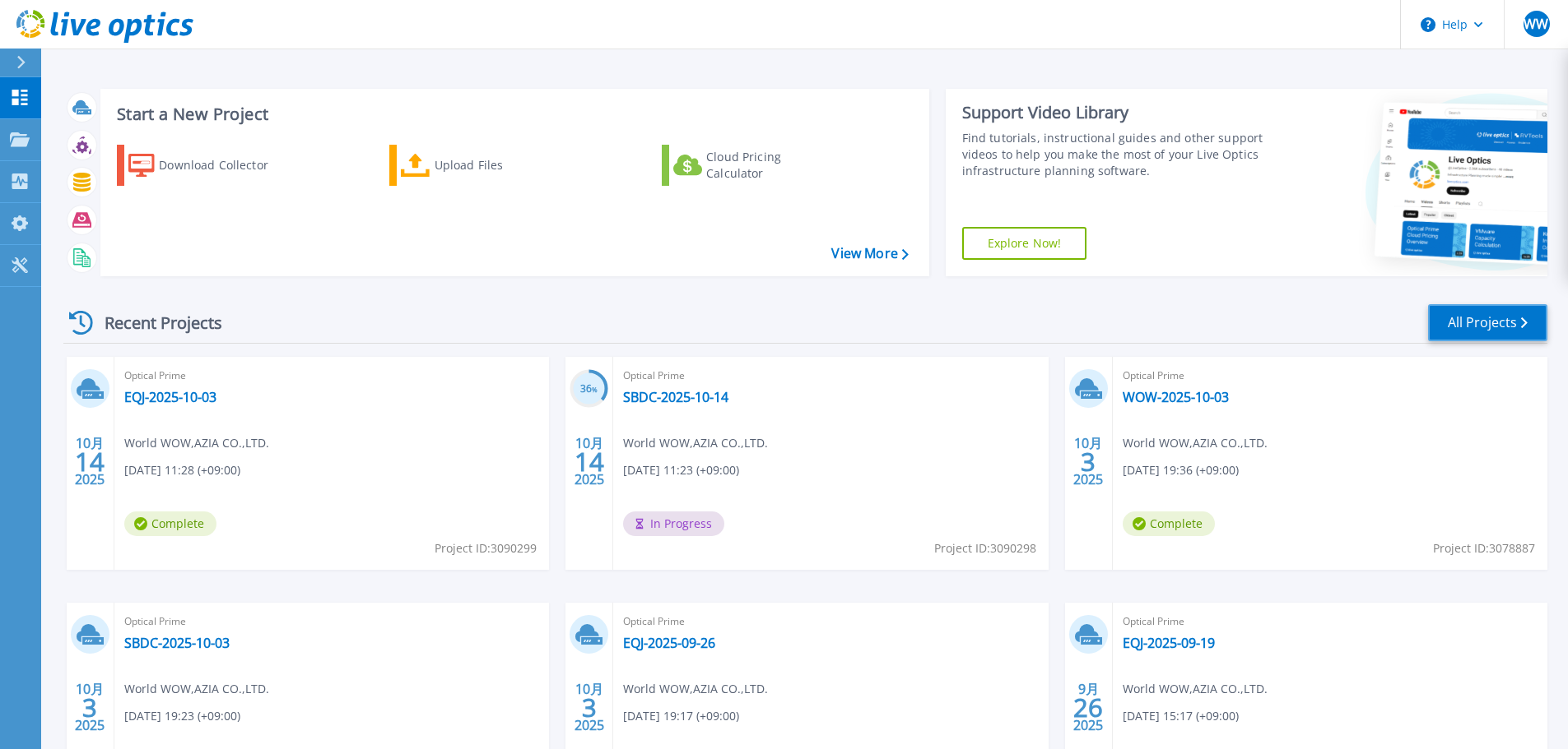
click at [1487, 317] on link "All Projects" at bounding box center [1488, 322] width 119 height 37
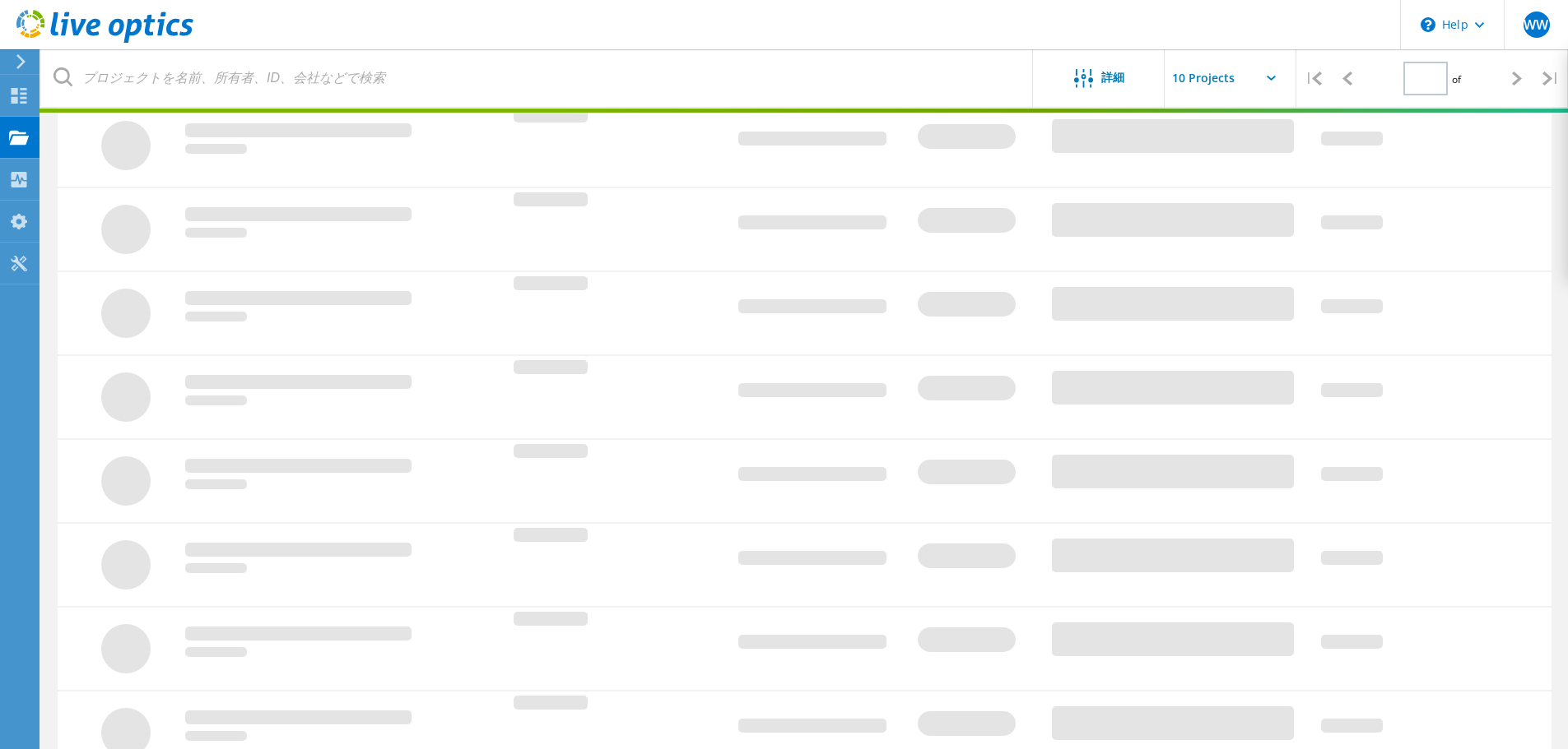
type input "1"
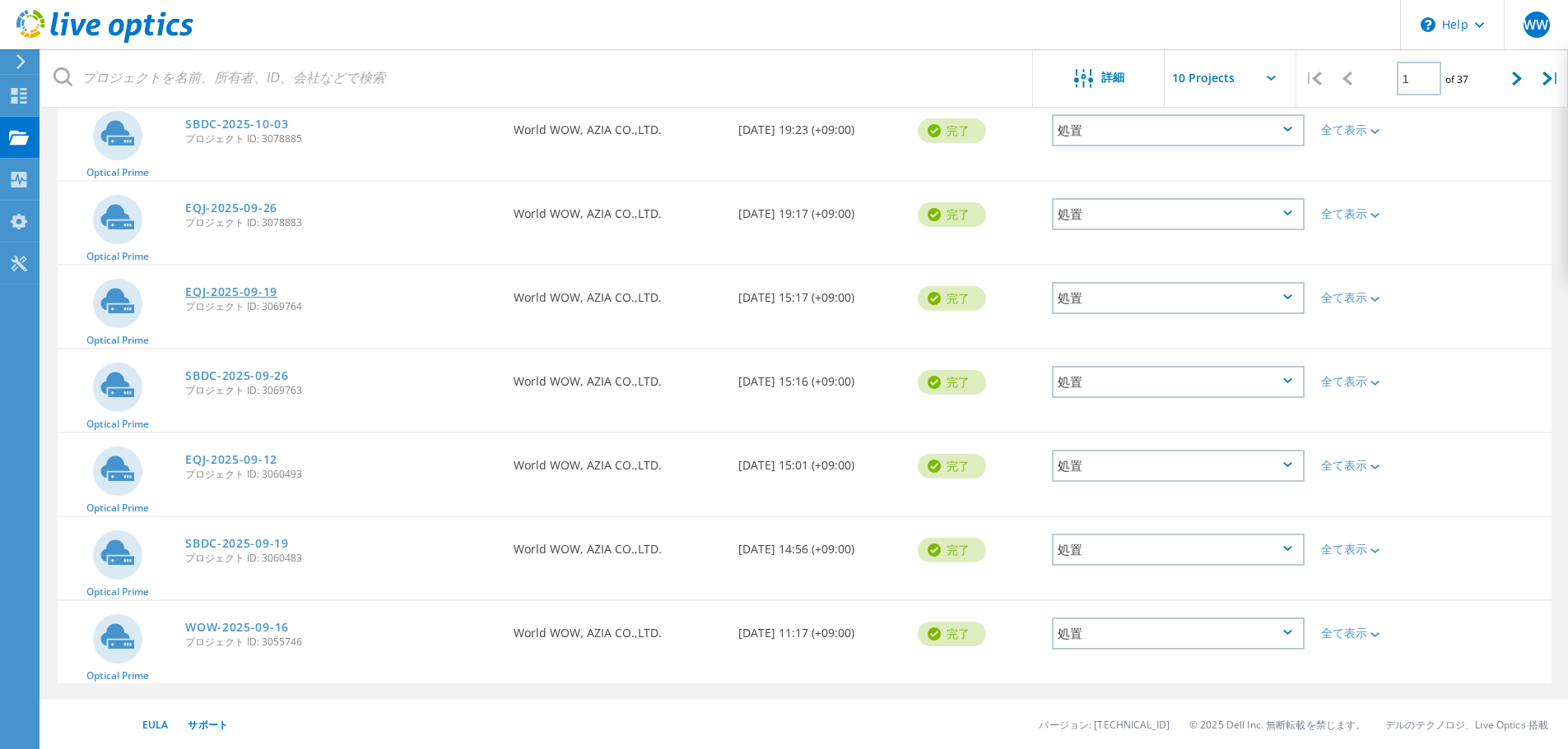
scroll to position [327, 0]
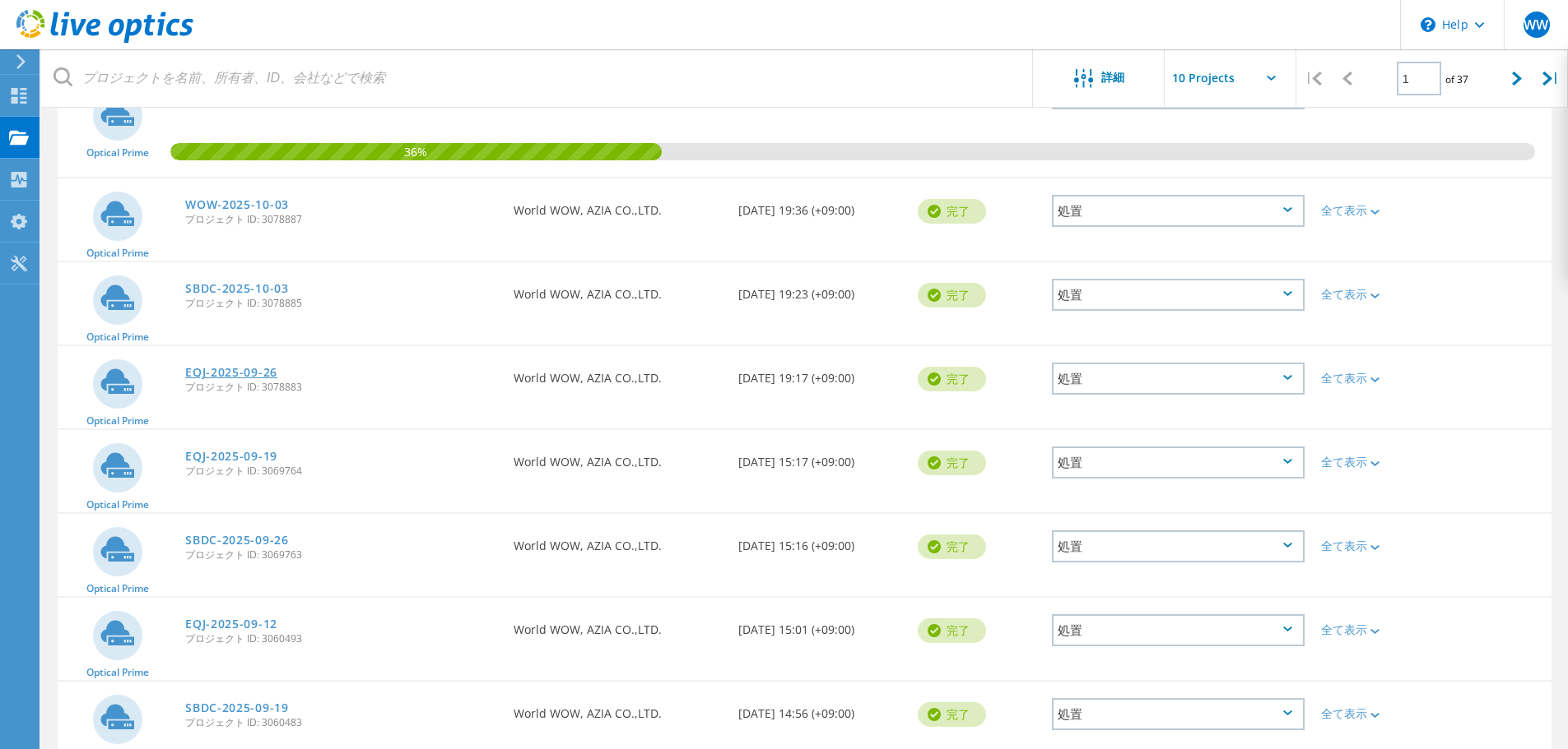
click at [257, 367] on link "EQJ-2025-09-26" at bounding box center [231, 372] width 92 height 11
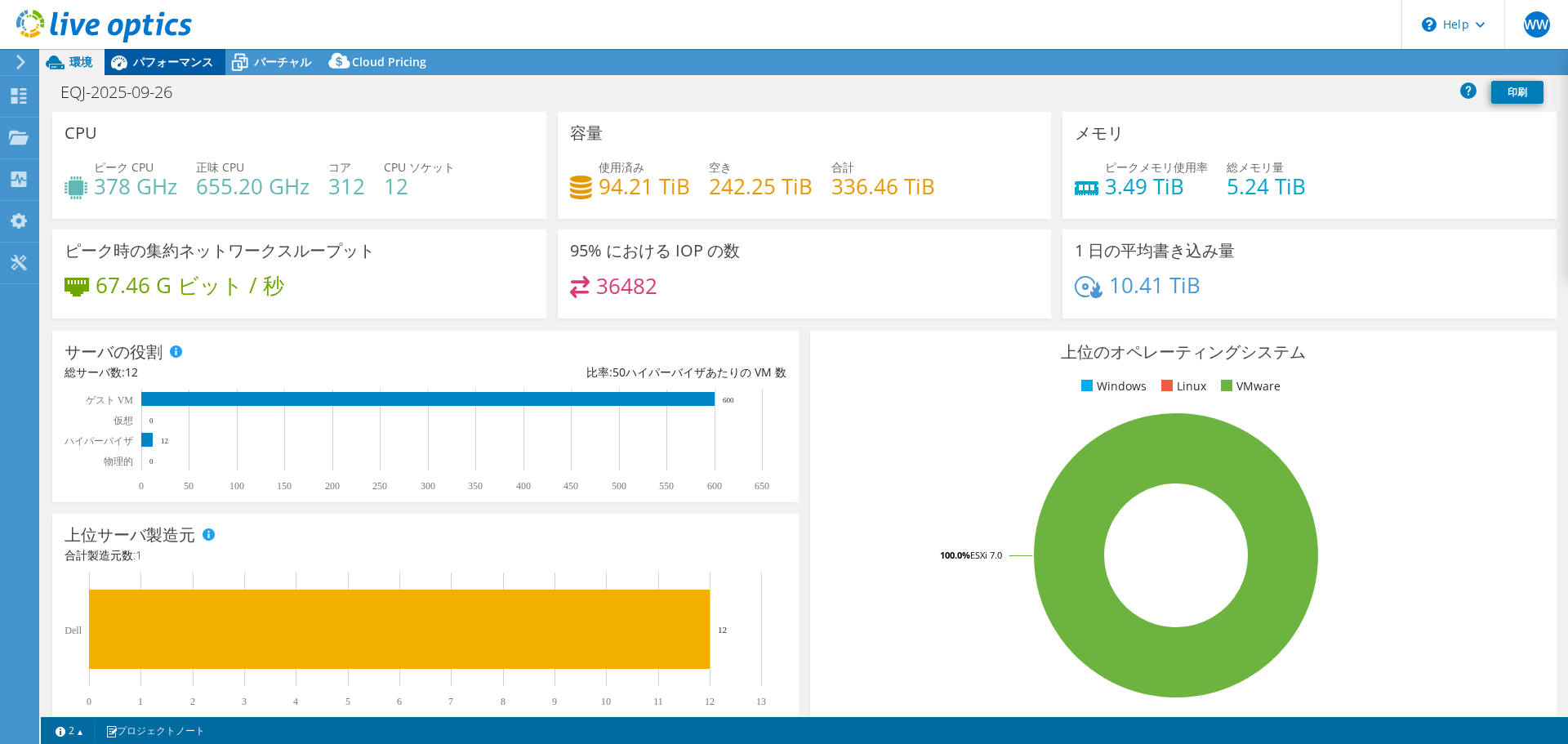
click at [184, 62] on span "パフォーマンス" at bounding box center [172, 62] width 80 height 15
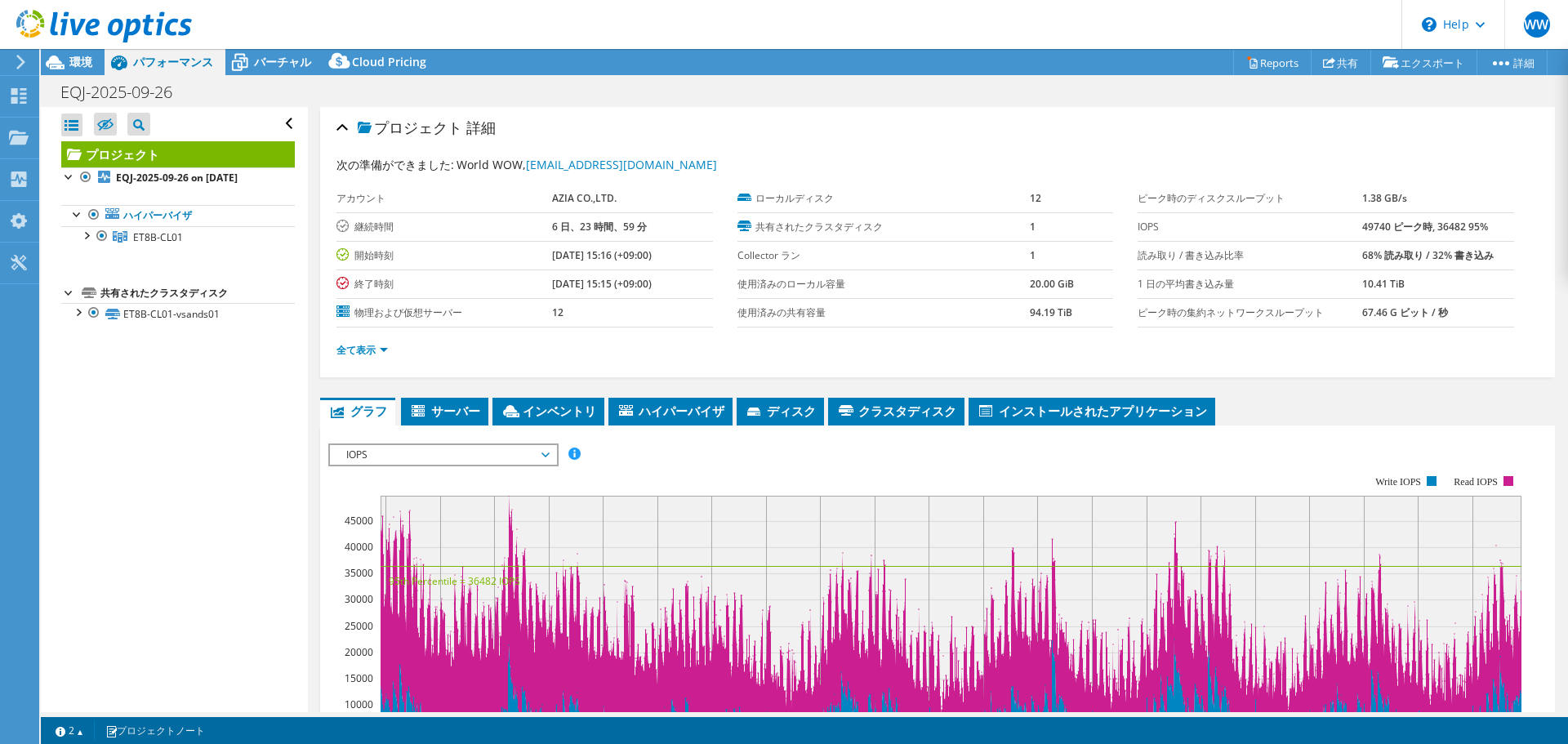
click at [431, 457] on span "IOPS" at bounding box center [443, 455] width 210 height 20
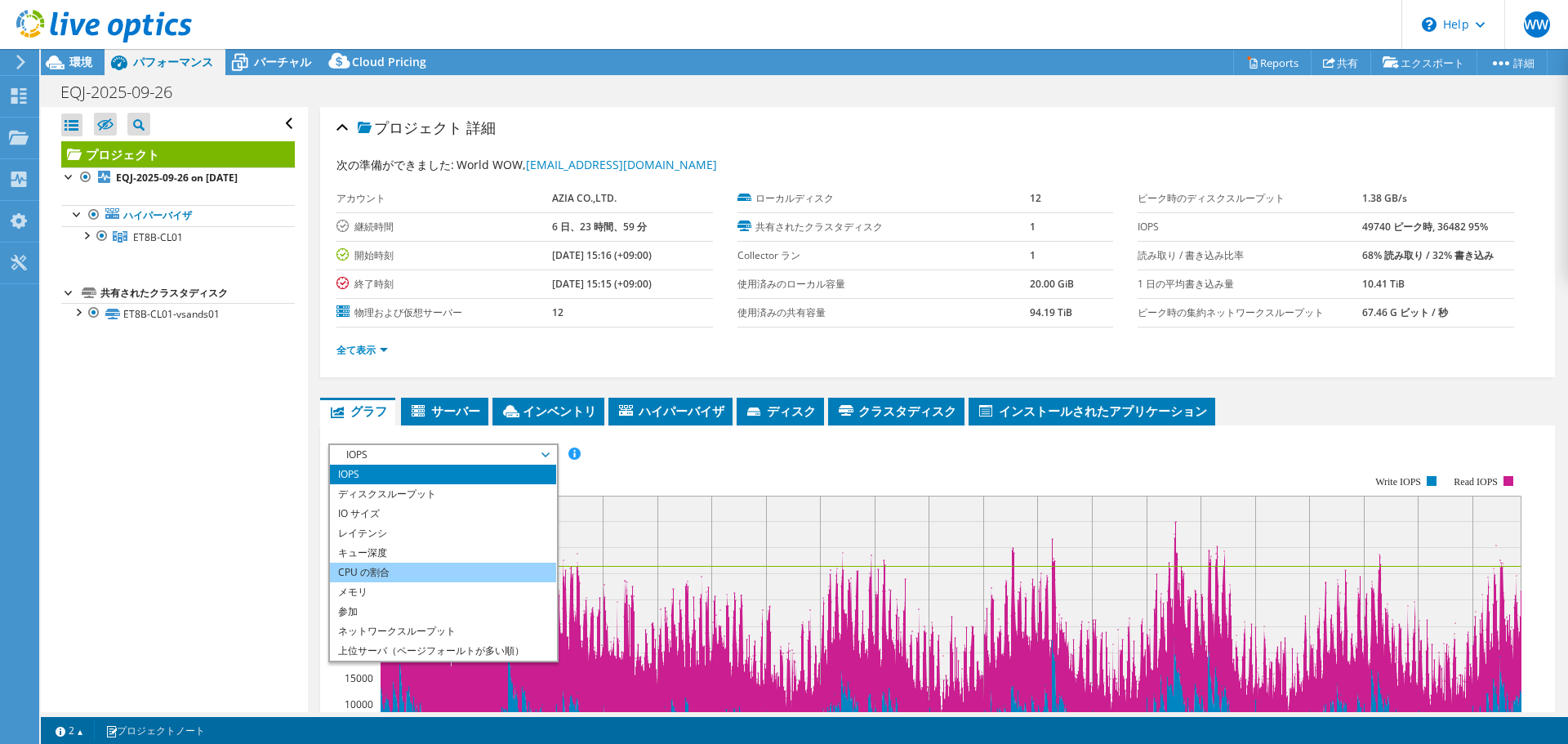
click at [428, 576] on li "CPU の割合" at bounding box center [443, 572] width 226 height 20
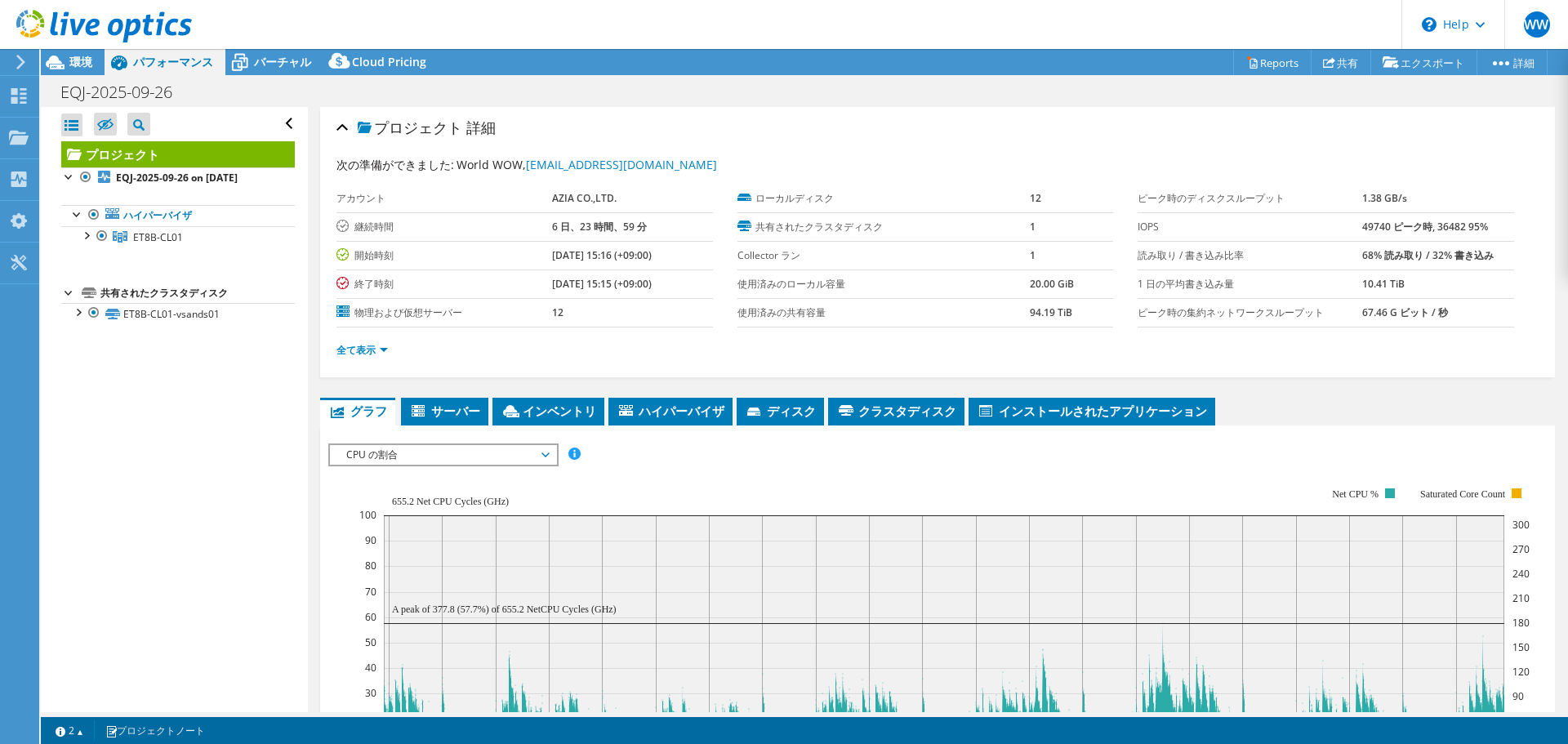
scroll to position [82, 0]
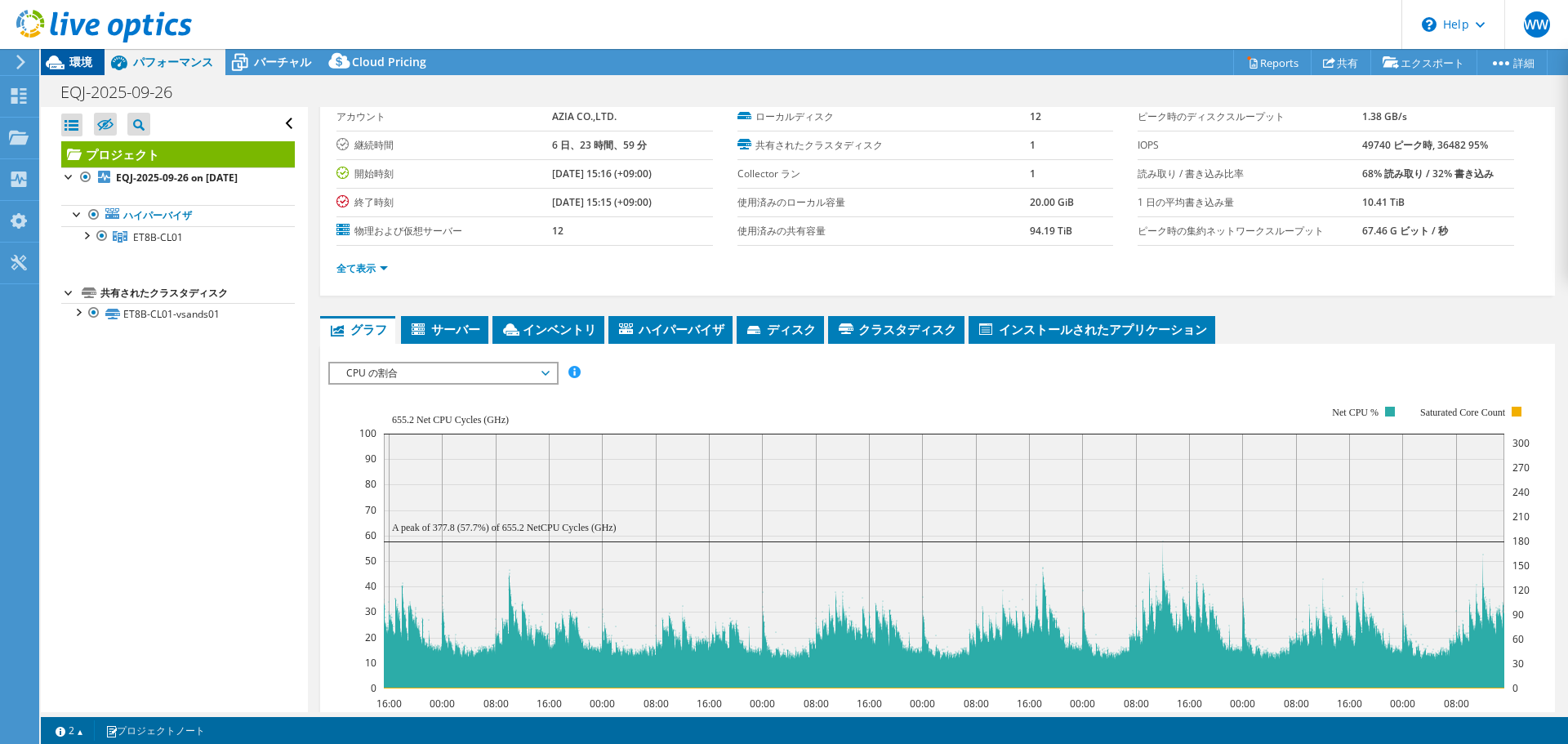
click at [77, 64] on span "環境" at bounding box center [81, 62] width 23 height 15
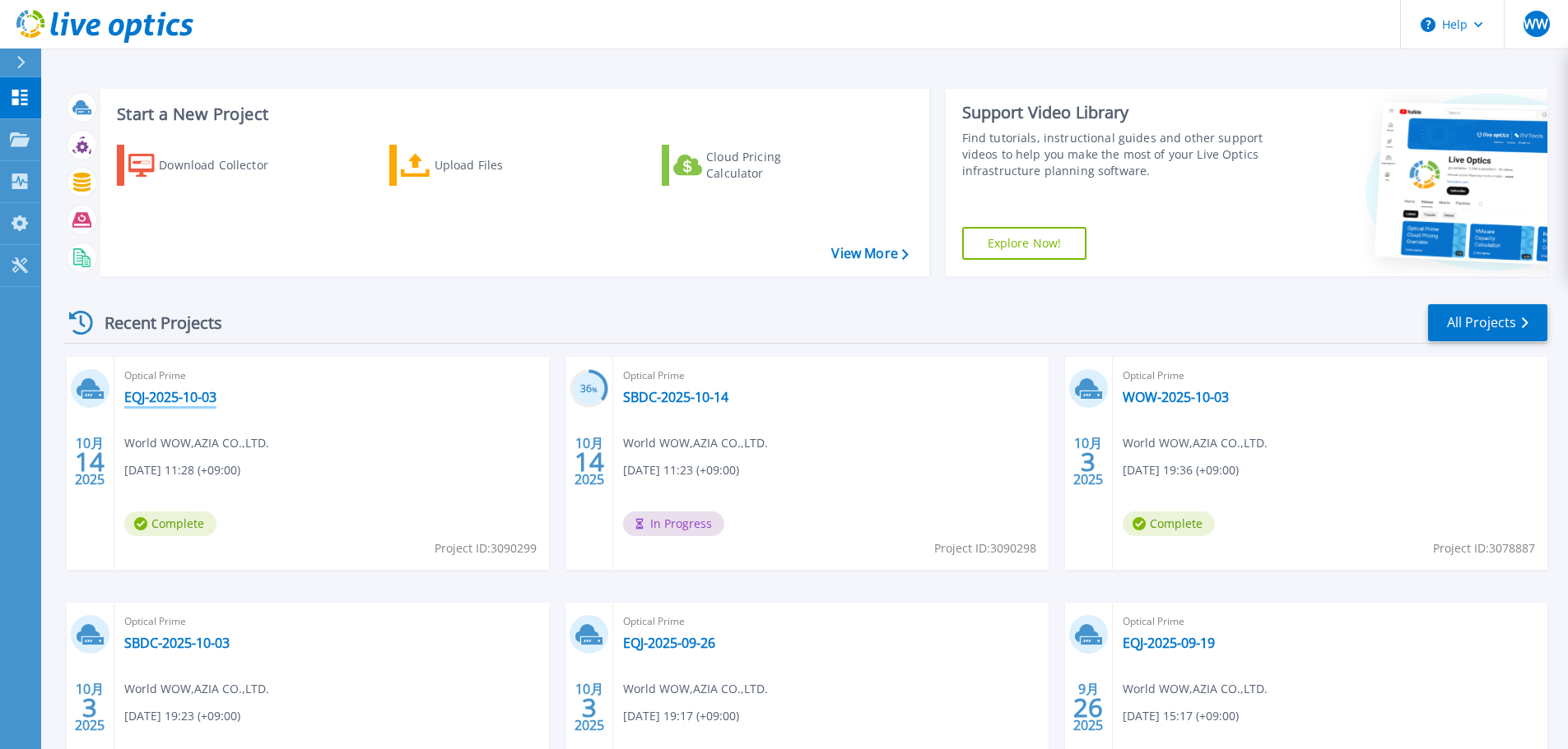
click at [196, 398] on link "EQJ-2025-10-03" at bounding box center [170, 397] width 92 height 16
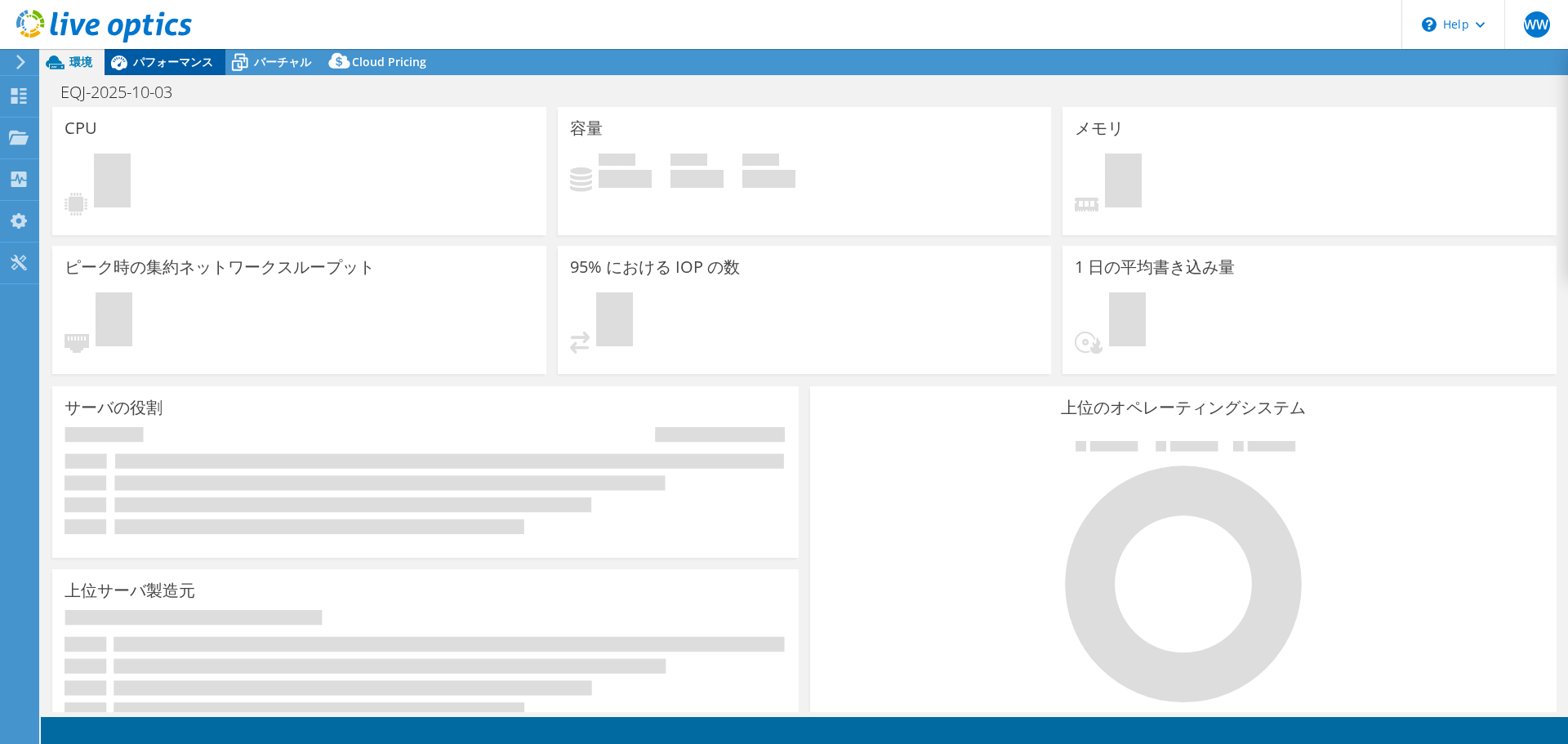
select select "USD"
click at [160, 66] on span "パフォーマンス" at bounding box center [172, 62] width 80 height 15
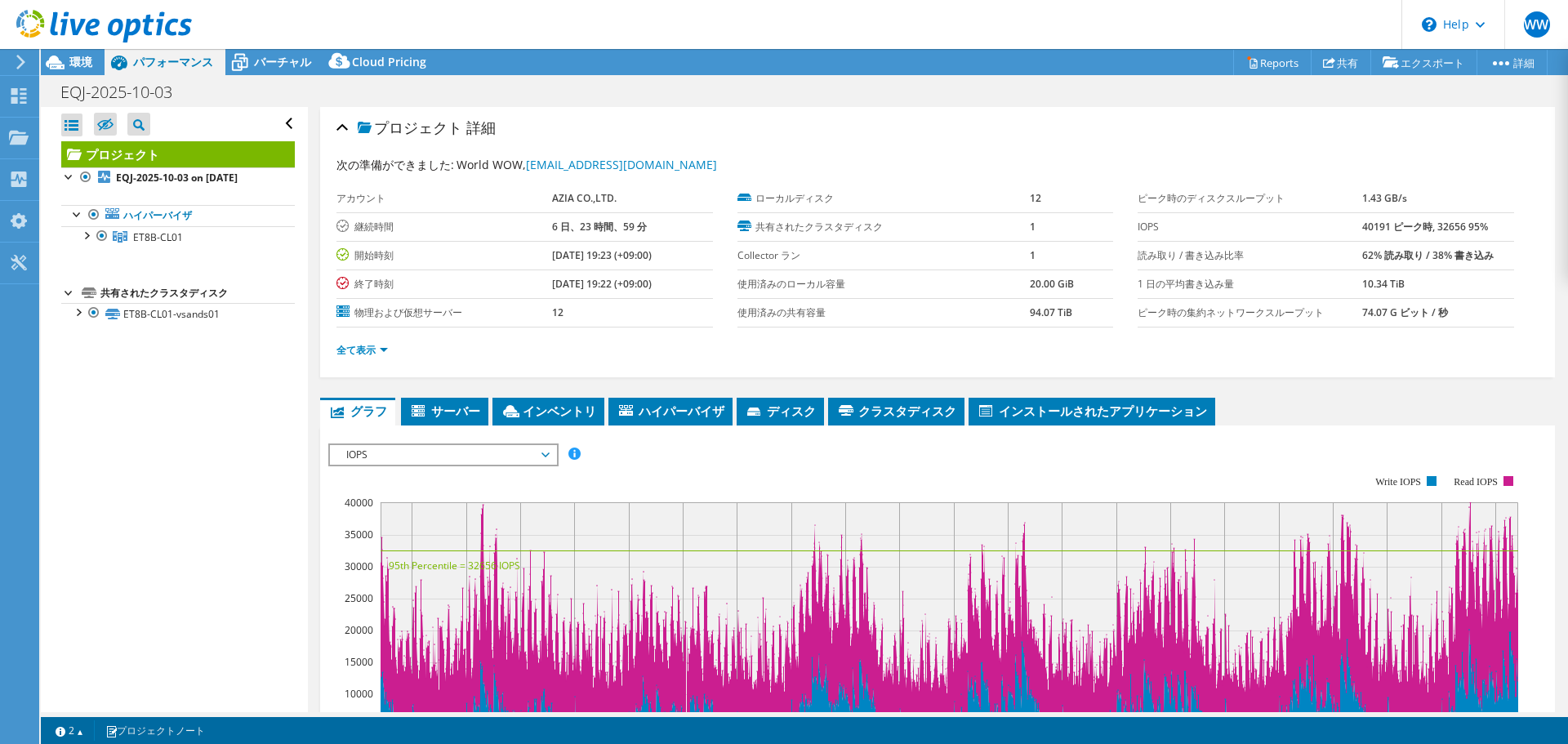
click at [421, 457] on span "IOPS" at bounding box center [443, 455] width 210 height 20
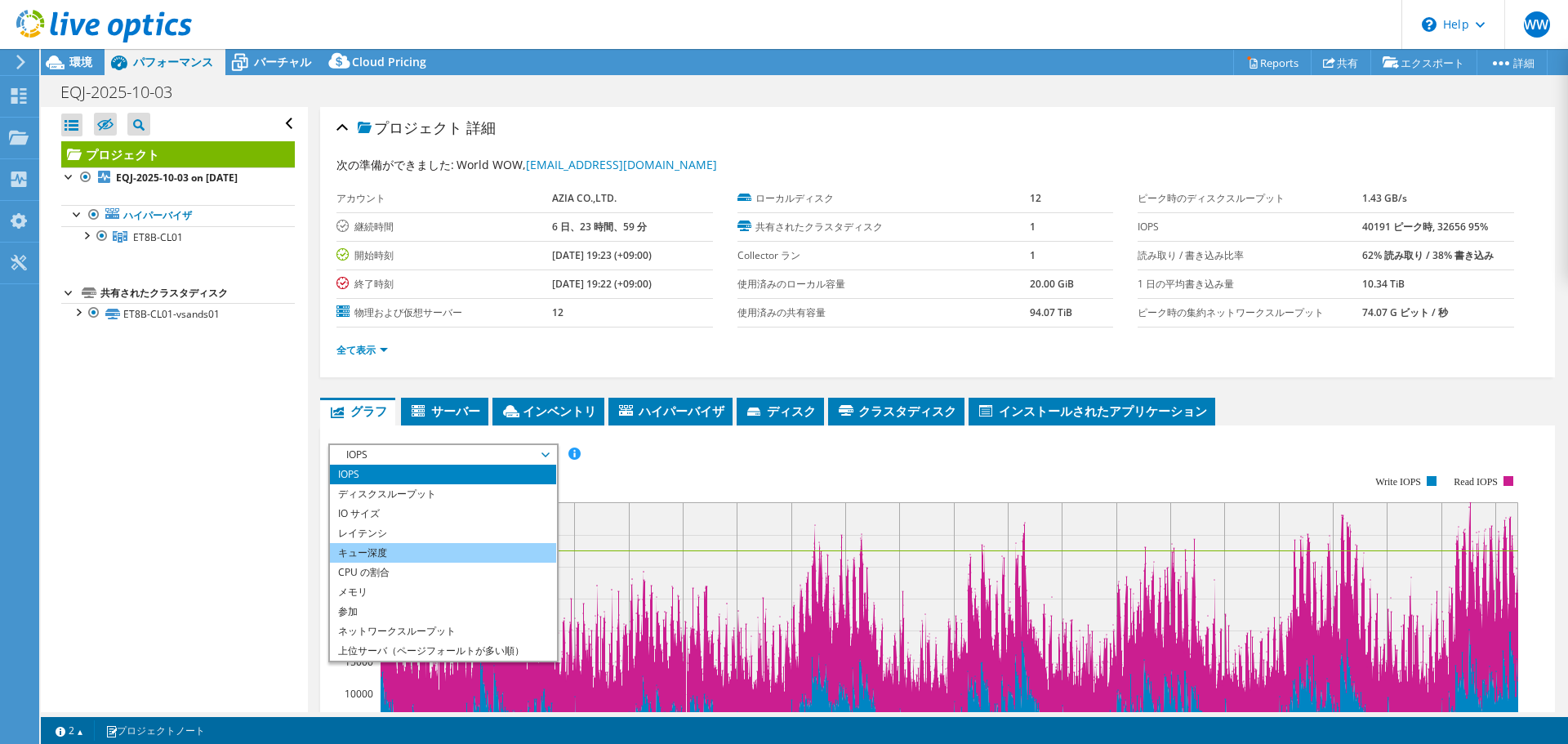
scroll to position [59, 0]
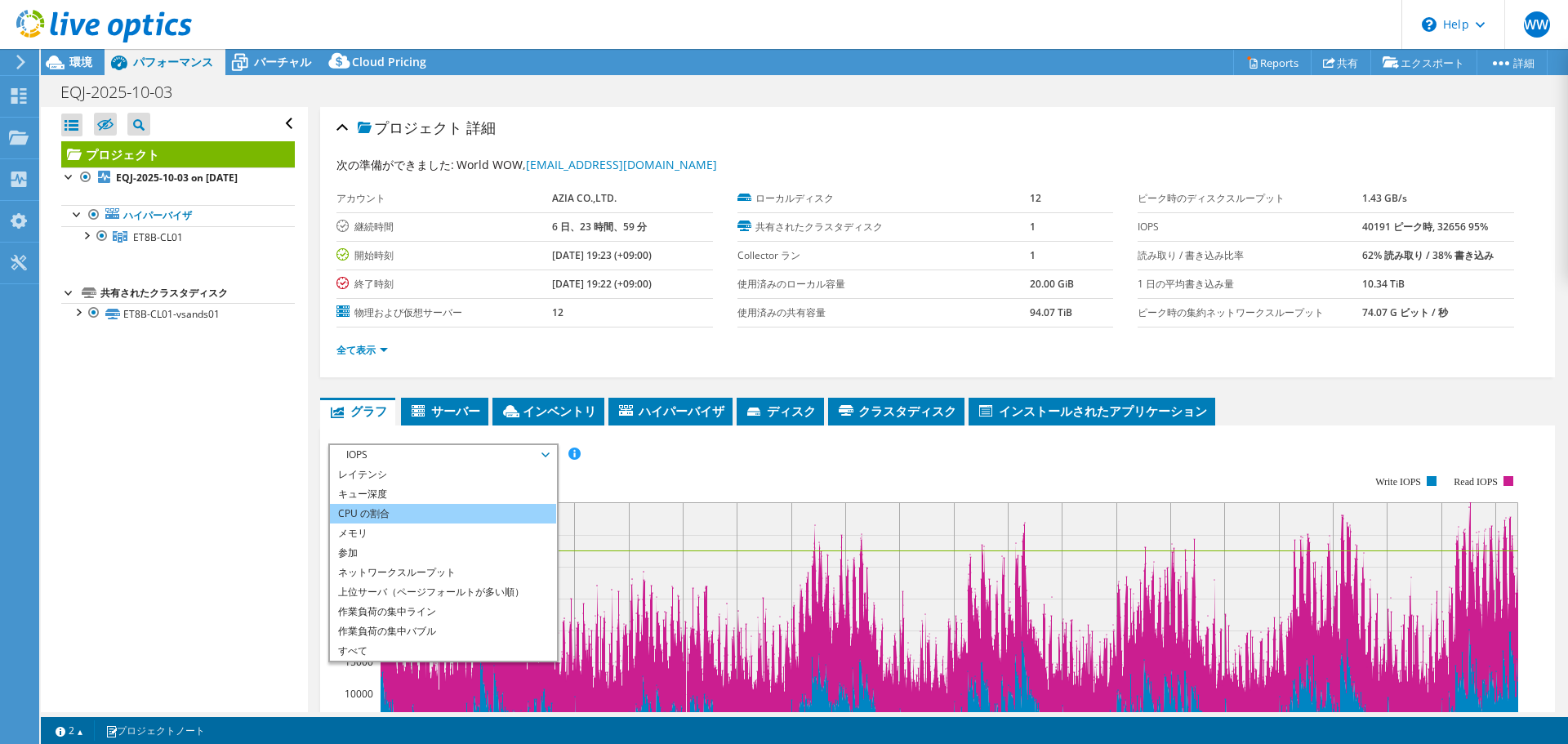
click at [423, 521] on li "CPU の割合" at bounding box center [443, 513] width 226 height 20
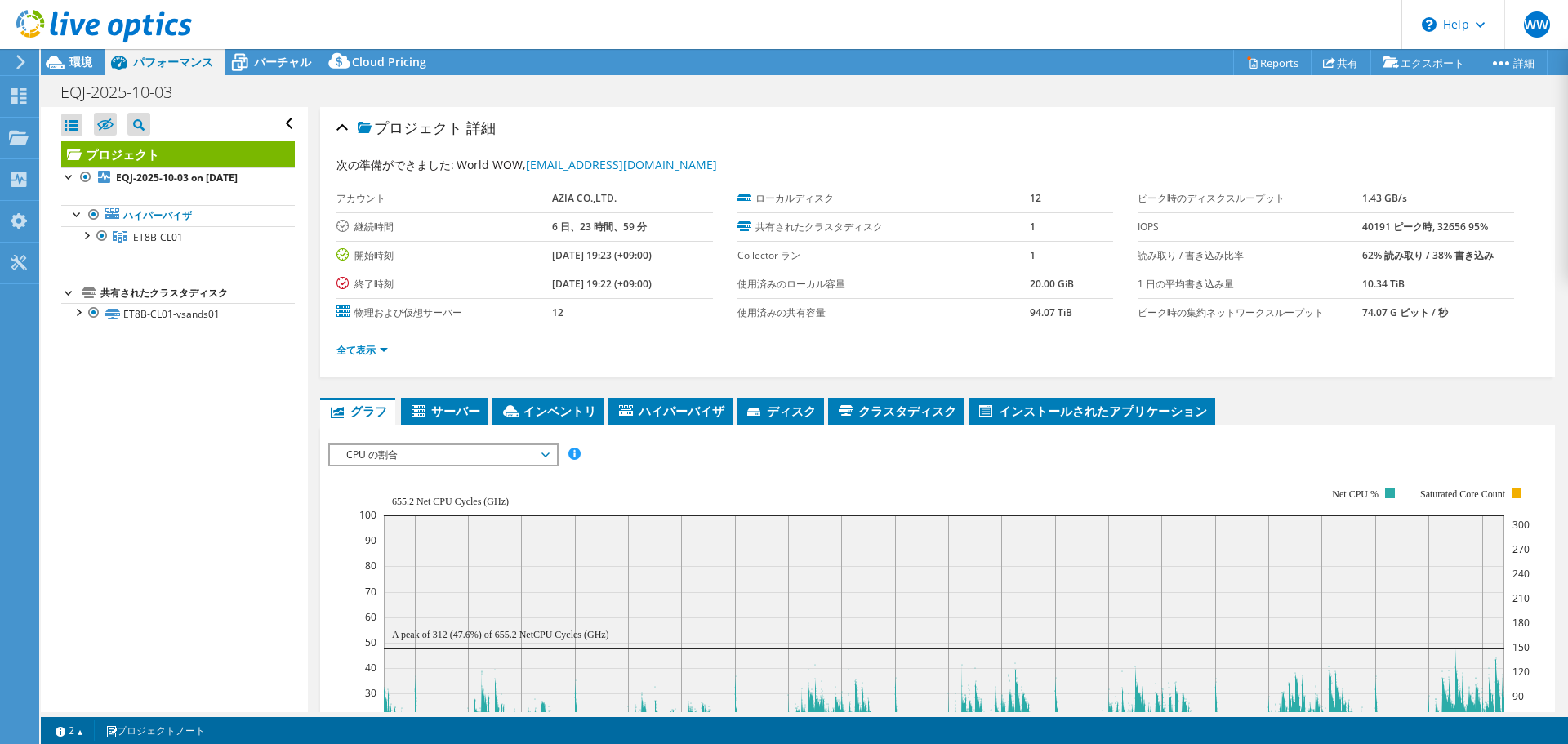
scroll to position [327, 0]
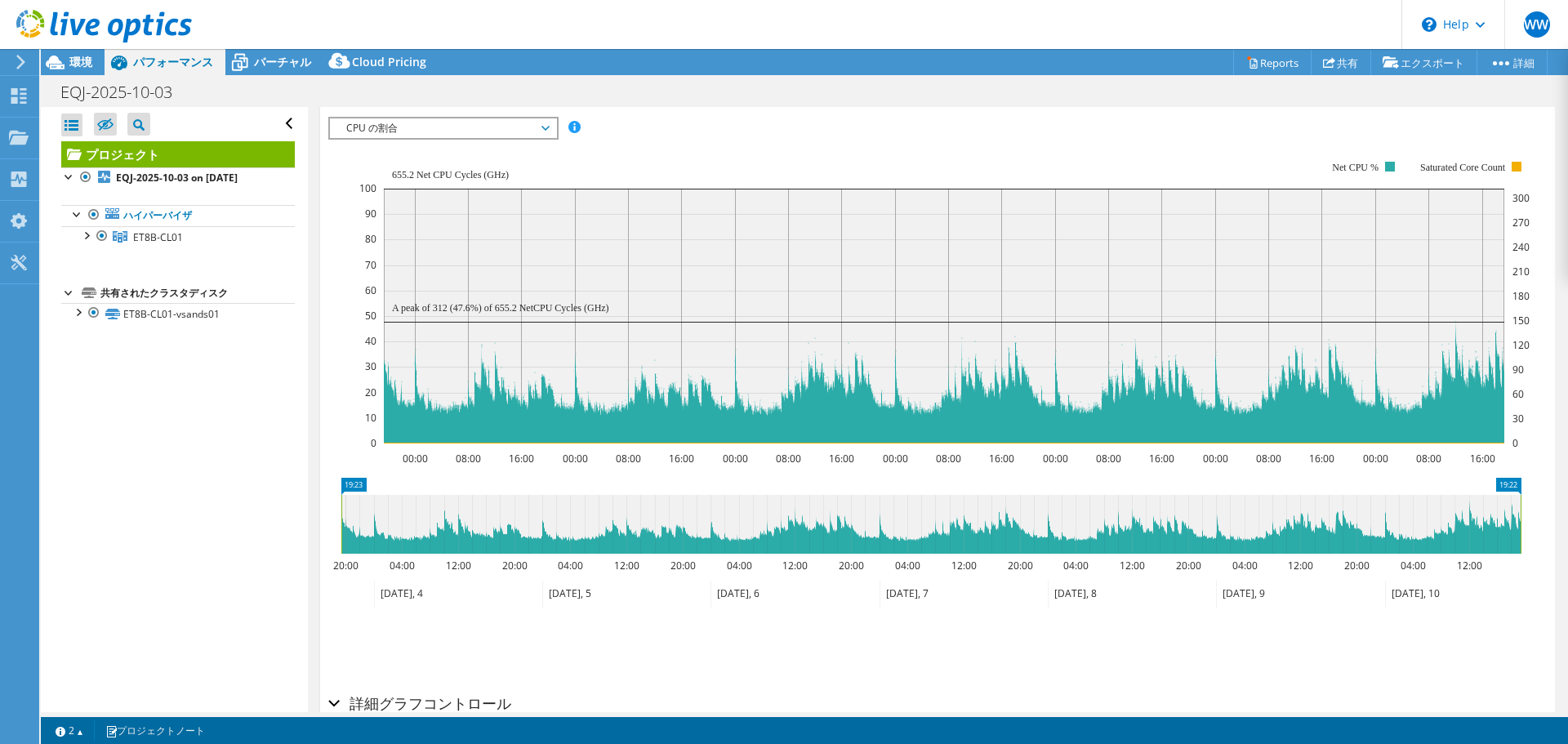
click at [74, 50] on div at bounding box center [96, 27] width 192 height 55
click at [72, 61] on span "環境" at bounding box center [81, 62] width 23 height 15
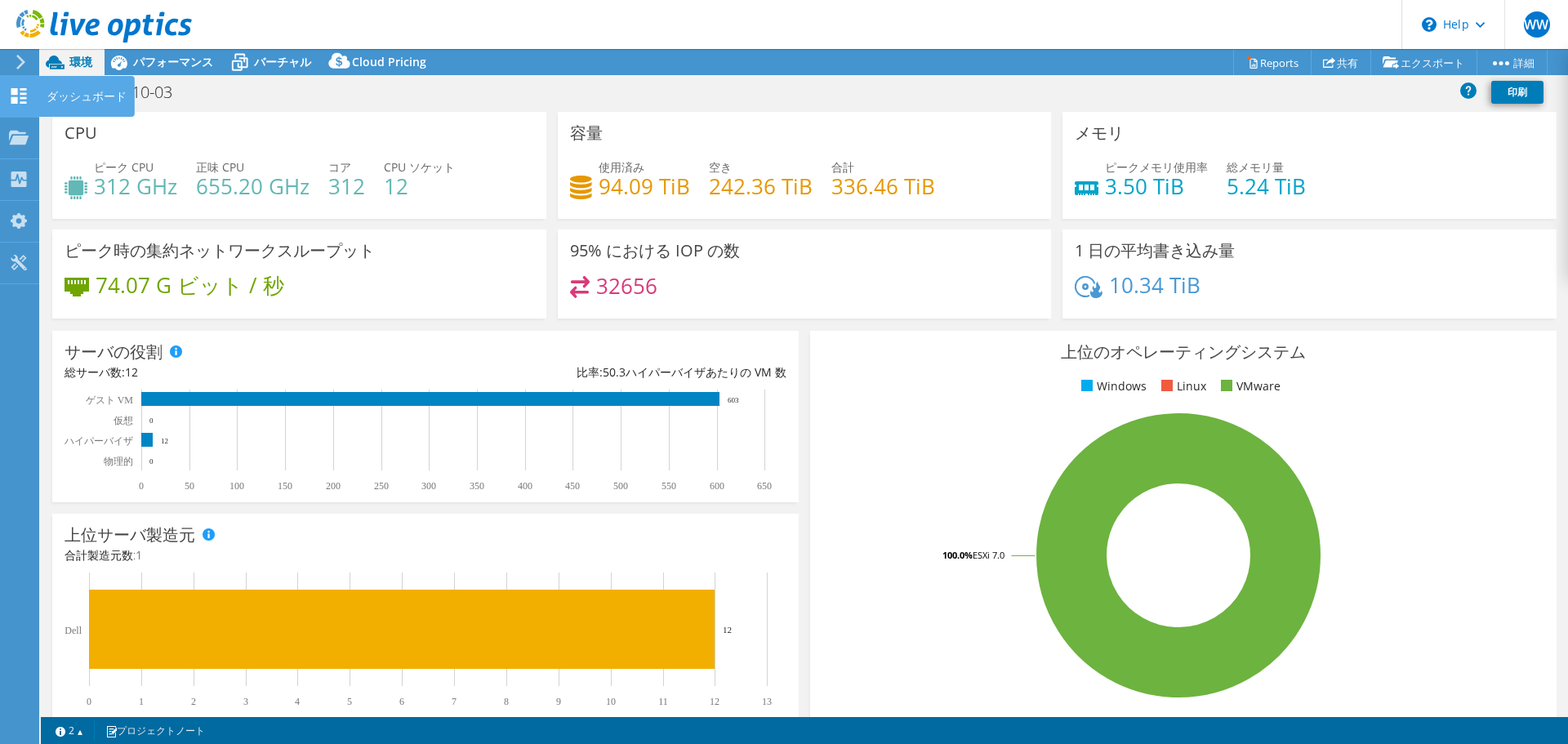
click at [24, 102] on use at bounding box center [19, 96] width 15 height 15
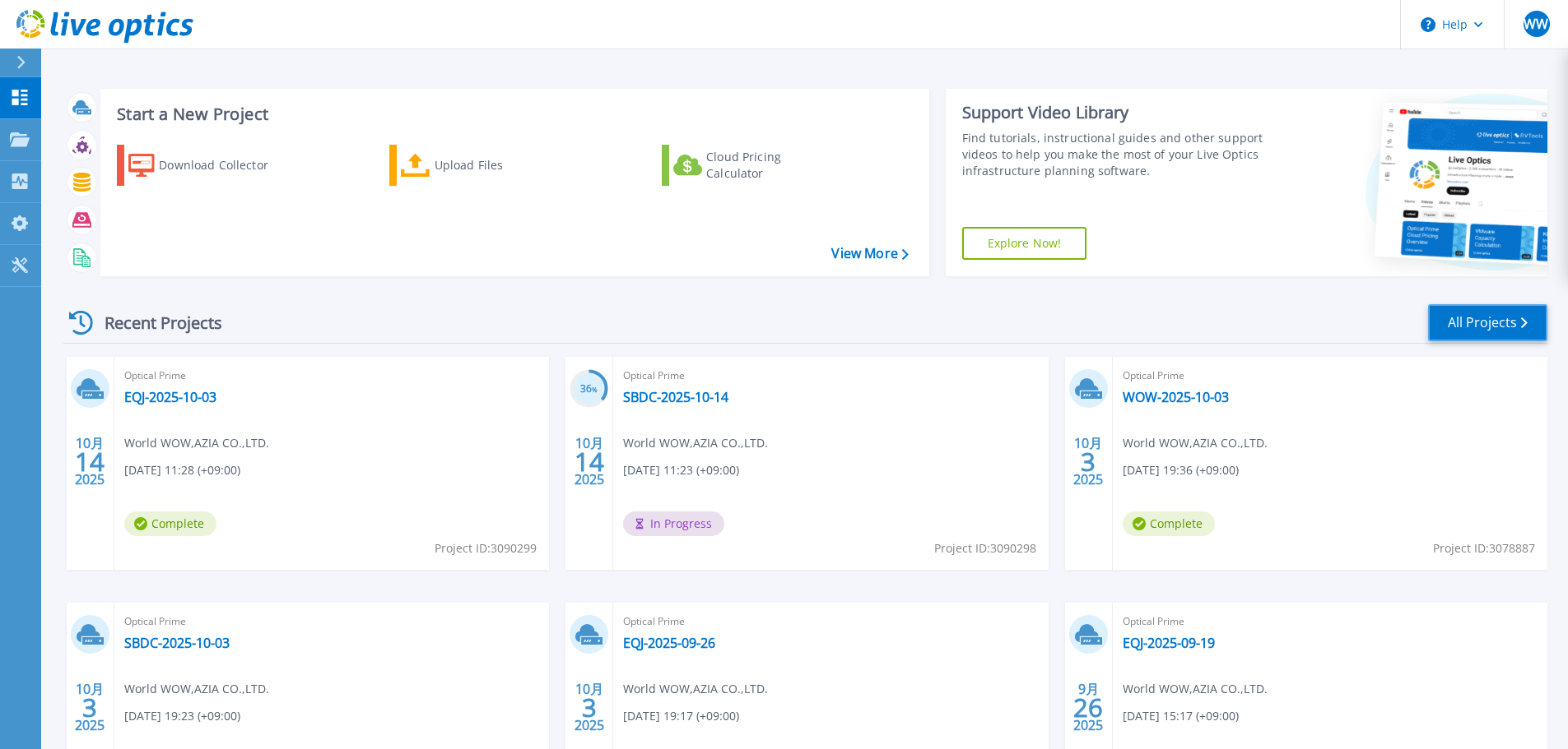
click at [1497, 322] on link "All Projects" at bounding box center [1488, 322] width 119 height 37
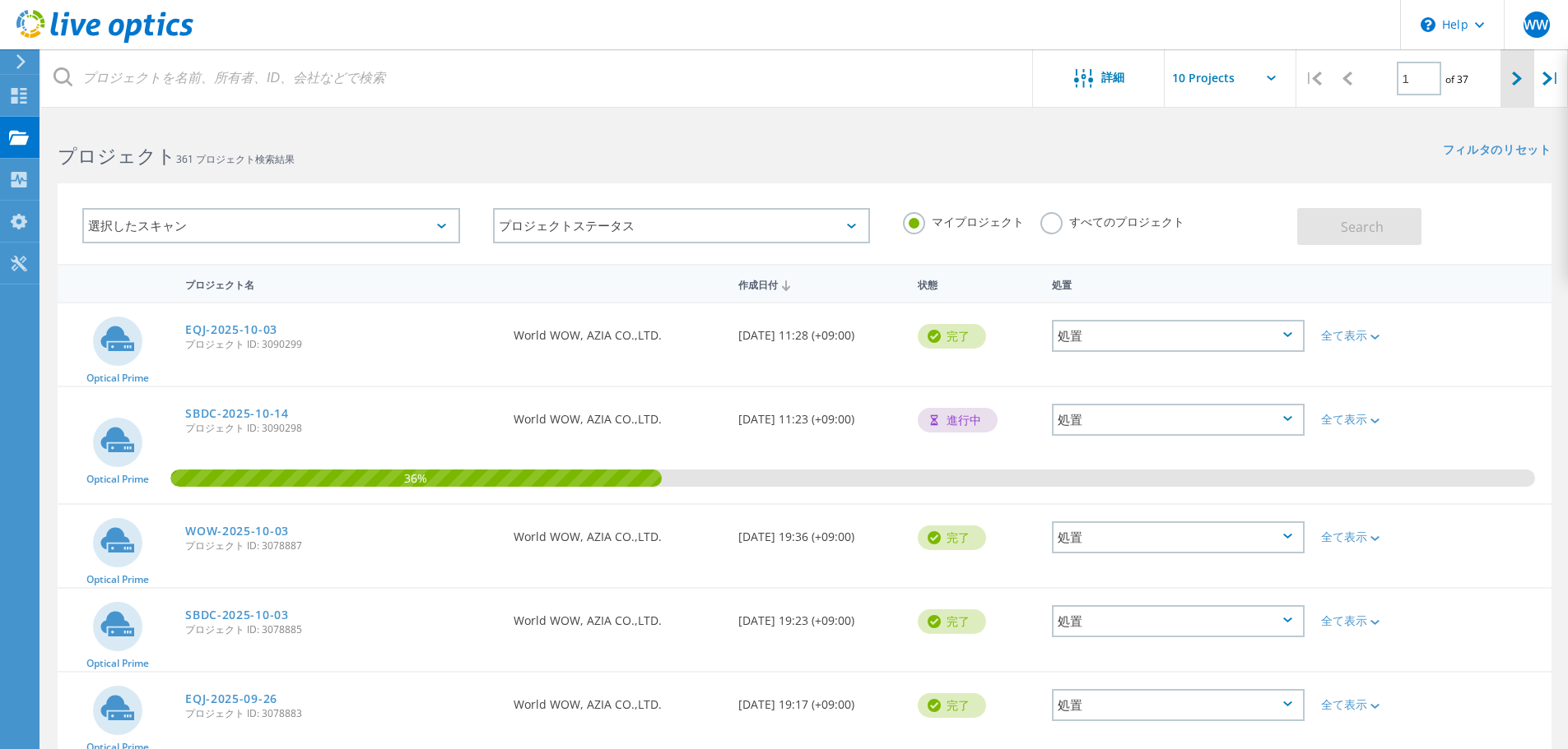
click at [1524, 68] on div at bounding box center [1517, 79] width 34 height 59
type input "2"
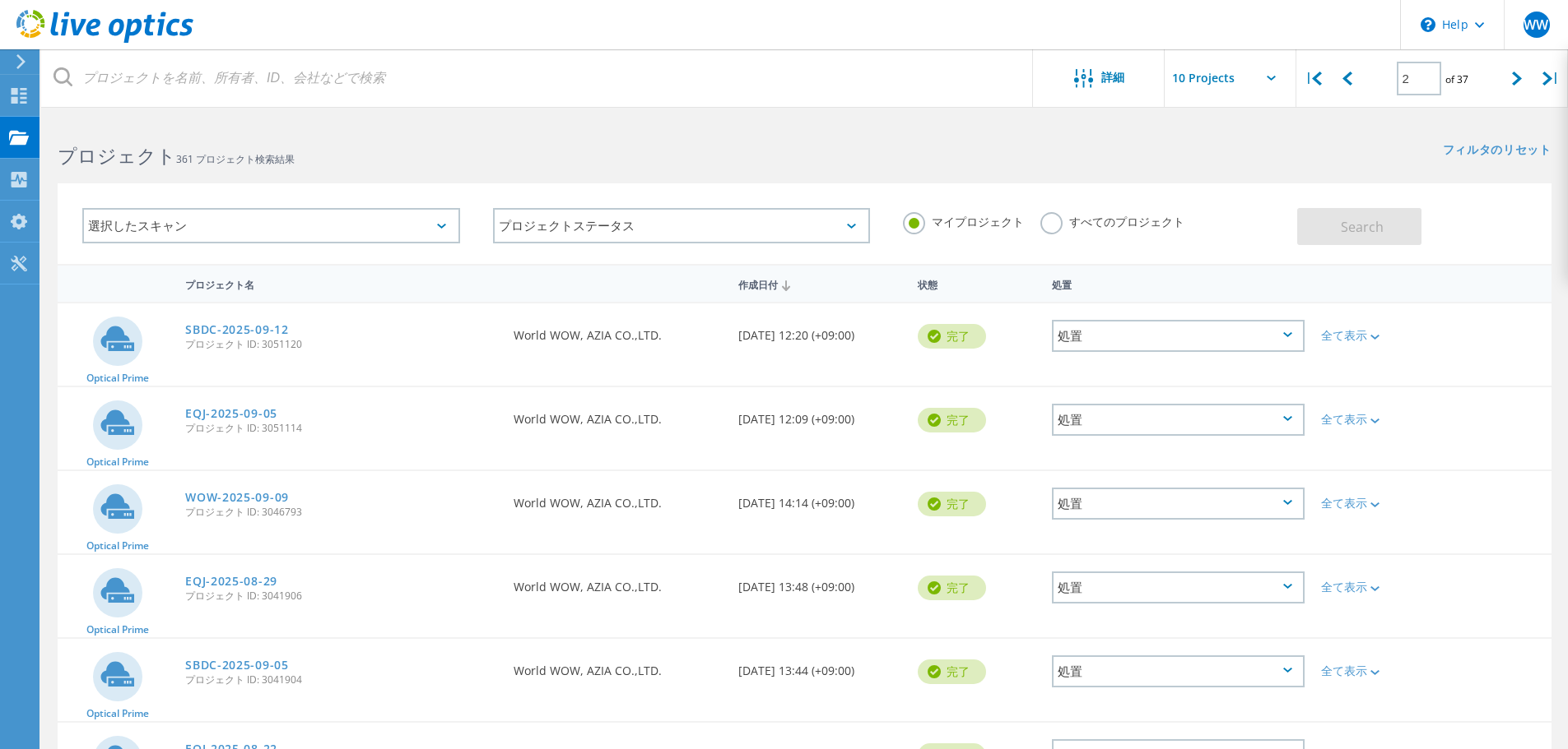
scroll to position [457, 0]
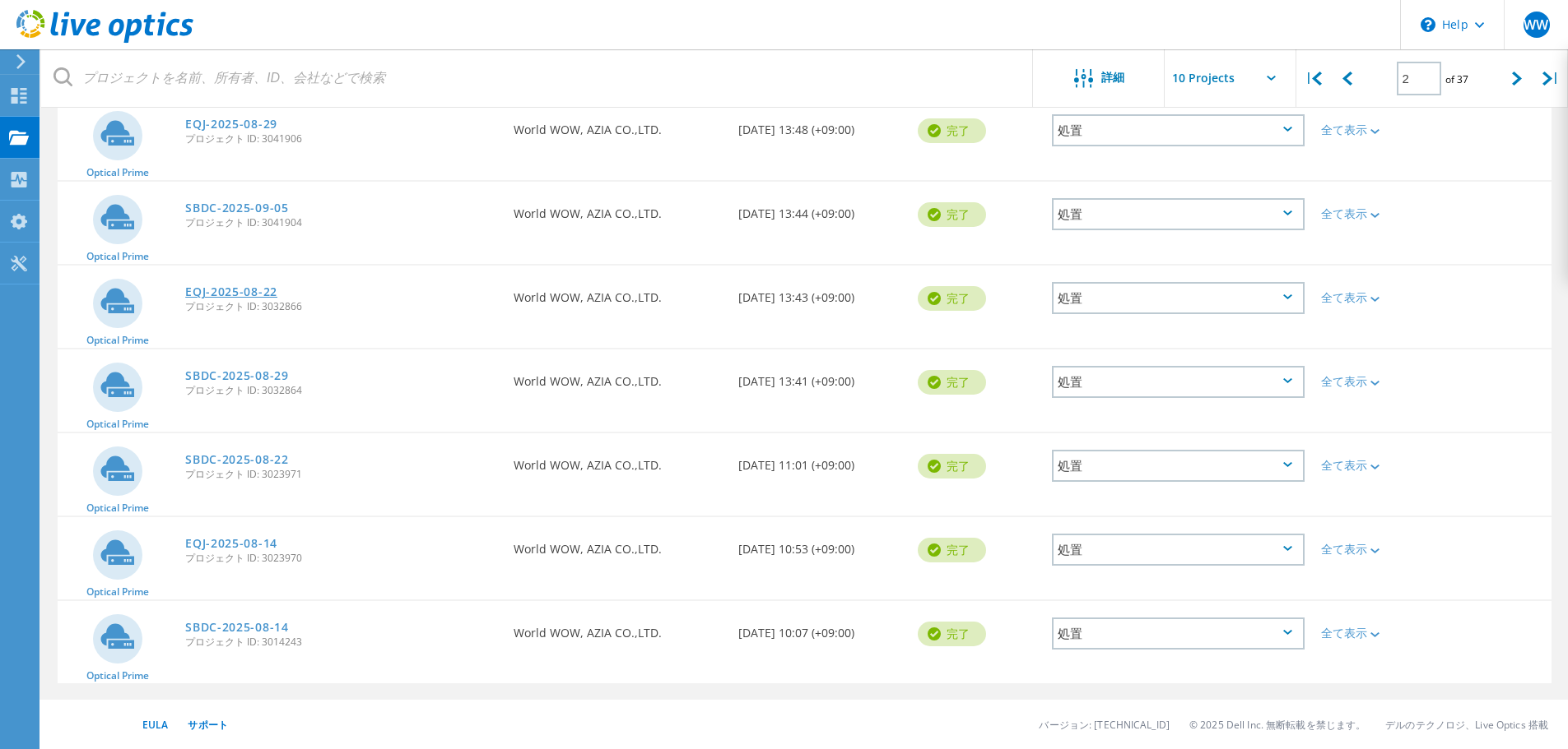
click at [233, 295] on link "EQJ-2025-08-22" at bounding box center [231, 291] width 92 height 11
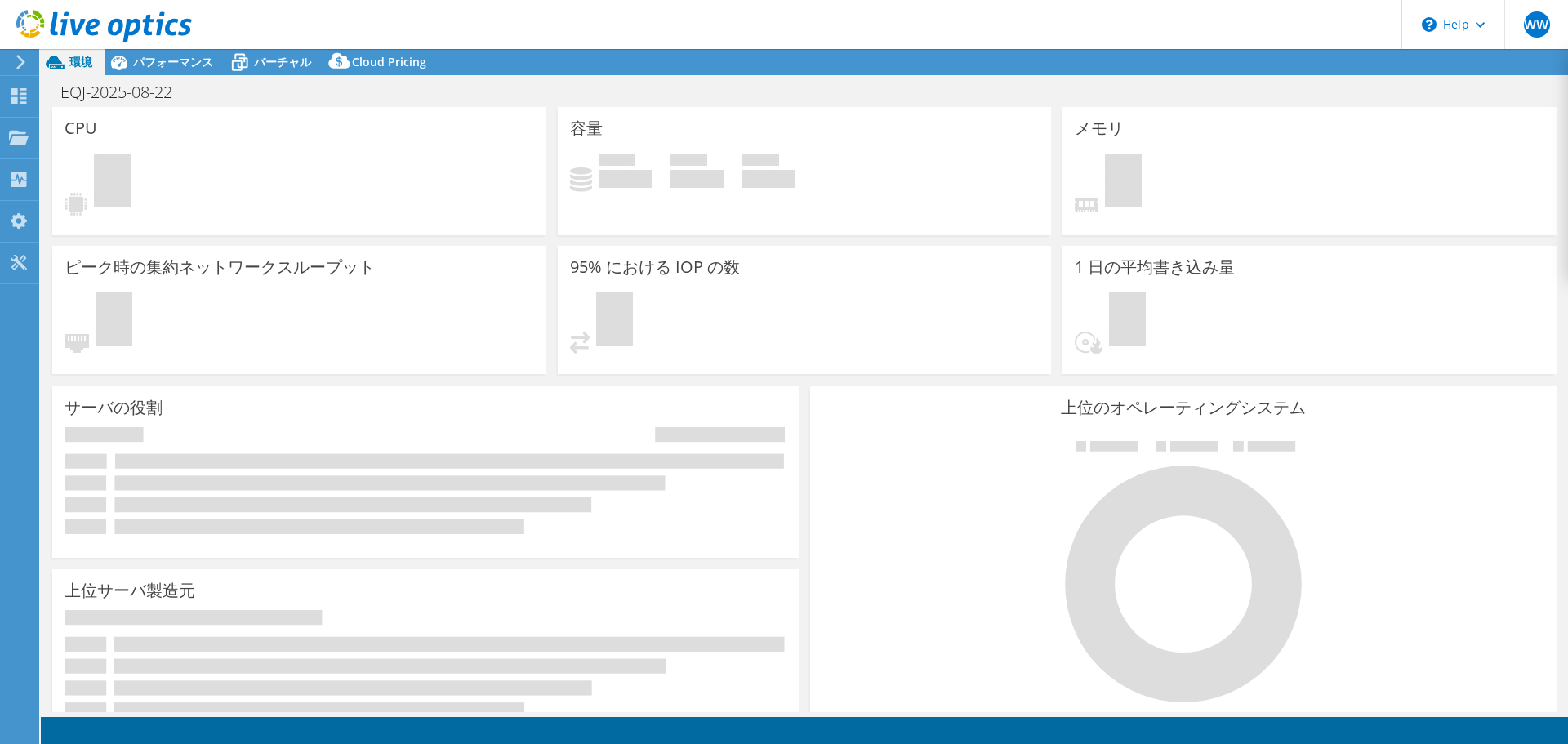
select select "USD"
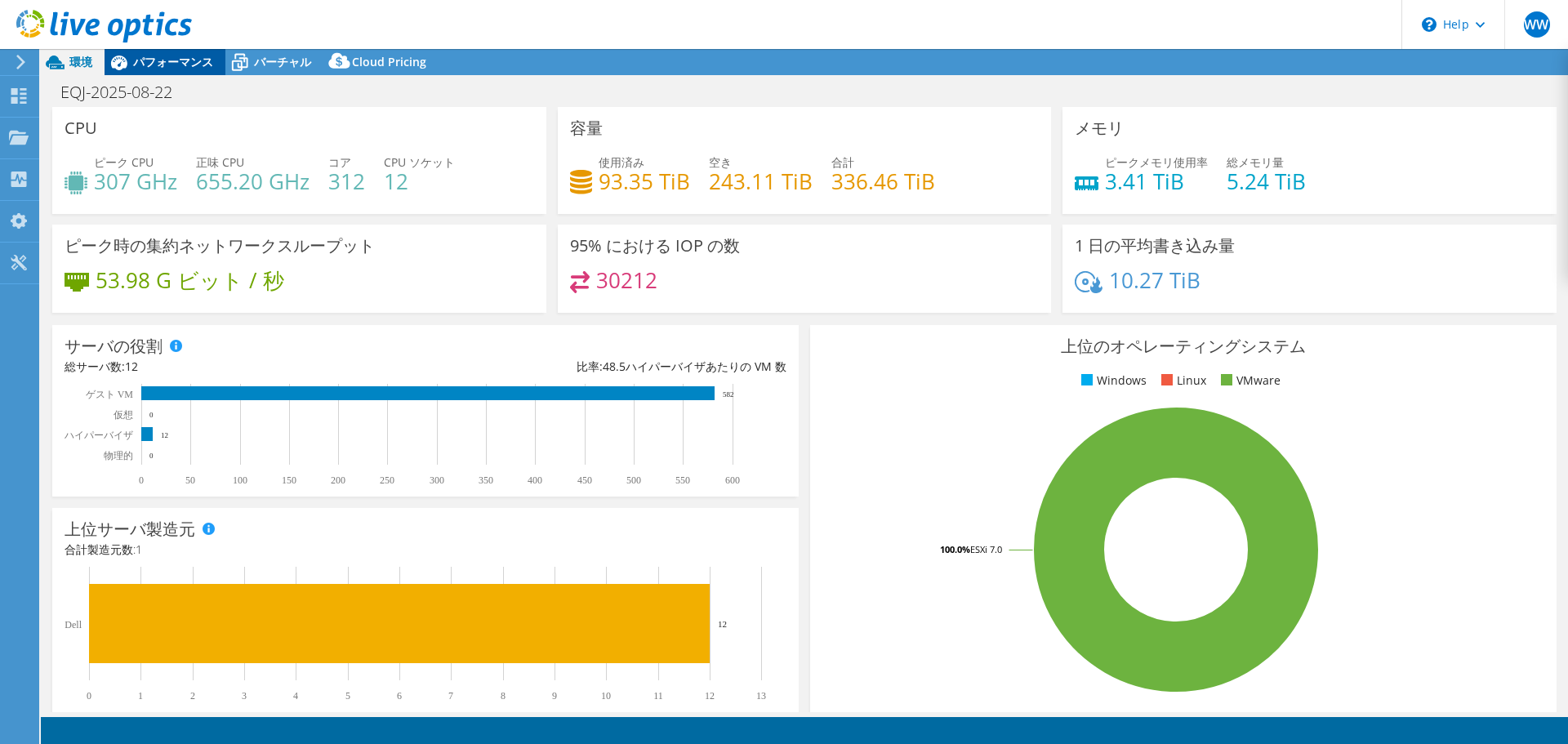
click at [156, 63] on span "パフォーマンス" at bounding box center [172, 62] width 80 height 15
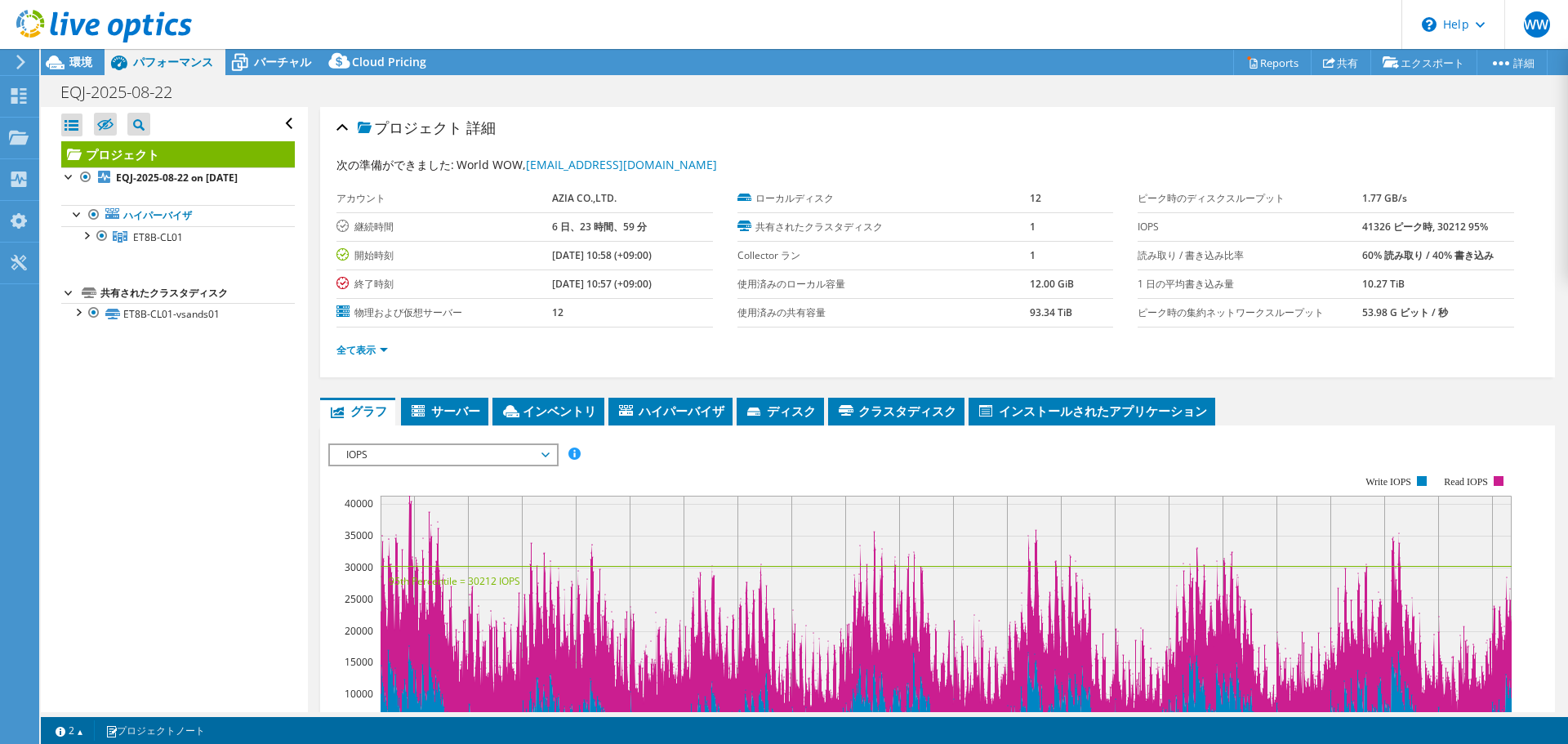
click at [395, 453] on span "IOPS" at bounding box center [443, 455] width 210 height 20
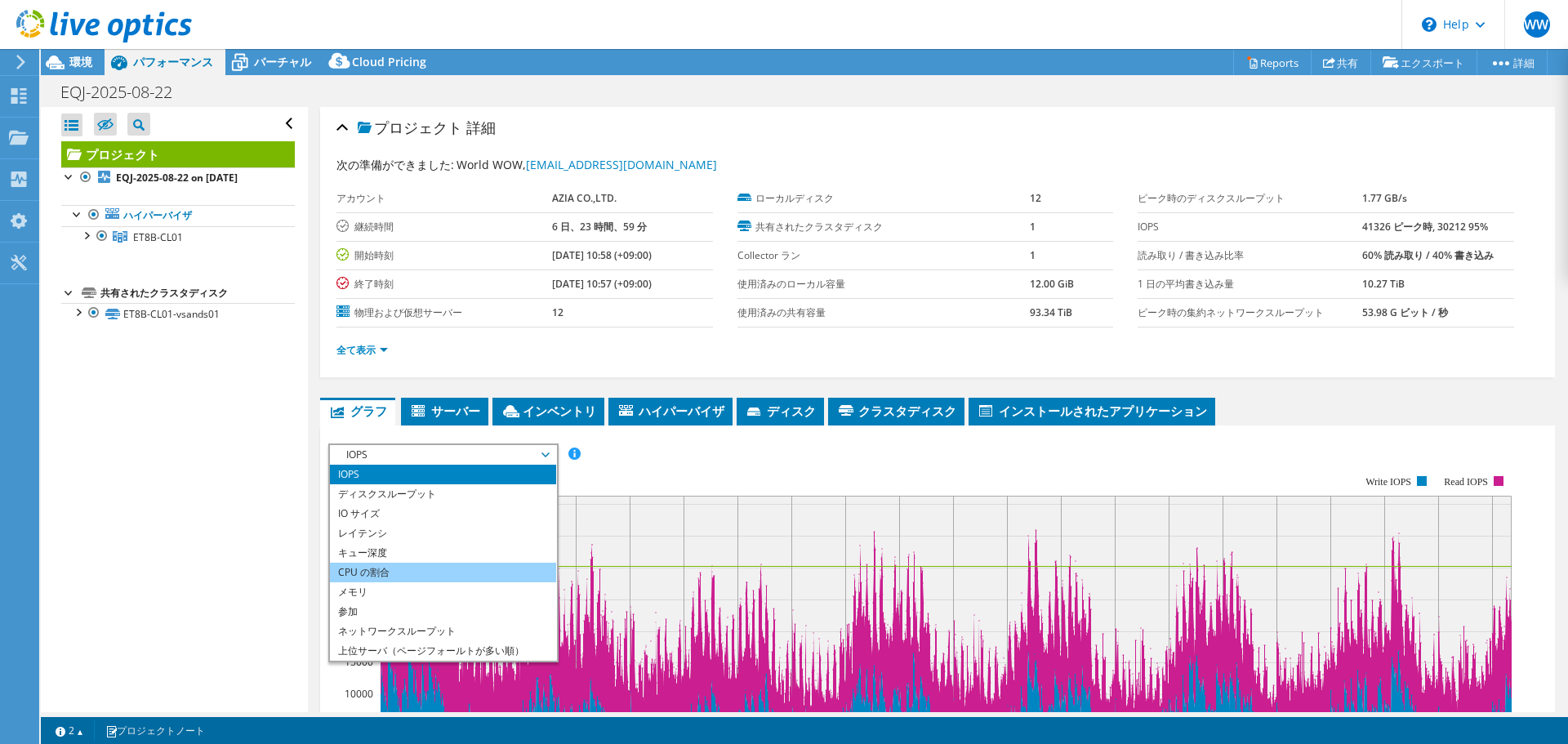
click at [413, 572] on li "CPU の割合" at bounding box center [443, 572] width 226 height 20
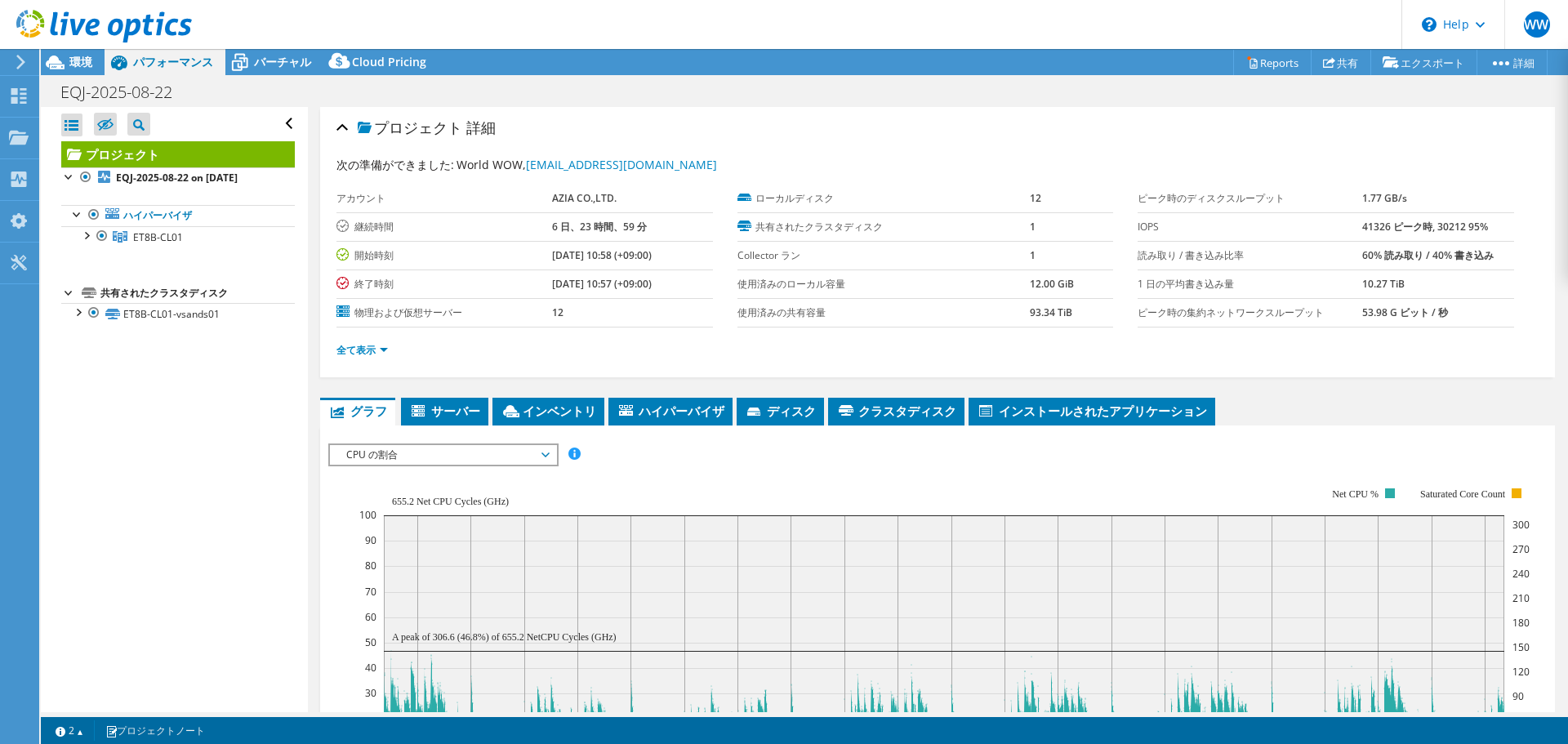
click at [256, 501] on div "すべて開く すべて閉じる 除外されたノードを非表示 プロジェクトツリーフィルタ" at bounding box center [174, 410] width 266 height 606
click at [65, 73] on icon at bounding box center [55, 62] width 28 height 28
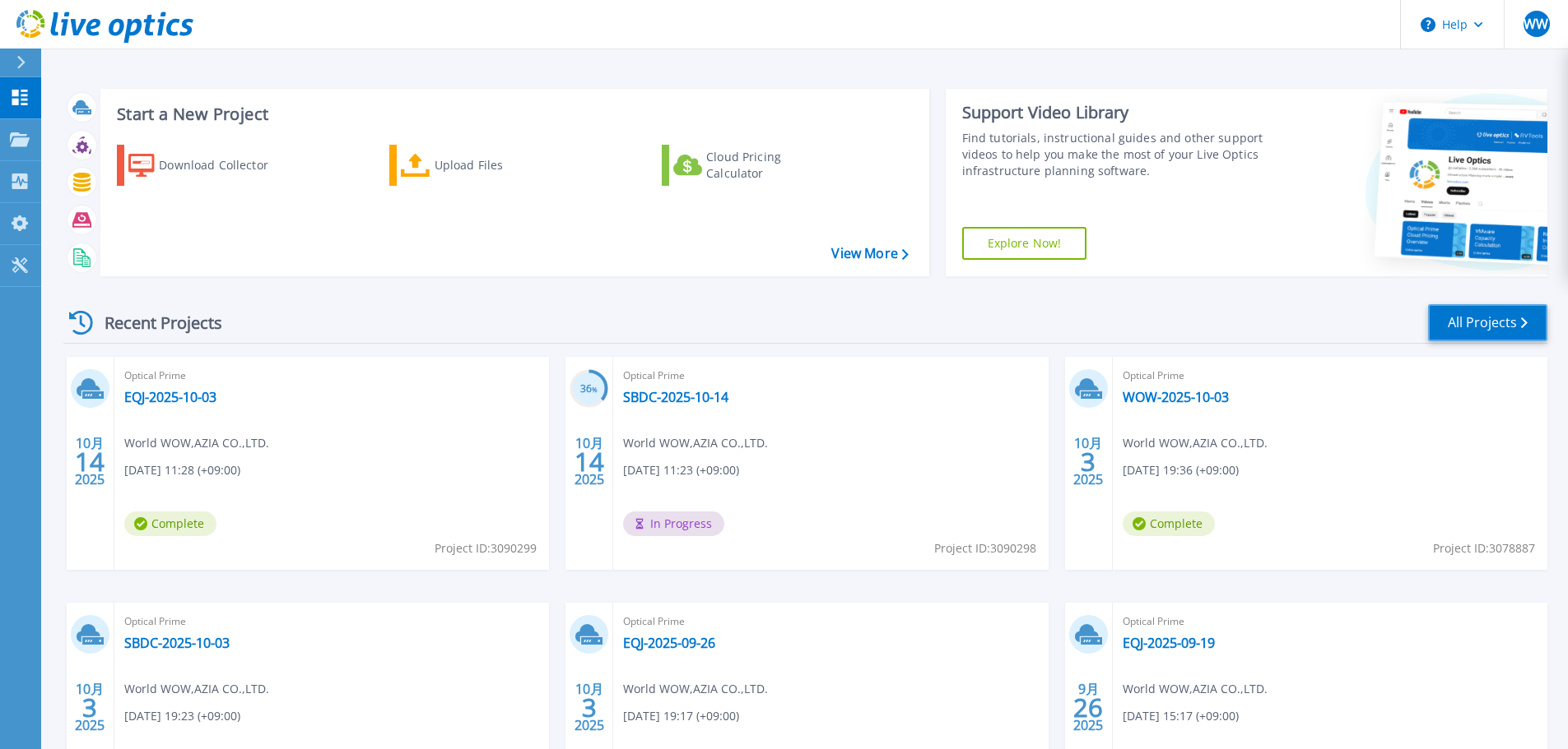
click at [1480, 335] on link "All Projects" at bounding box center [1488, 322] width 119 height 37
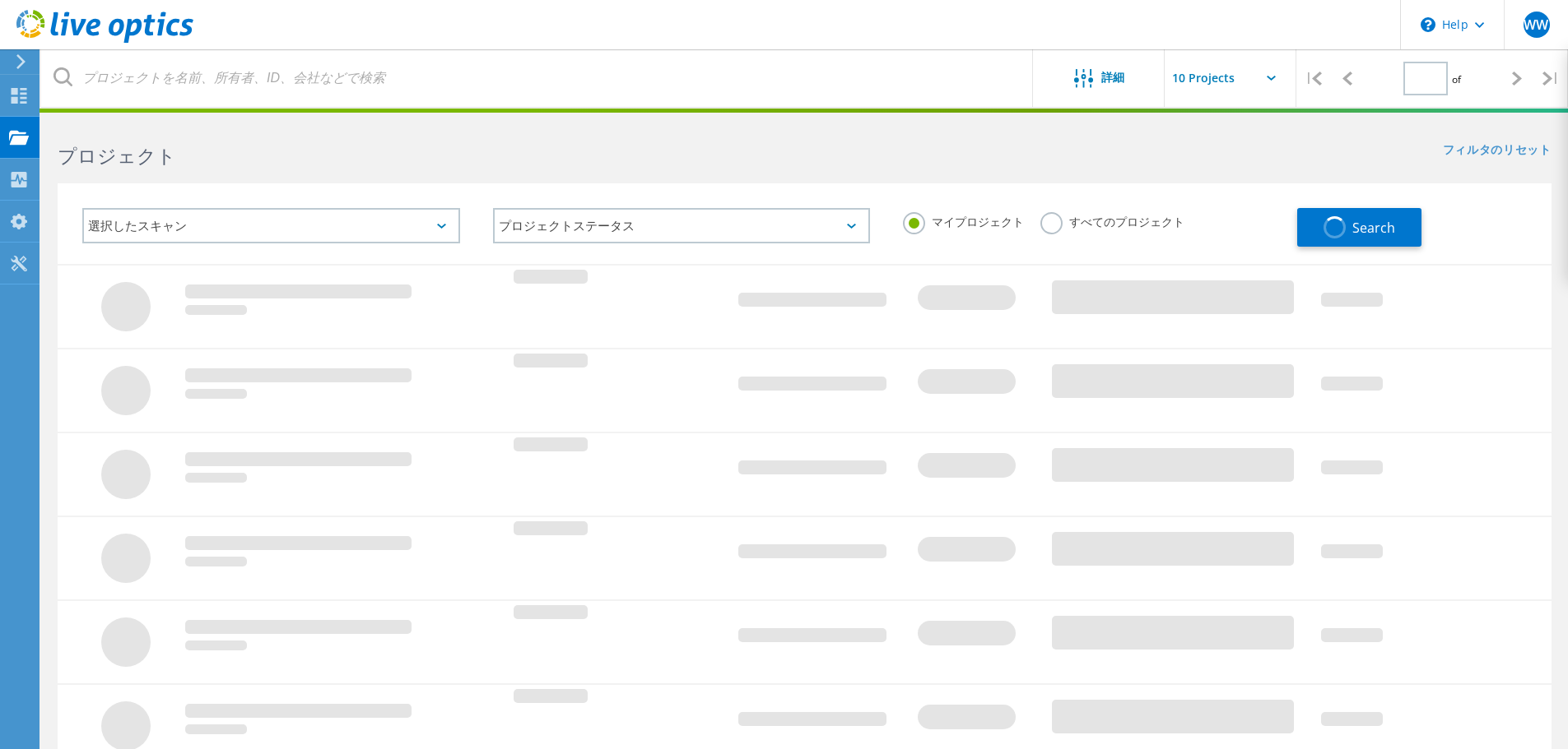
type input "2"
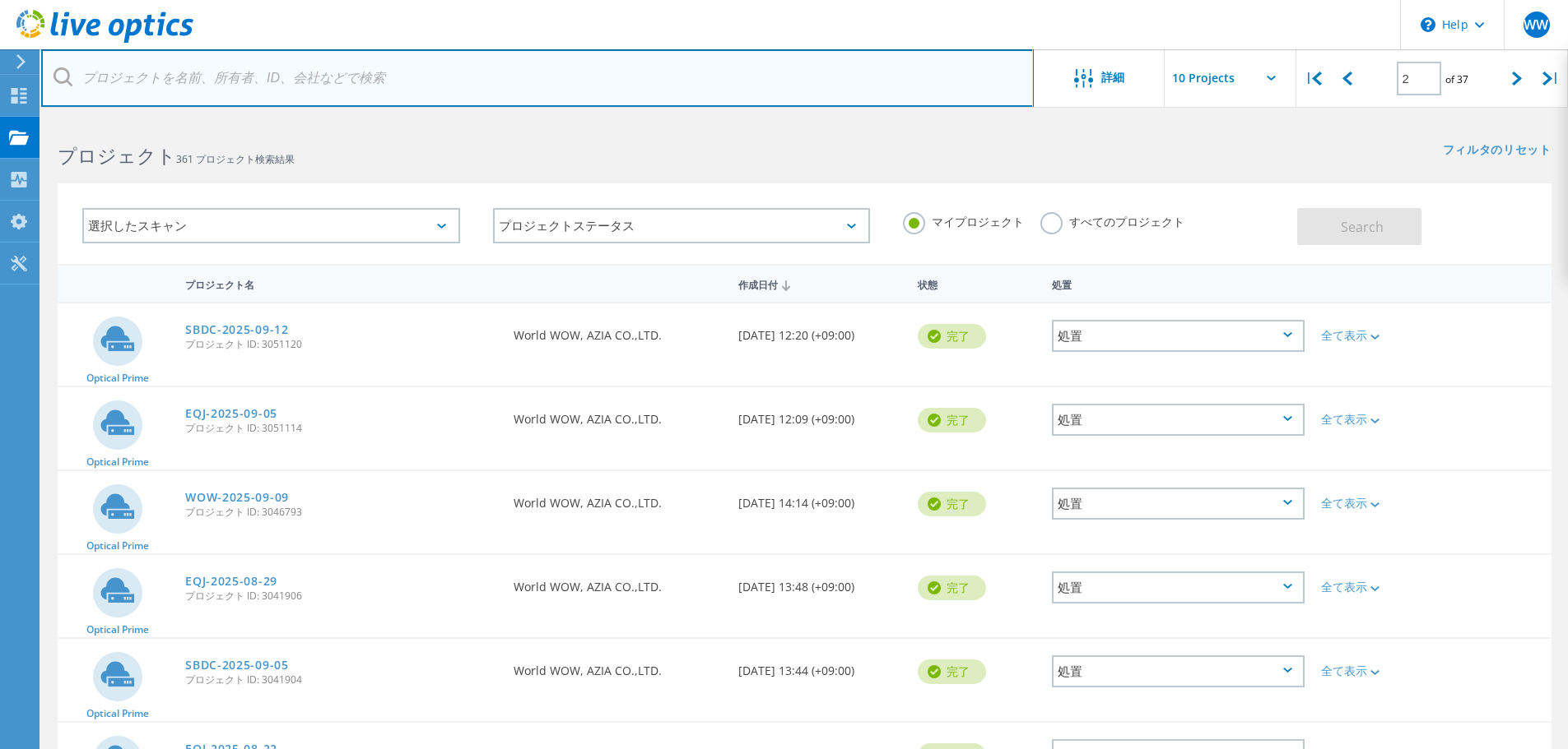
click at [602, 83] on input "text" at bounding box center [538, 78] width 992 height 58
type input "EQJ"
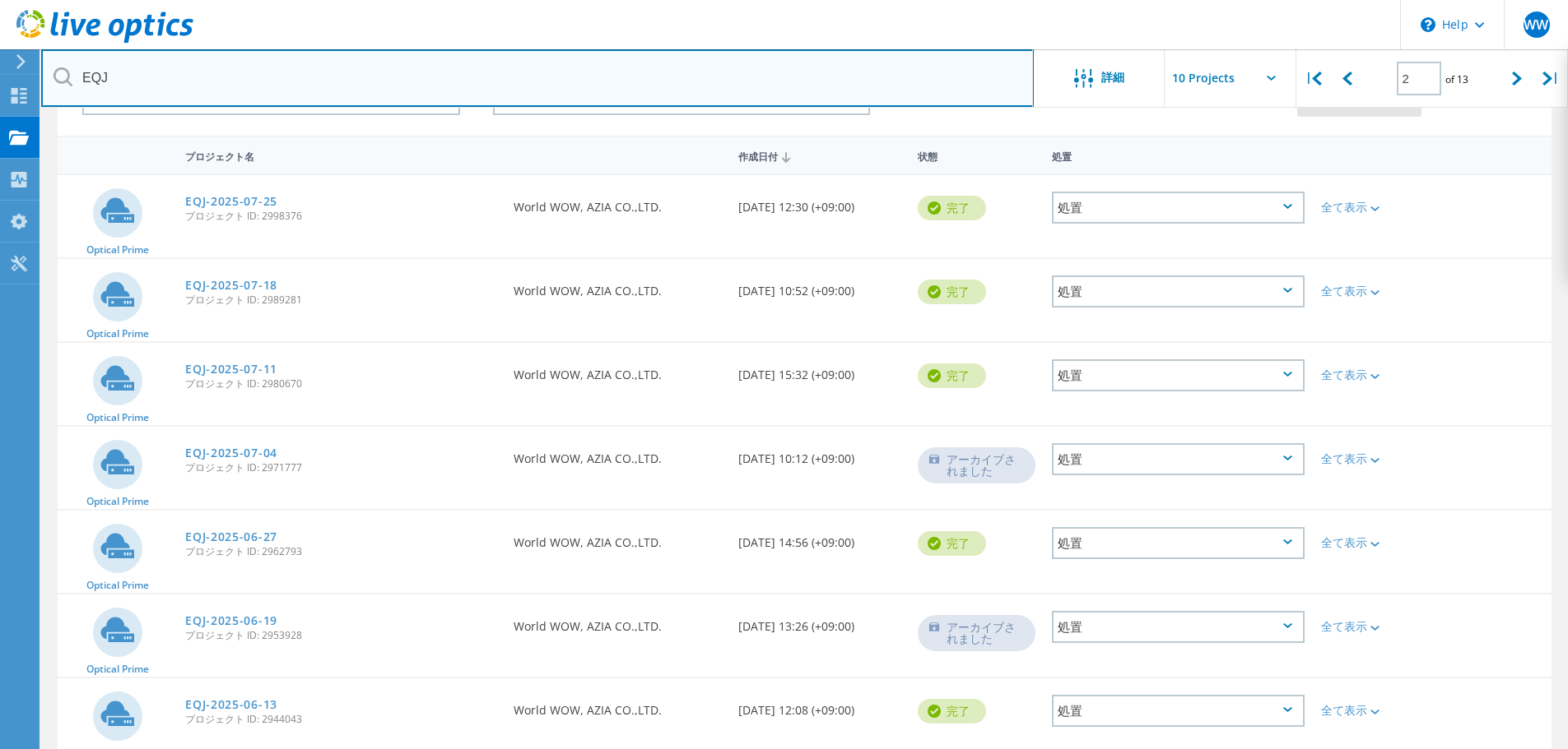
scroll to position [46, 0]
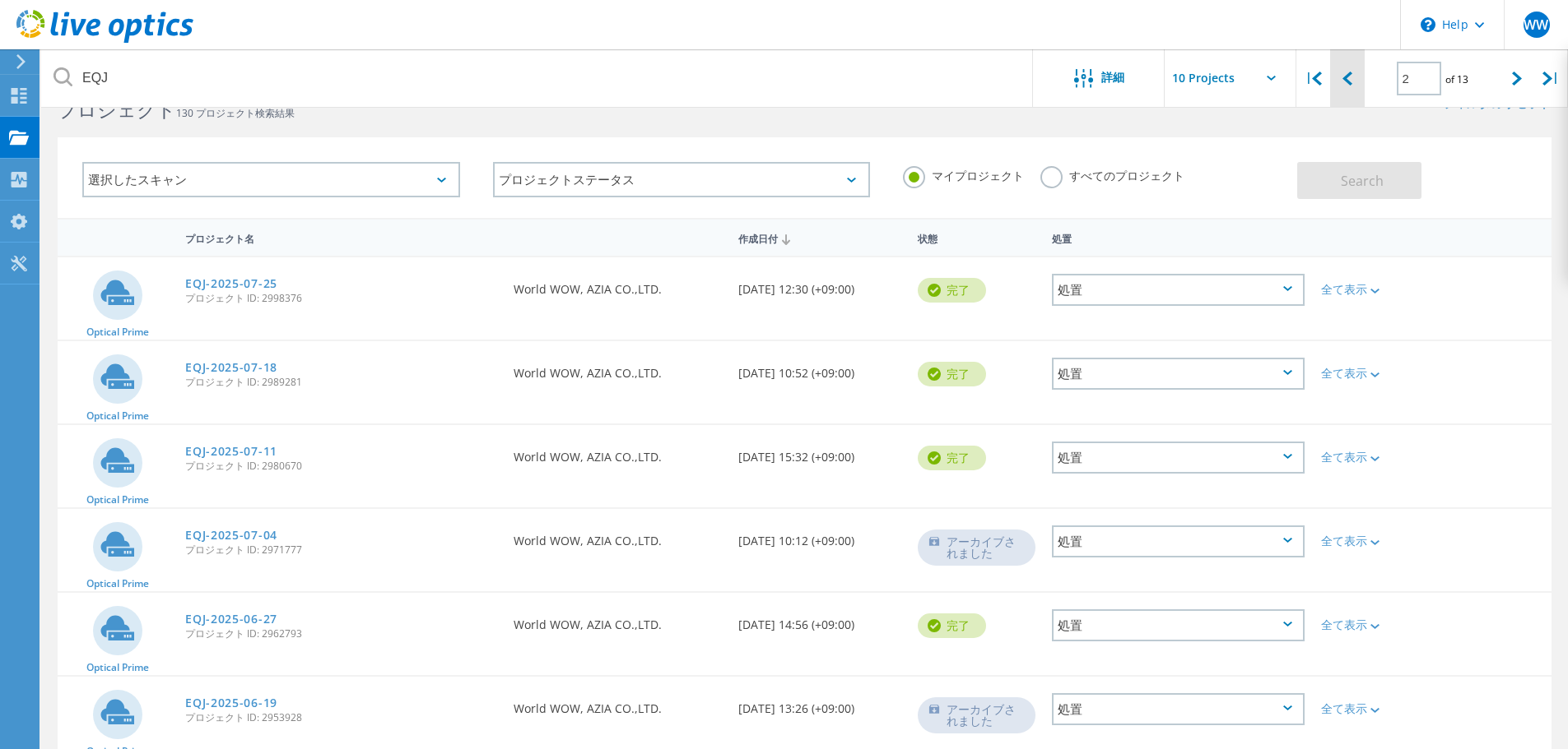
click at [1348, 78] on icon at bounding box center [1347, 79] width 10 height 14
click at [266, 284] on link "EQJ-2025-10-03" at bounding box center [231, 283] width 92 height 11
click at [248, 371] on link "EQJ-2025-09-26" at bounding box center [231, 367] width 92 height 11
click at [237, 450] on link "EQJ-2025-09-19" at bounding box center [231, 451] width 92 height 11
click at [233, 538] on link "EQJ-2025-09-12" at bounding box center [231, 535] width 92 height 11
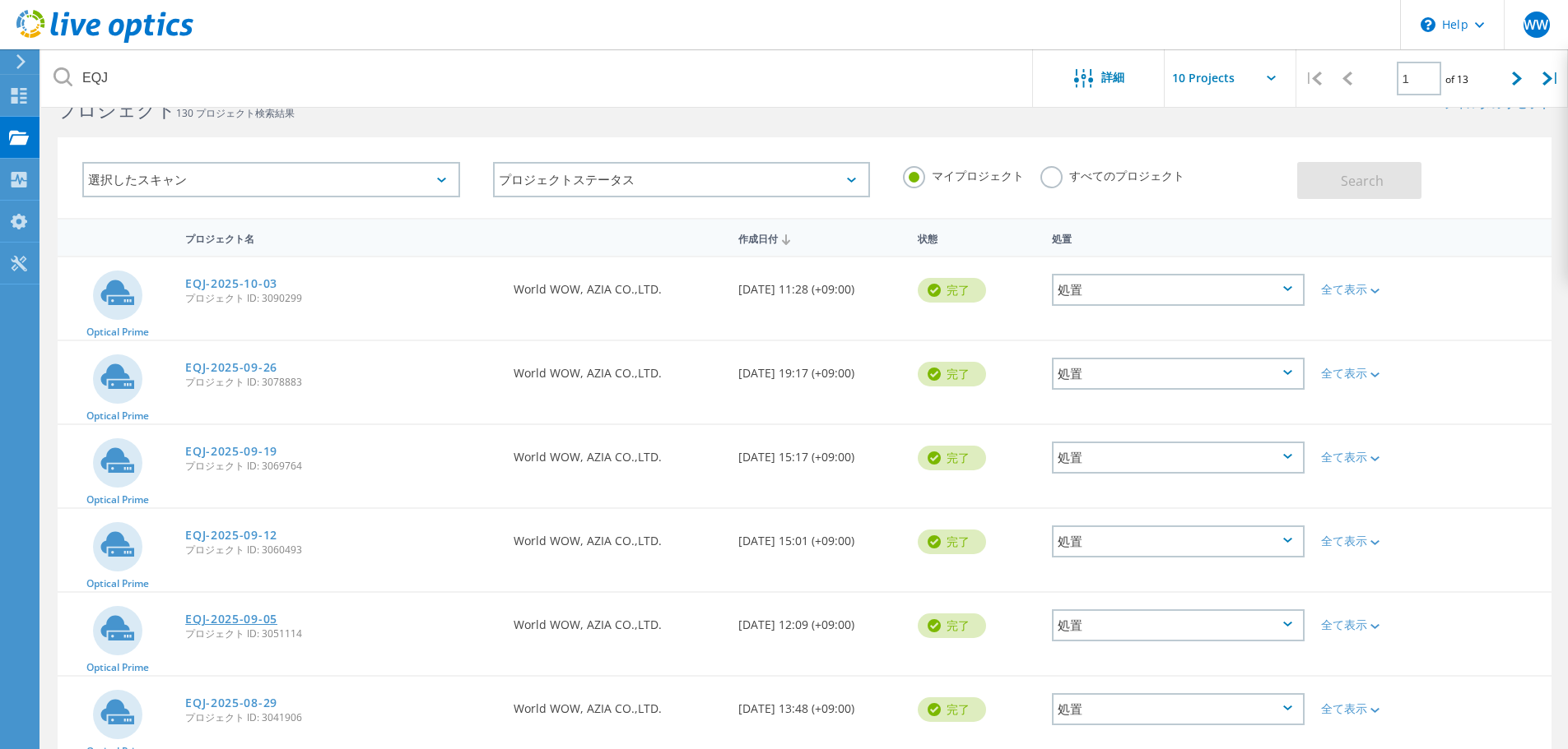
click at [238, 614] on link "EQJ-2025-09-05" at bounding box center [231, 619] width 92 height 11
click at [246, 703] on link "EQJ-2025-08-29" at bounding box center [231, 702] width 92 height 11
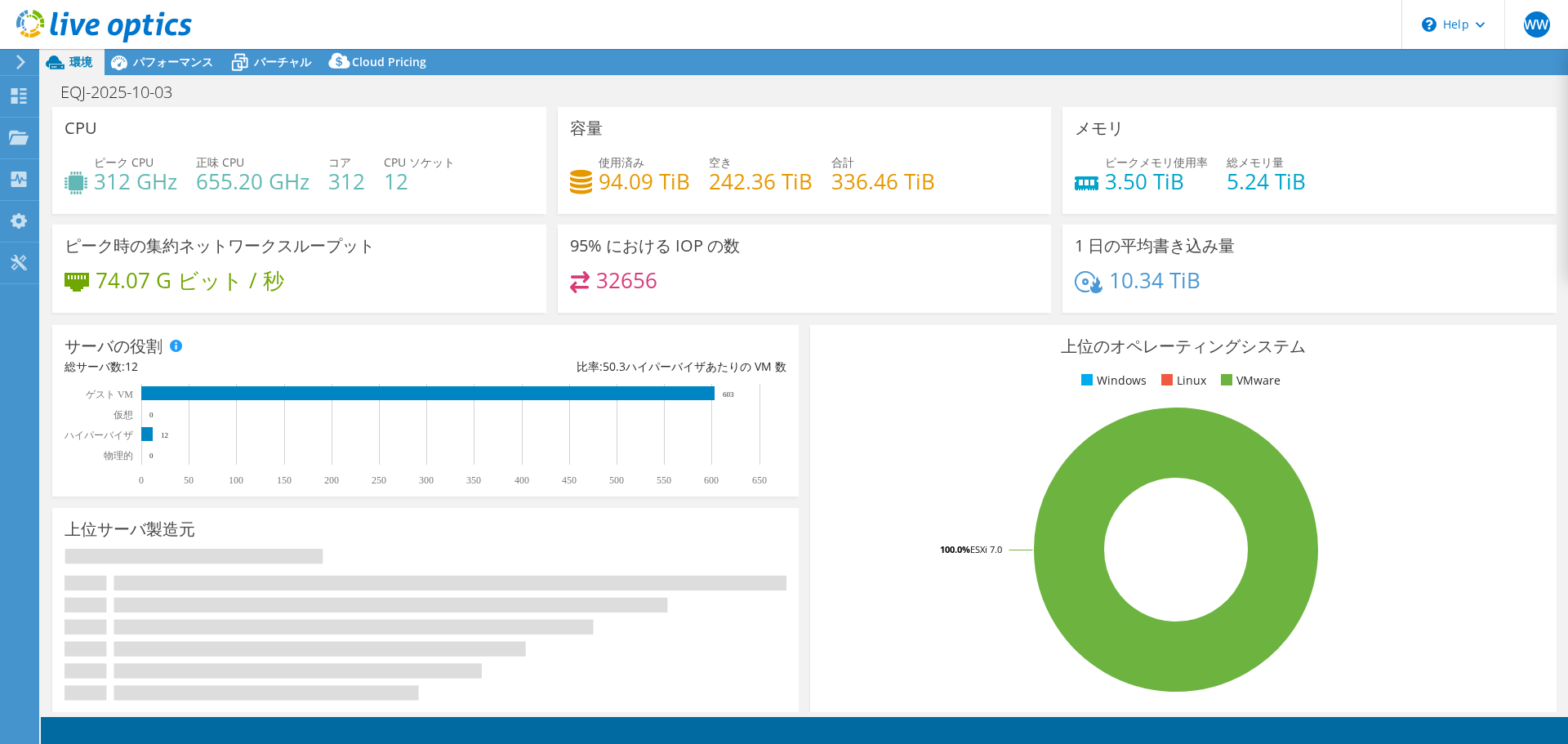
select select "USD"
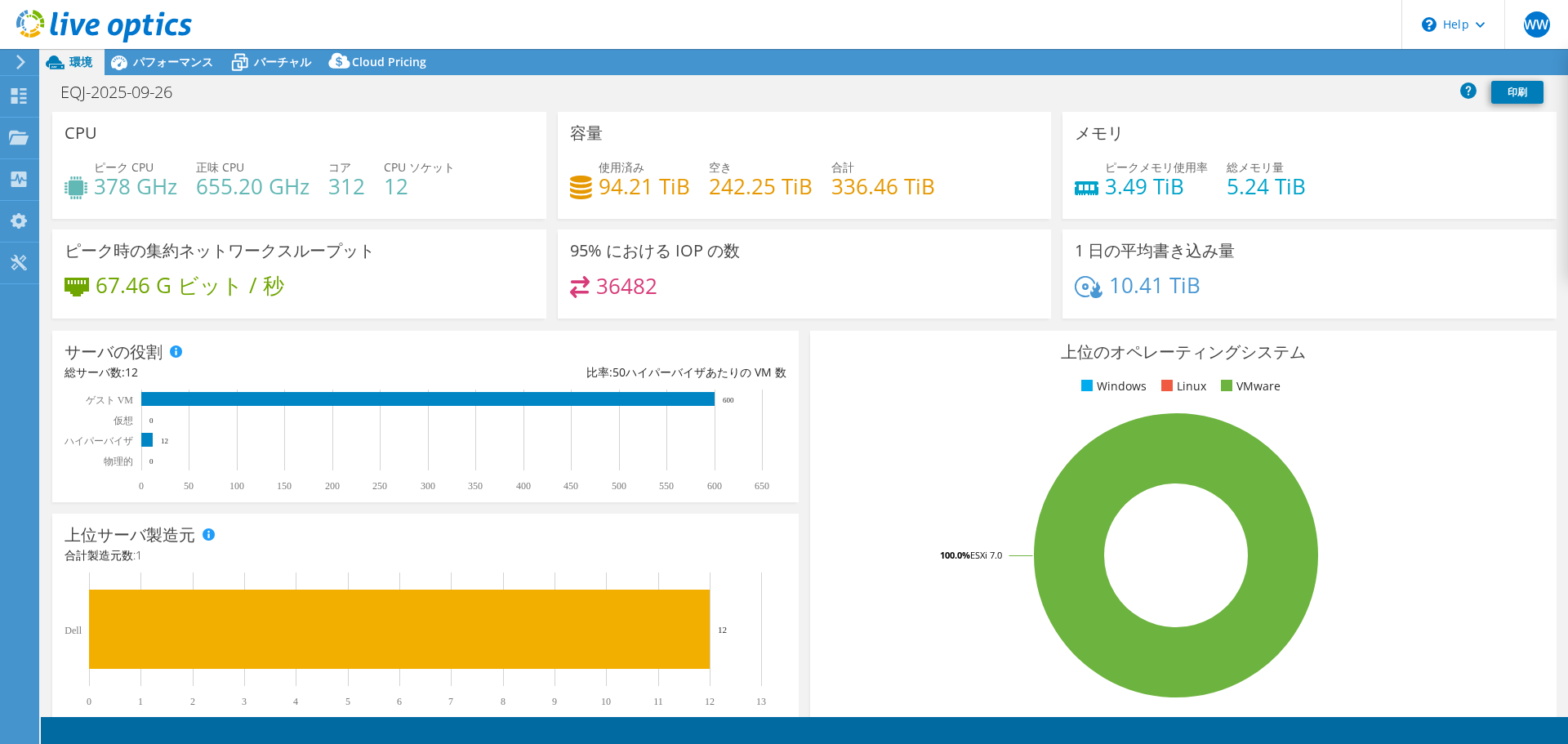
select select "USD"
